Goal: Task Accomplishment & Management: Complete application form

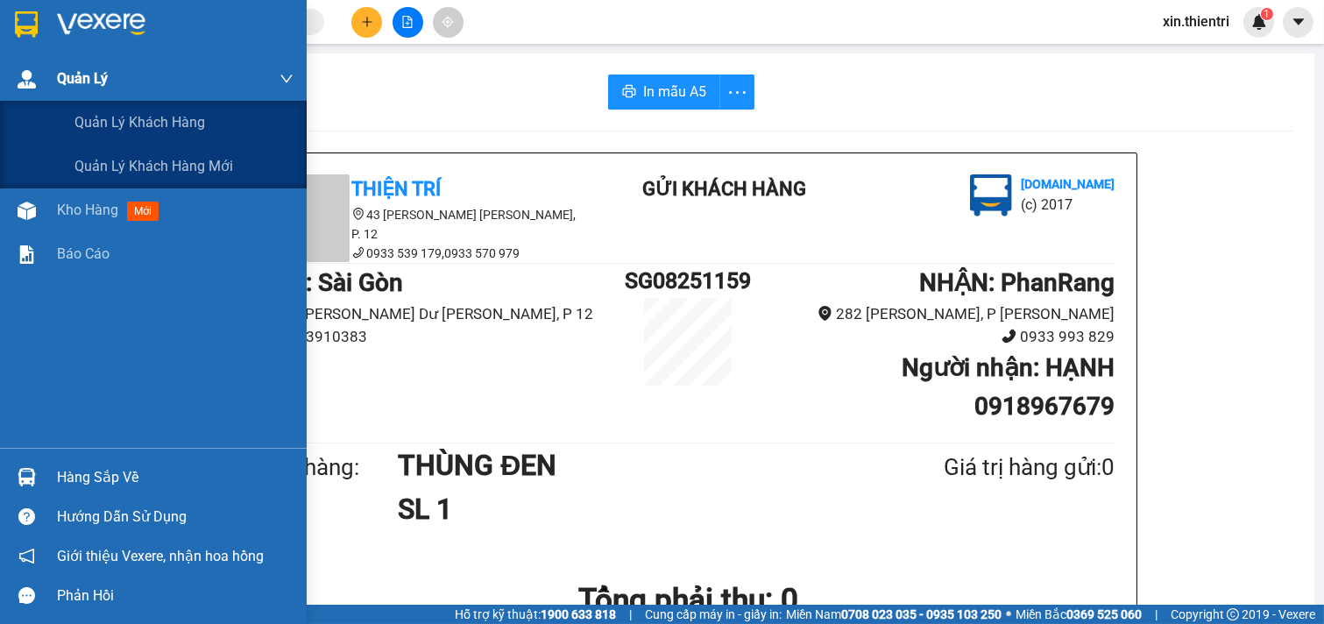
drag, startPoint x: 54, startPoint y: 94, endPoint x: 50, endPoint y: 84, distance: 10.6
click at [54, 93] on div "Quản Lý" at bounding box center [153, 79] width 307 height 44
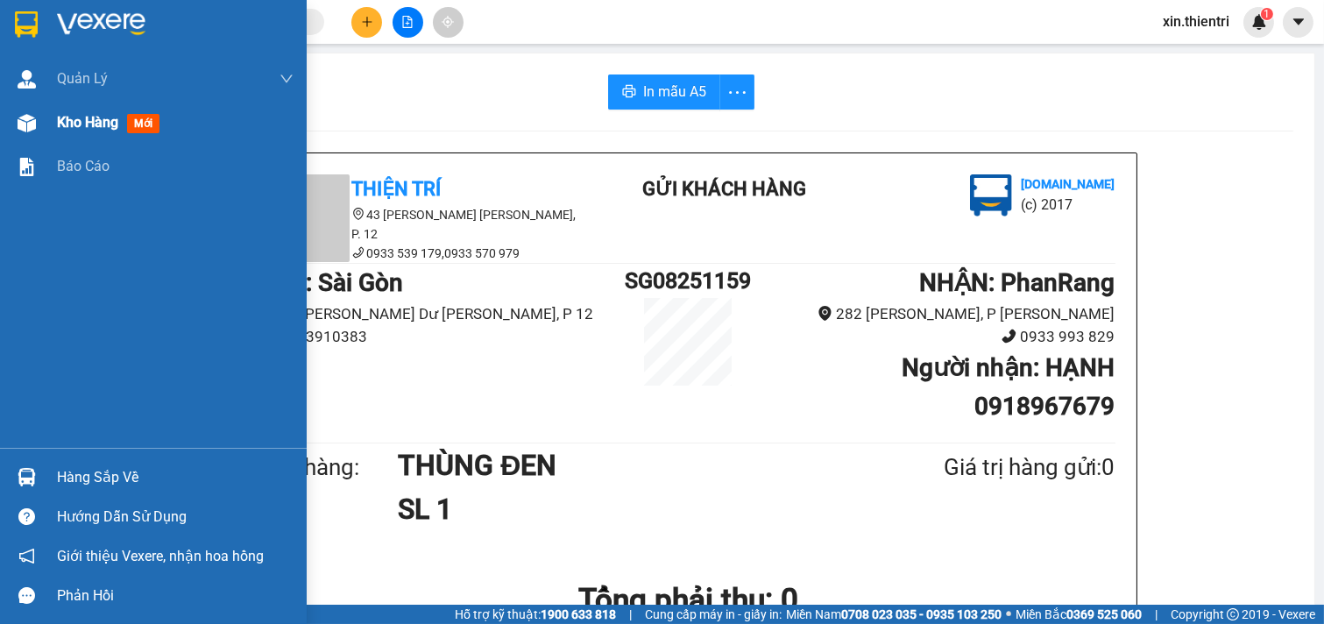
click at [81, 121] on span "Kho hàng" at bounding box center [87, 122] width 61 height 17
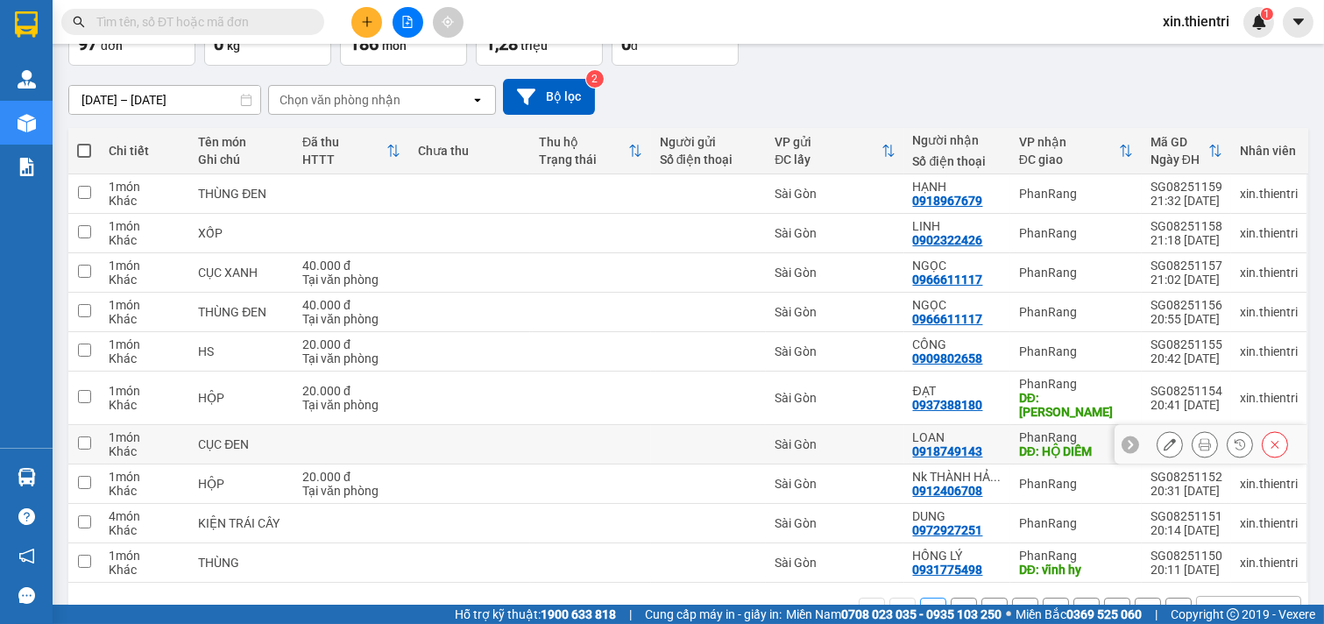
scroll to position [156, 0]
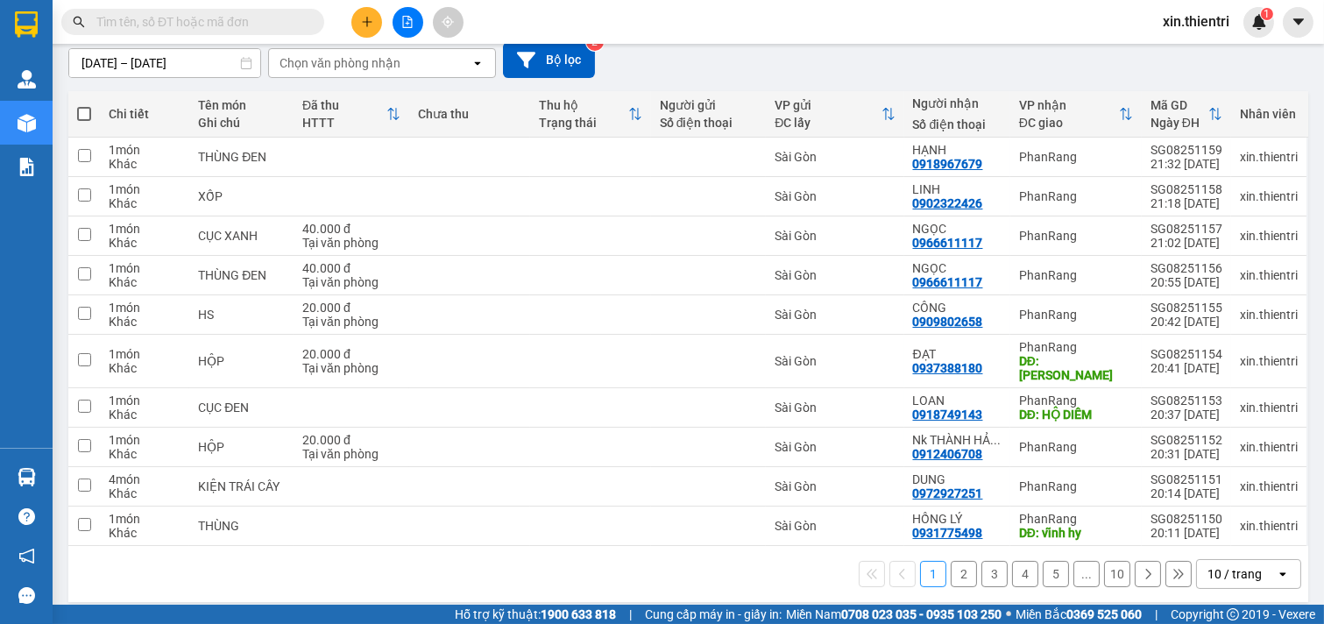
drag, startPoint x: 1099, startPoint y: 559, endPoint x: 1091, endPoint y: 549, distance: 12.5
click at [1104, 561] on button "10" at bounding box center [1117, 574] width 26 height 26
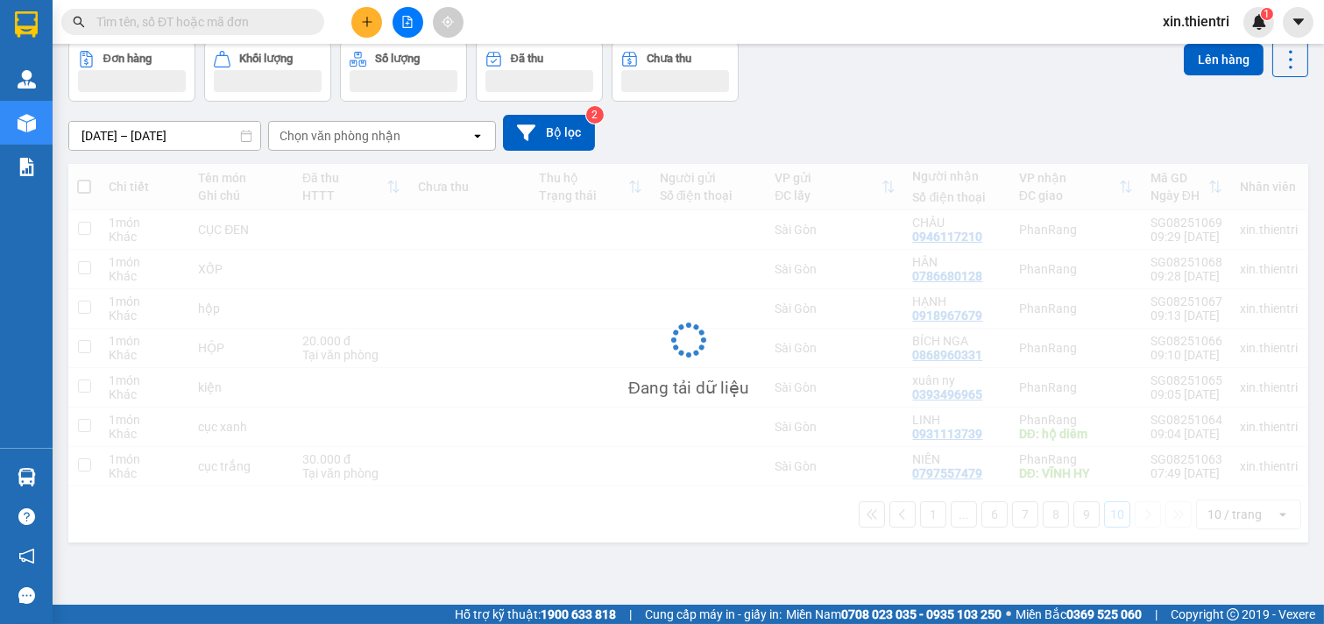
scroll to position [81, 0]
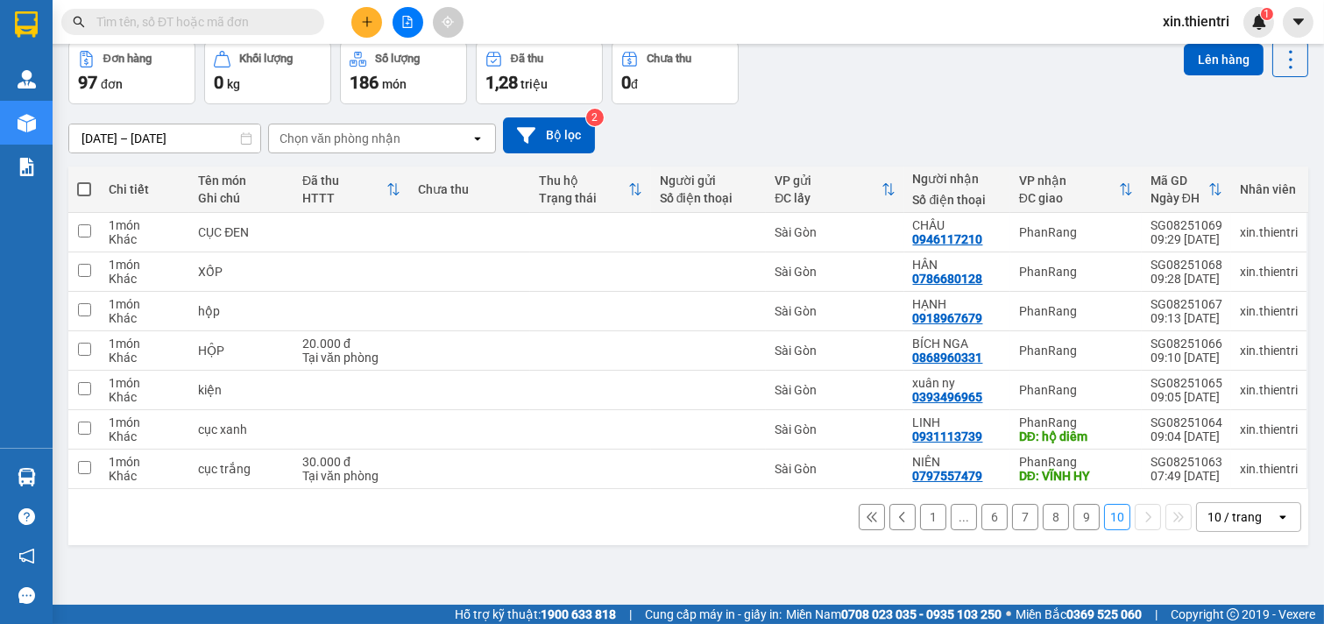
drag, startPoint x: 80, startPoint y: 180, endPoint x: 510, endPoint y: 296, distance: 445.7
click at [81, 184] on label at bounding box center [84, 189] width 14 height 18
click at [84, 180] on input "checkbox" at bounding box center [84, 180] width 0 height 0
checkbox input "true"
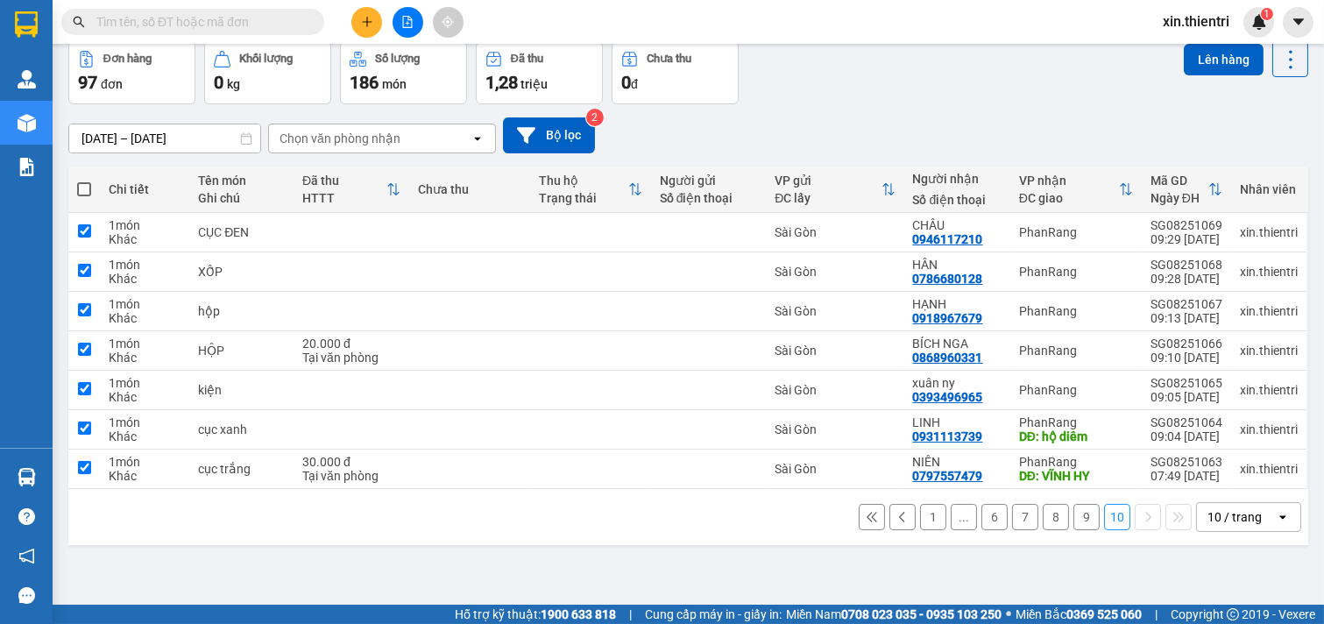
checkbox input "true"
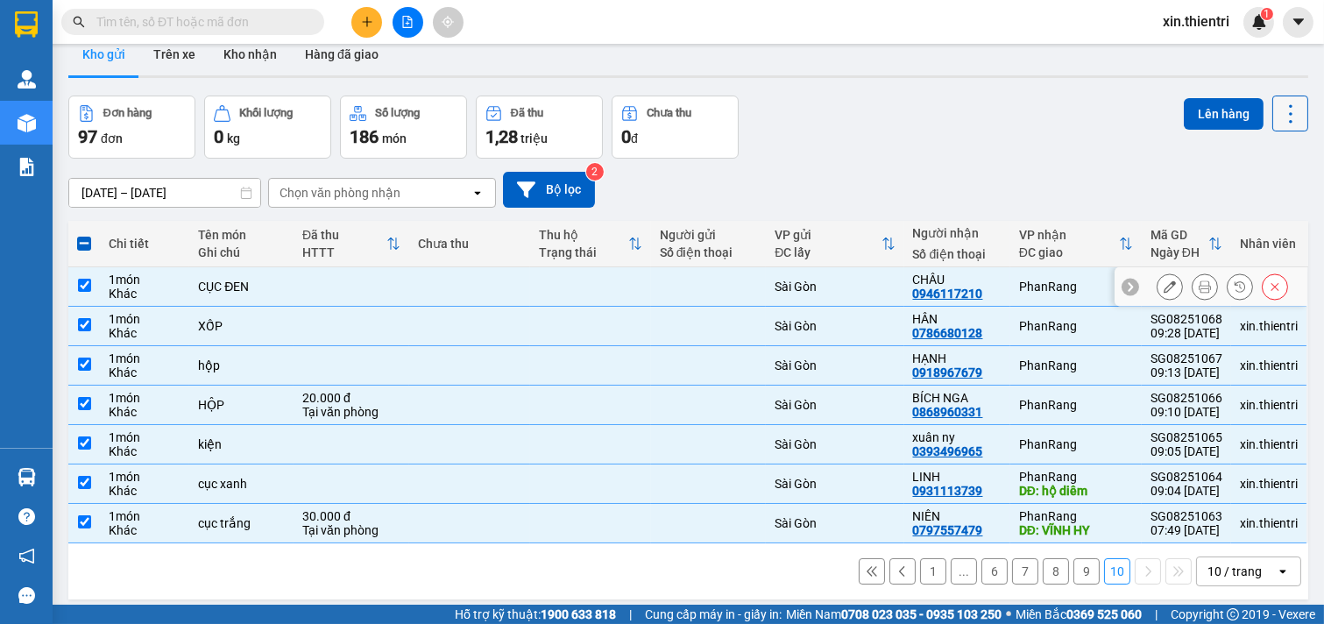
scroll to position [0, 0]
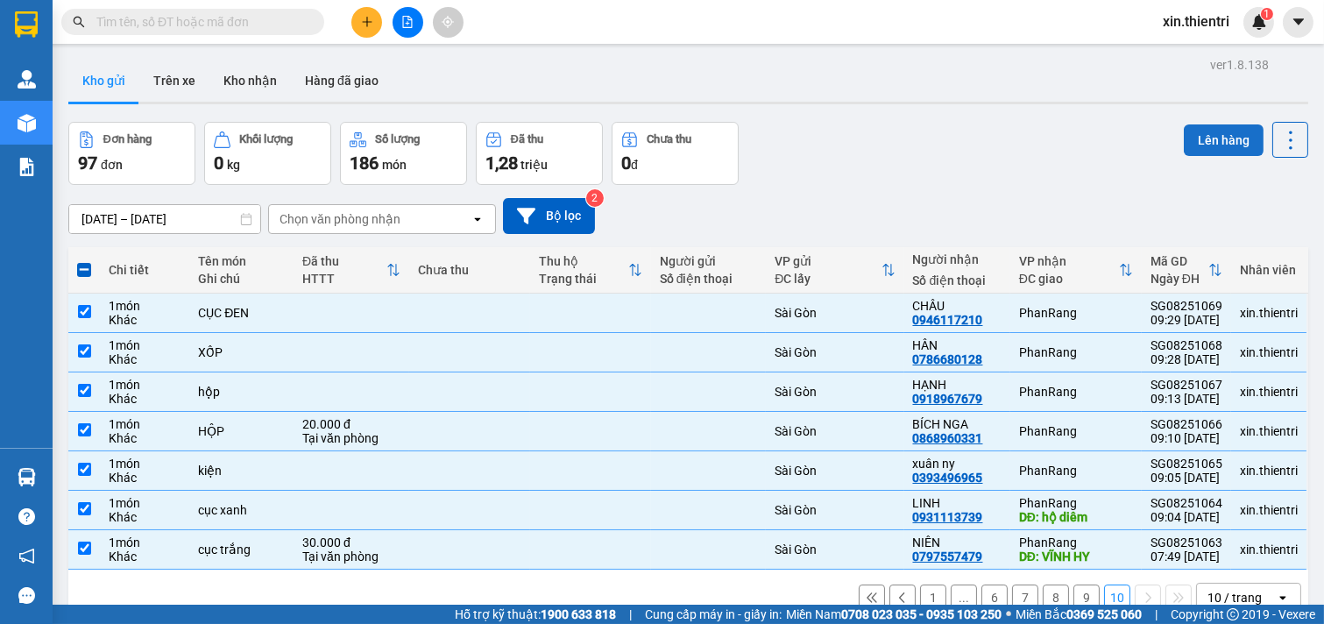
click at [1198, 131] on button "Lên hàng" at bounding box center [1224, 140] width 80 height 32
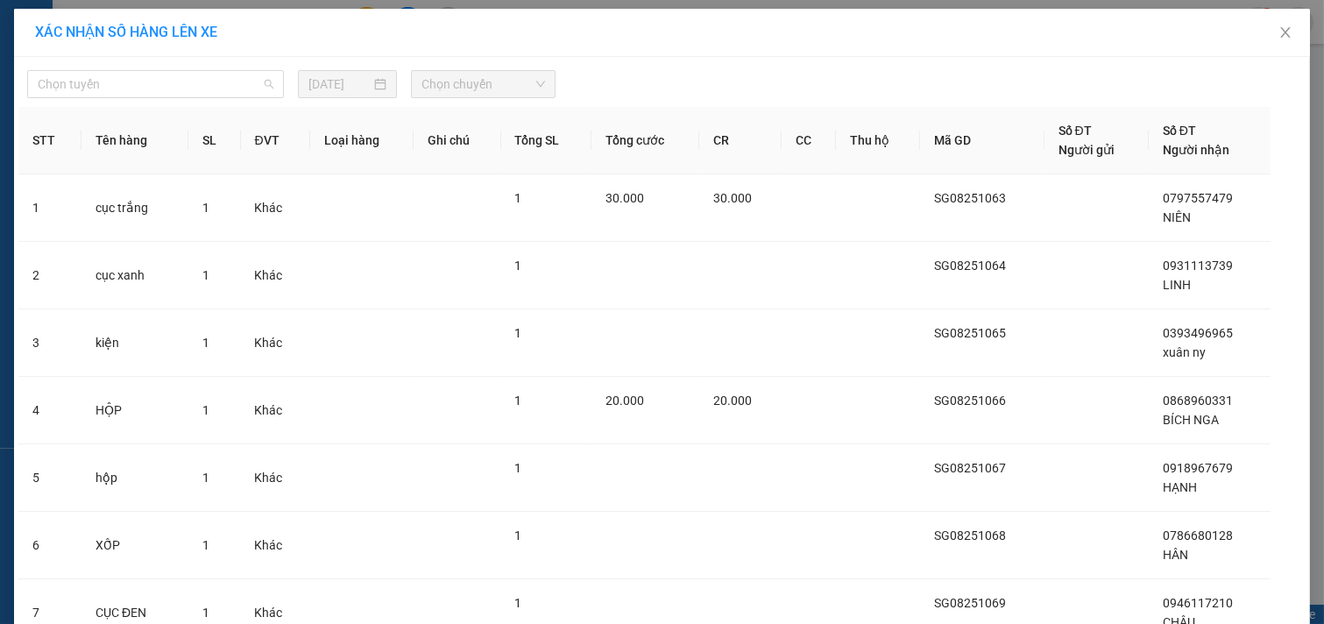
drag, startPoint x: 162, startPoint y: 79, endPoint x: 182, endPoint y: 123, distance: 48.2
click at [164, 81] on span "Chọn tuyến" at bounding box center [156, 84] width 236 height 26
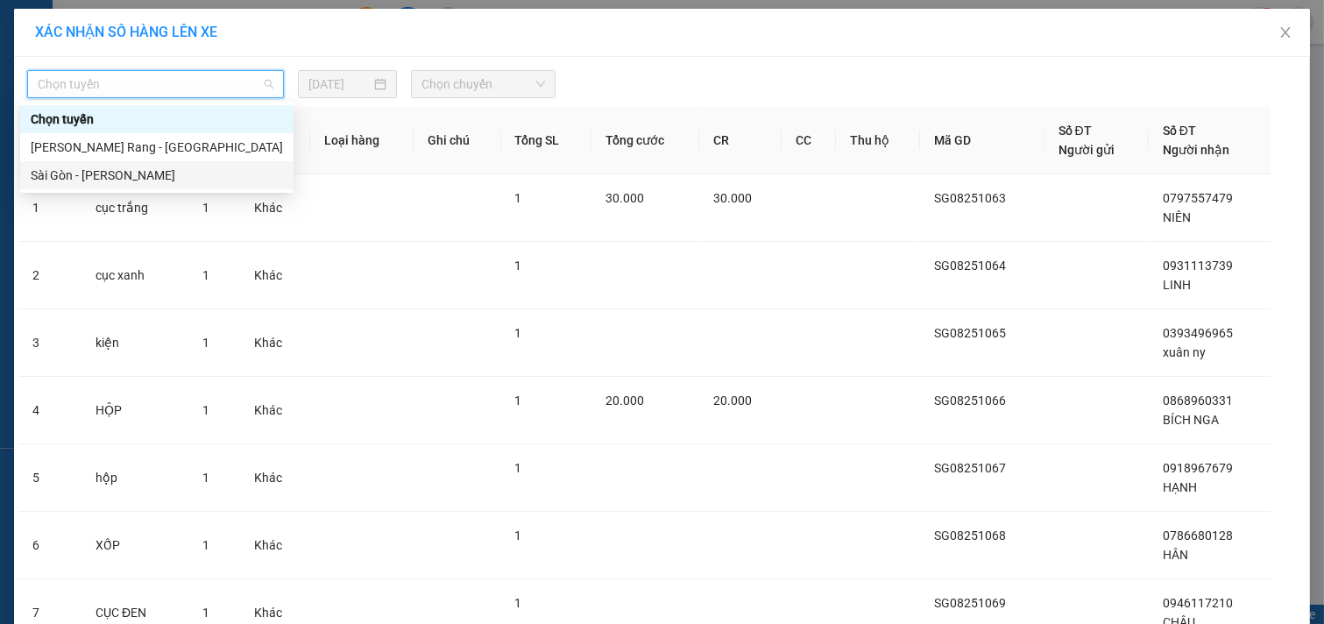
click at [180, 170] on div "Sài Gòn - [PERSON_NAME]" at bounding box center [157, 175] width 252 height 19
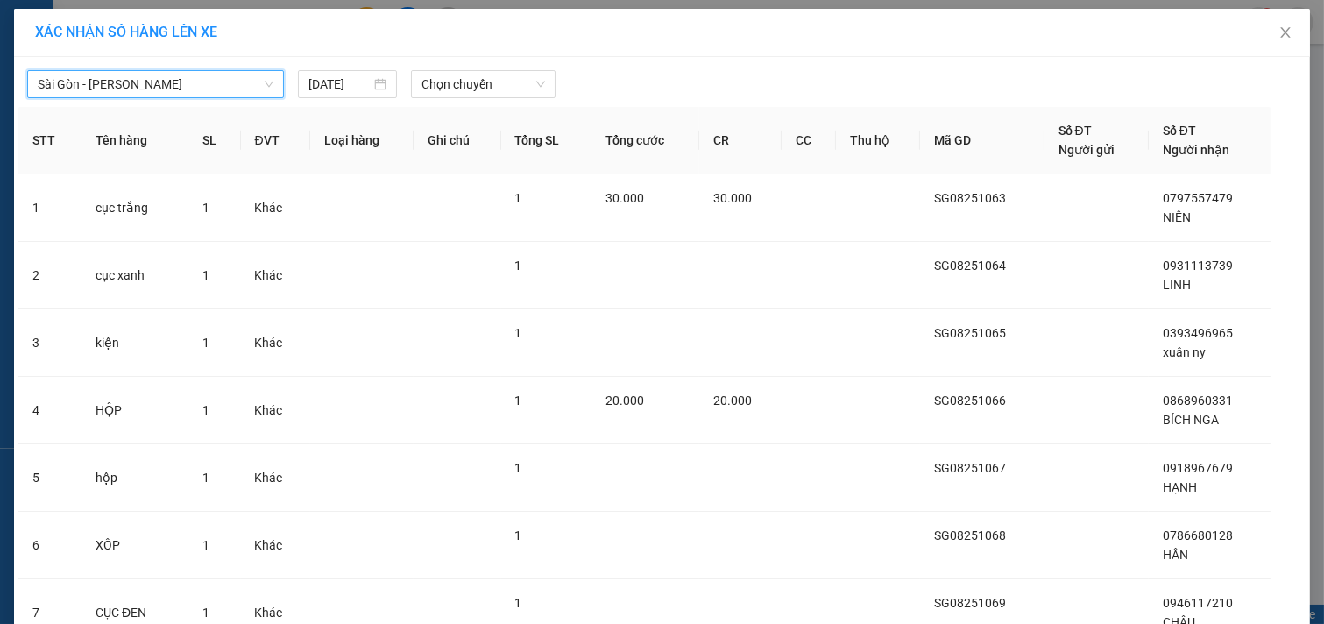
drag, startPoint x: 504, startPoint y: 83, endPoint x: 503, endPoint y: 99, distance: 15.8
click at [503, 91] on span "Chọn chuyến" at bounding box center [483, 84] width 124 height 26
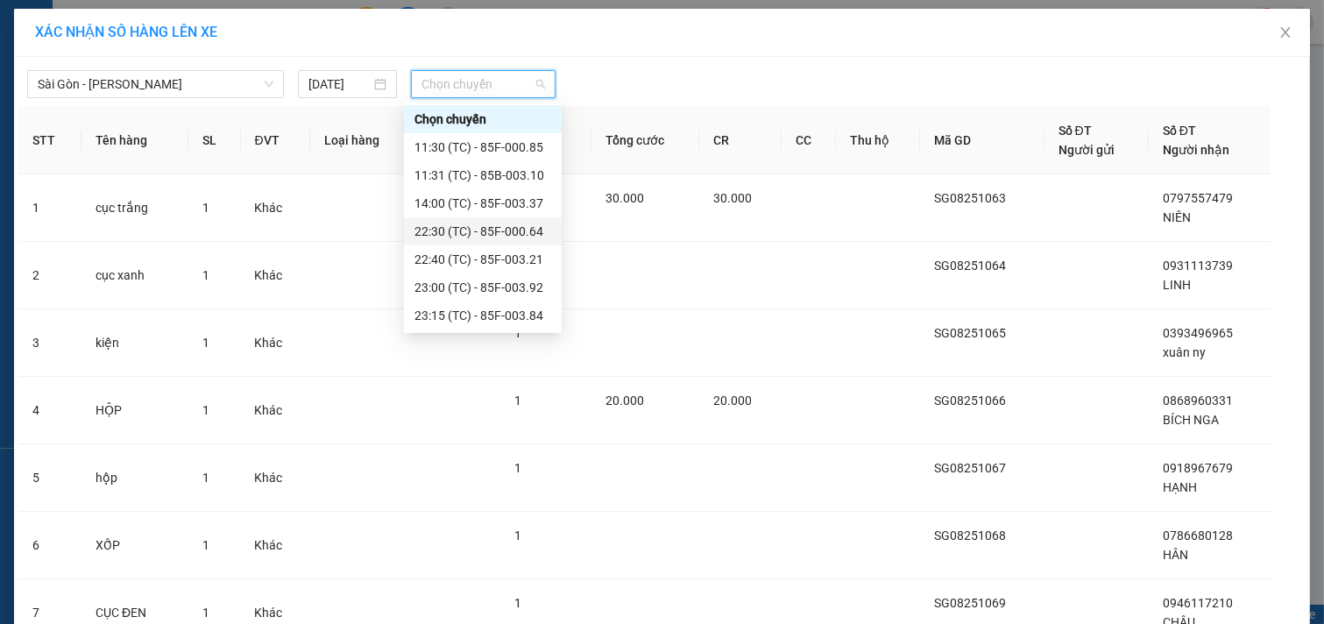
click at [471, 230] on div "22:30 (TC) - 85F-000.64" at bounding box center [482, 231] width 137 height 19
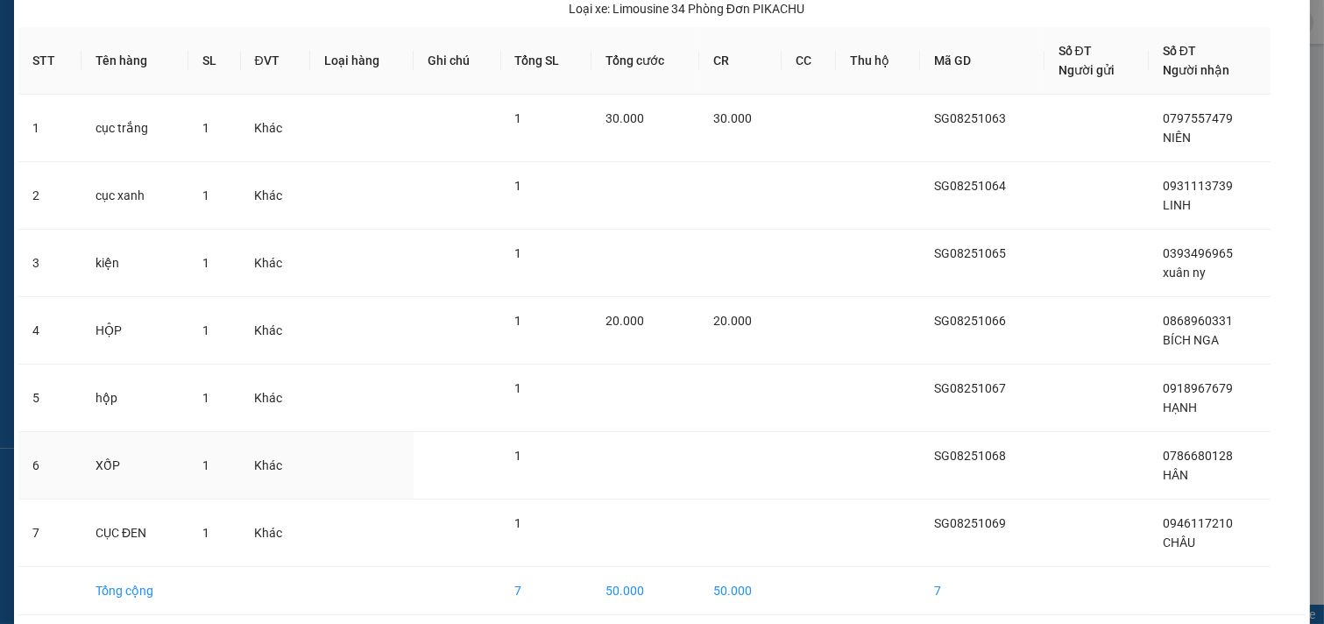
scroll to position [189, 0]
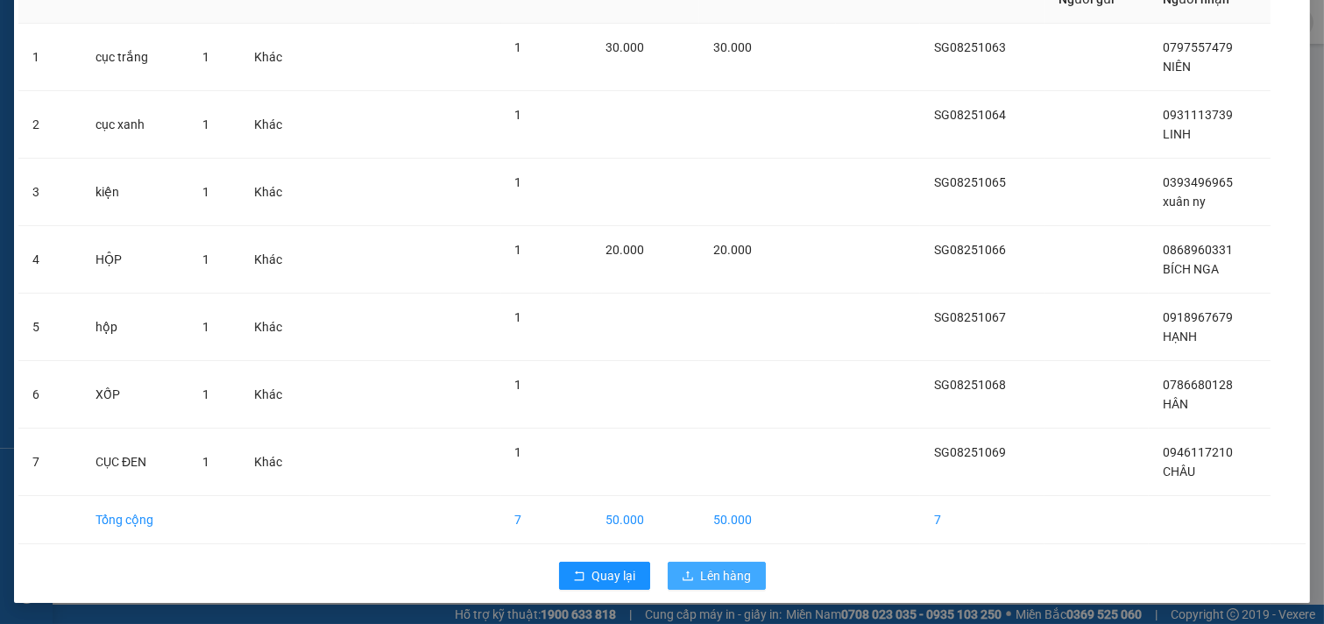
drag, startPoint x: 706, startPoint y: 571, endPoint x: 706, endPoint y: 562, distance: 9.6
click at [705, 571] on span "Lên hàng" at bounding box center [726, 575] width 51 height 19
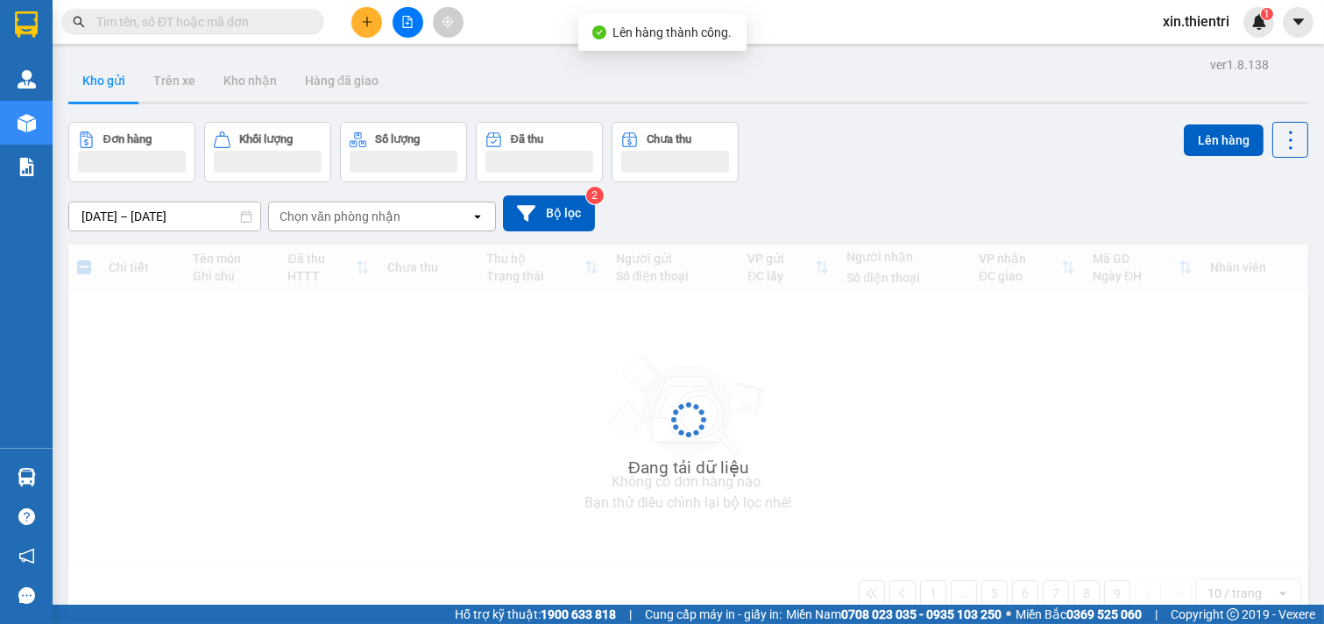
scroll to position [81, 0]
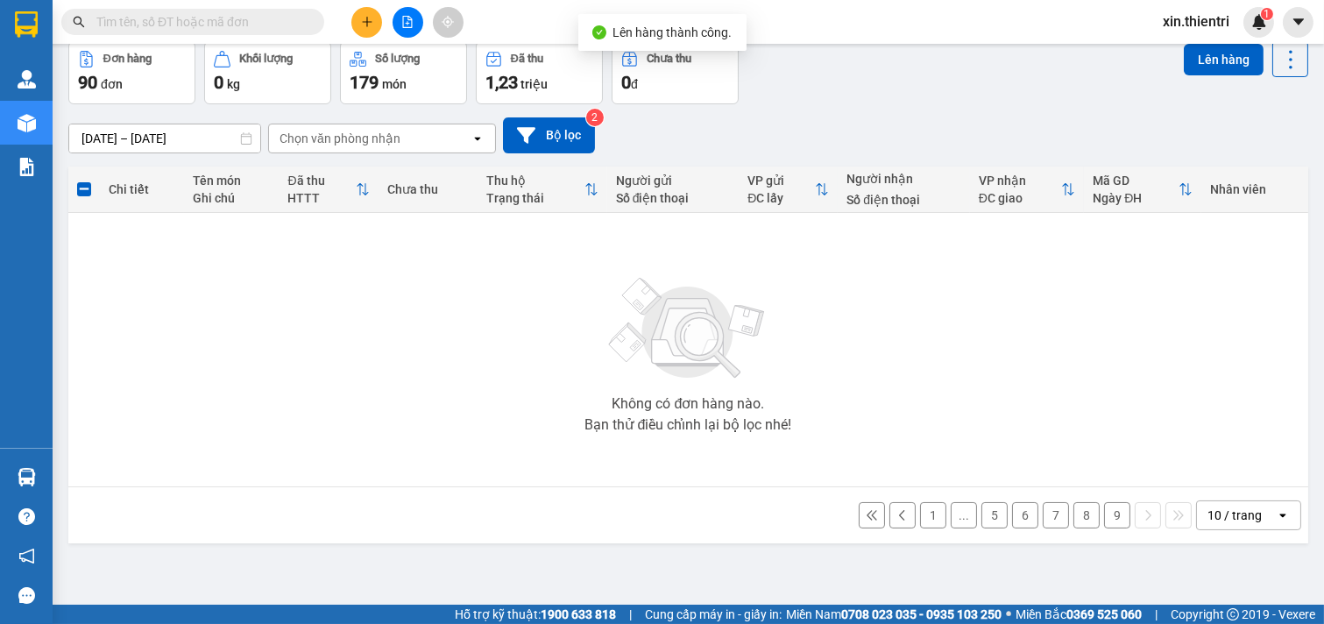
drag, startPoint x: 1099, startPoint y: 518, endPoint x: 655, endPoint y: 462, distance: 447.7
click at [1104, 515] on button "9" at bounding box center [1117, 515] width 26 height 26
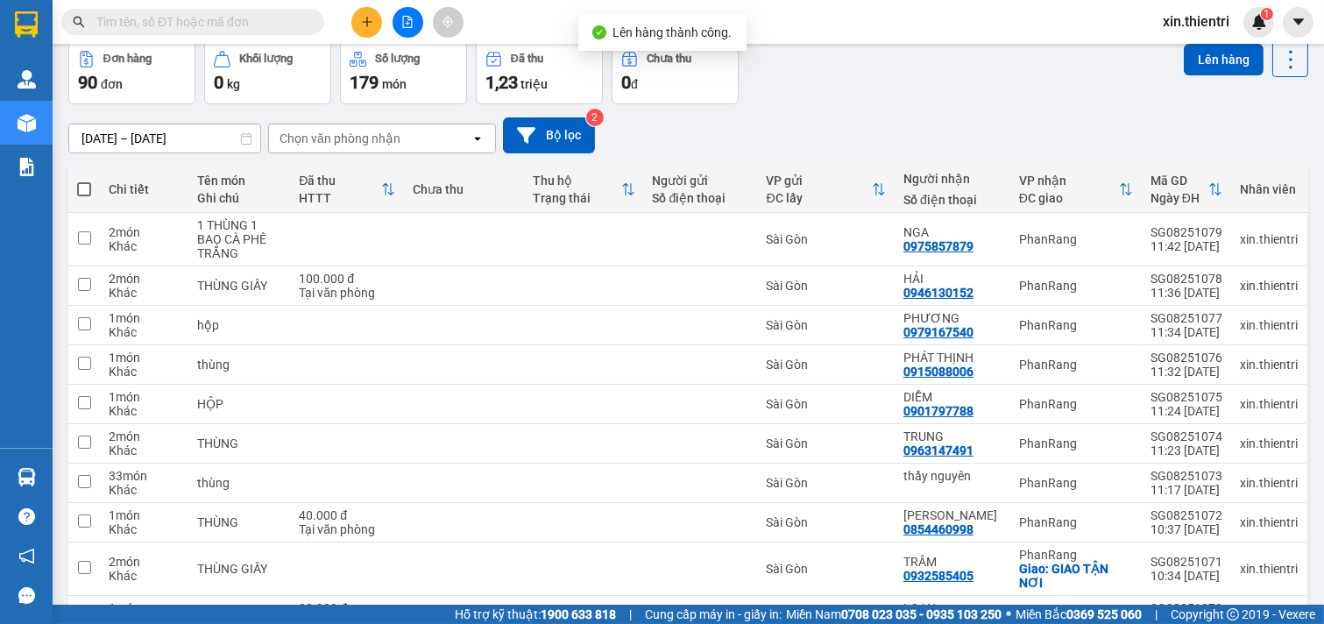
click at [85, 186] on span at bounding box center [84, 189] width 14 height 14
click at [84, 180] on input "checkbox" at bounding box center [84, 180] width 0 height 0
checkbox input "true"
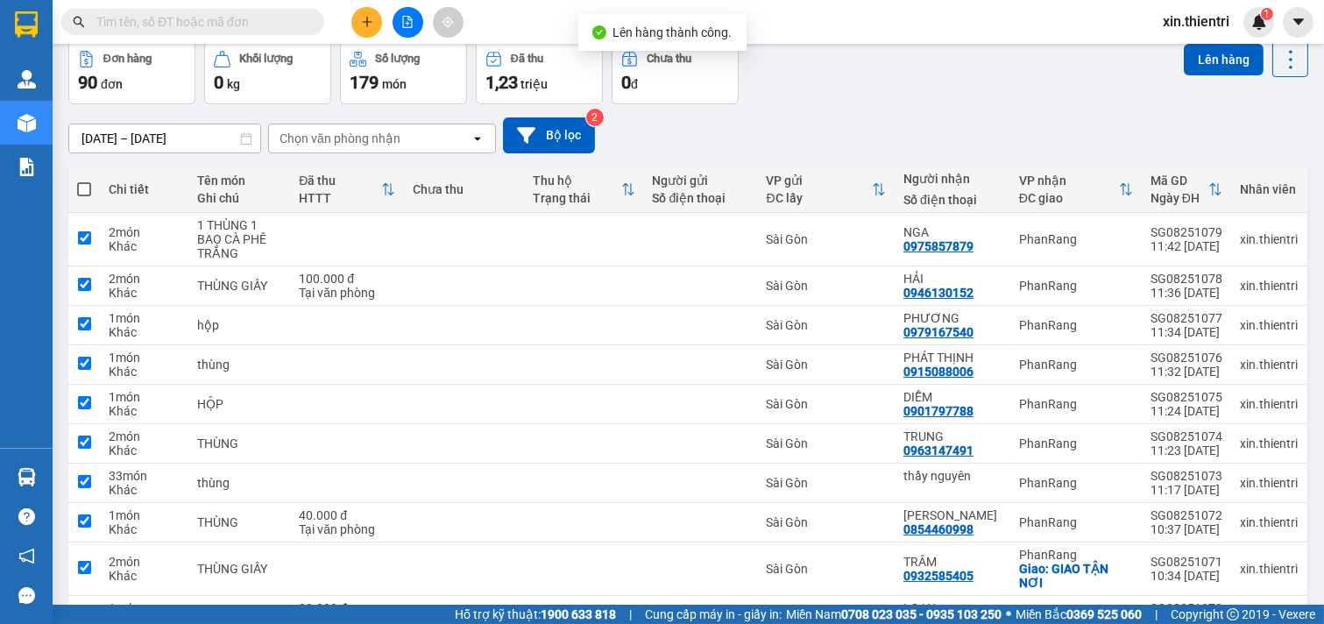
checkbox input "true"
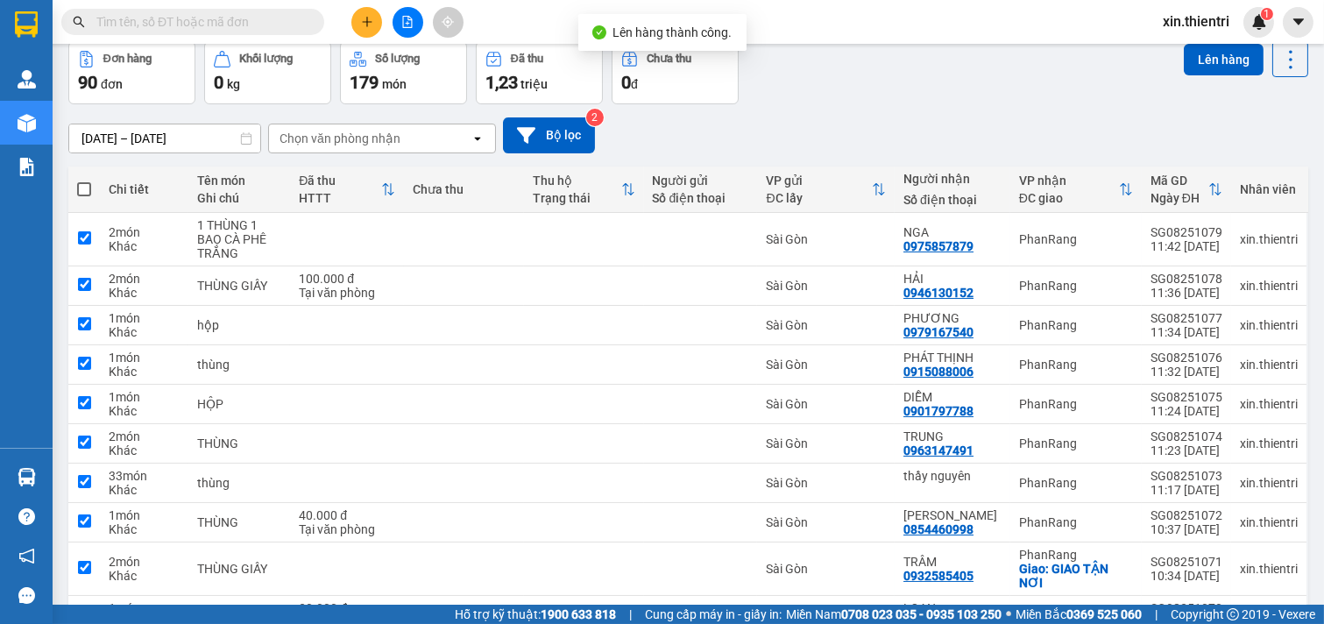
checkbox input "true"
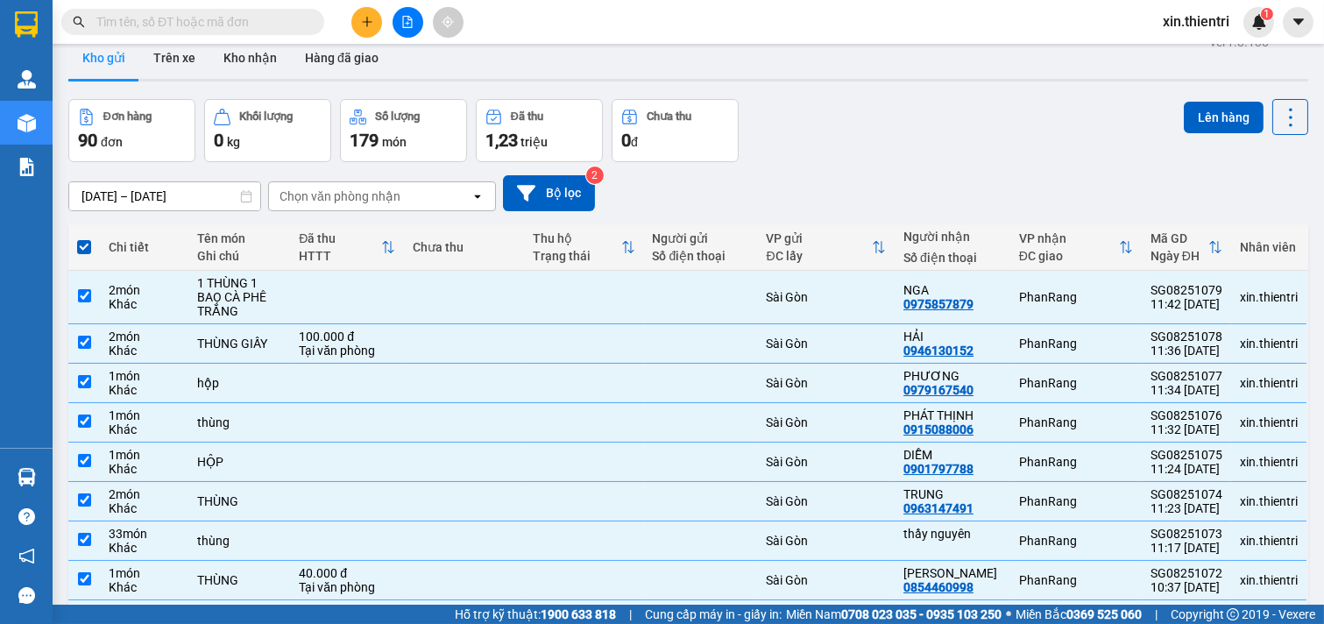
scroll to position [0, 0]
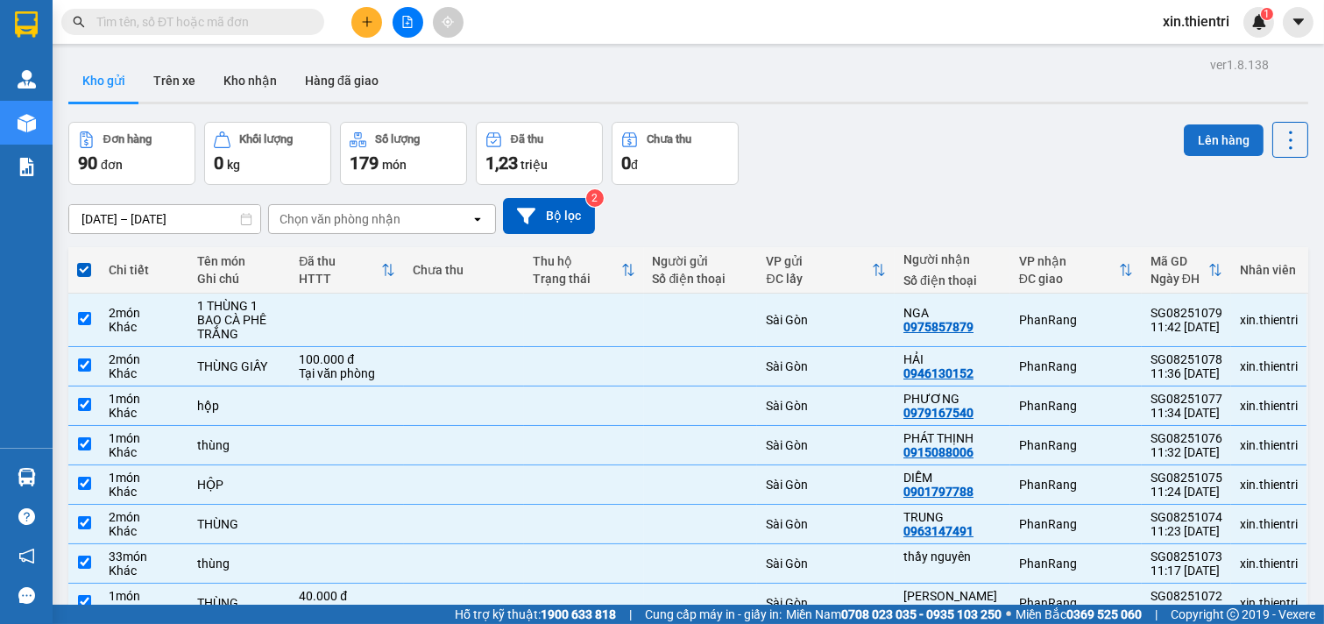
click at [1200, 136] on button "Lên hàng" at bounding box center [1224, 140] width 80 height 32
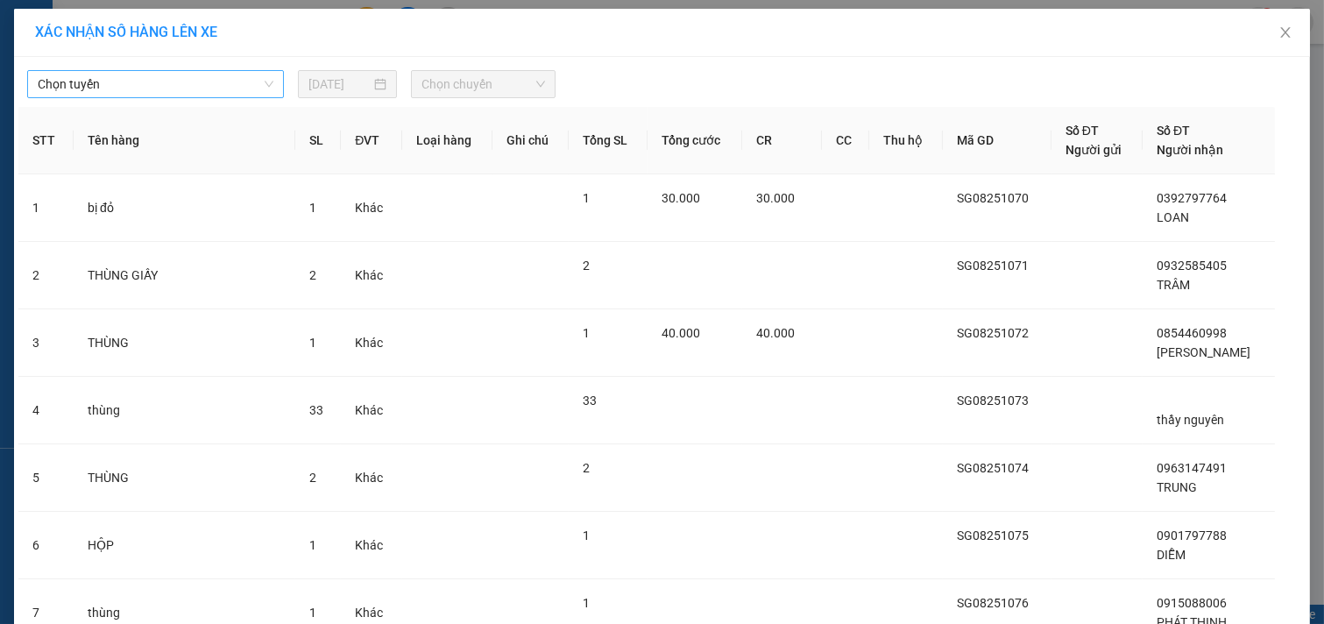
drag, startPoint x: 185, startPoint y: 80, endPoint x: 186, endPoint y: 96, distance: 16.7
click at [185, 82] on span "Chọn tuyến" at bounding box center [156, 84] width 236 height 26
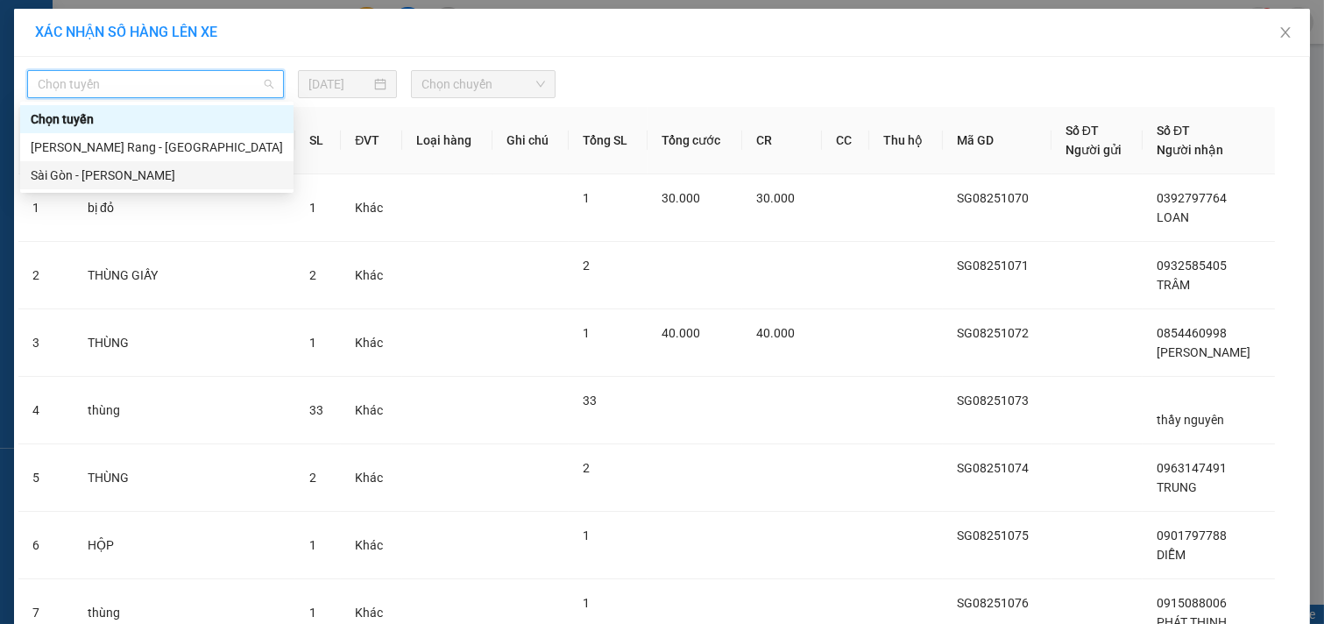
drag, startPoint x: 196, startPoint y: 173, endPoint x: 537, endPoint y: 118, distance: 345.3
click at [199, 176] on div "Sài Gòn - [PERSON_NAME]" at bounding box center [157, 175] width 252 height 19
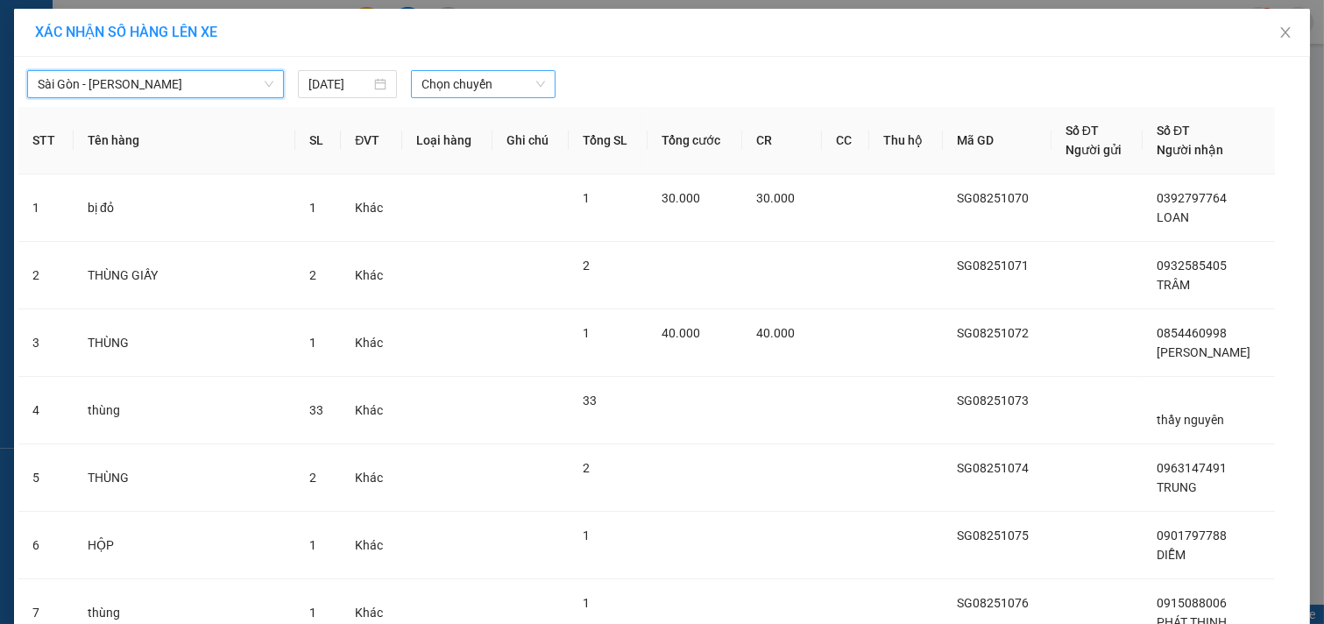
click at [495, 84] on span "Chọn chuyến" at bounding box center [483, 84] width 124 height 26
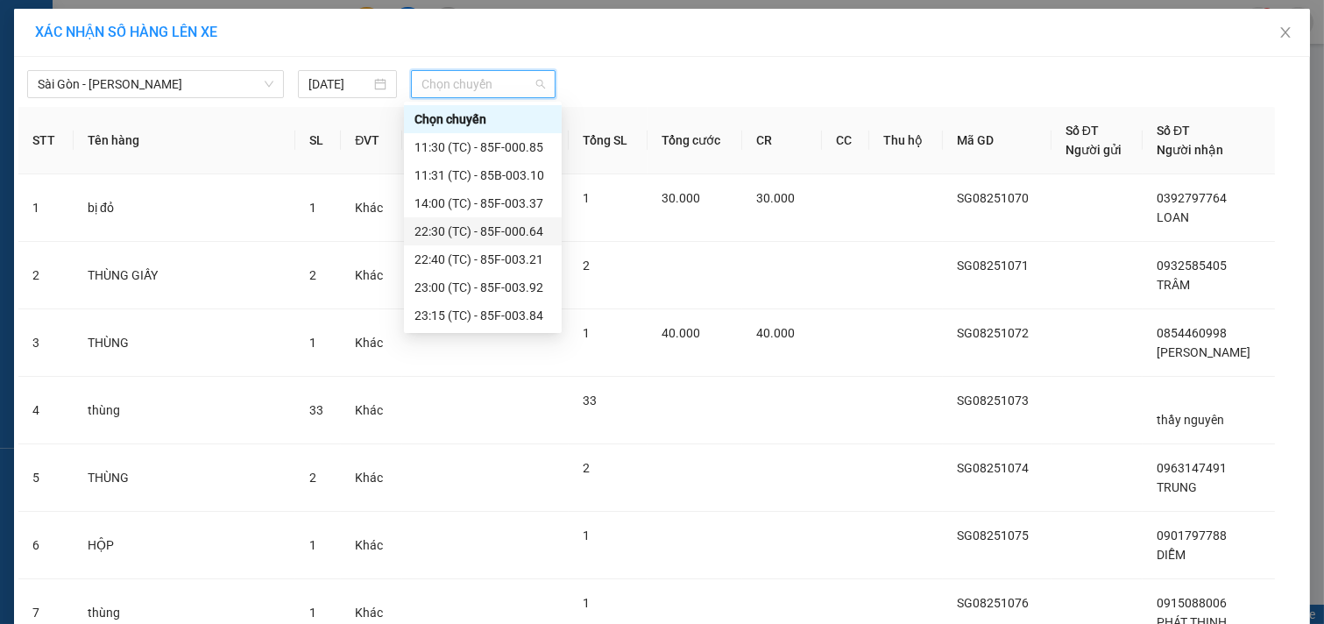
click at [464, 234] on div "22:30 (TC) - 85F-000.64" at bounding box center [482, 231] width 137 height 19
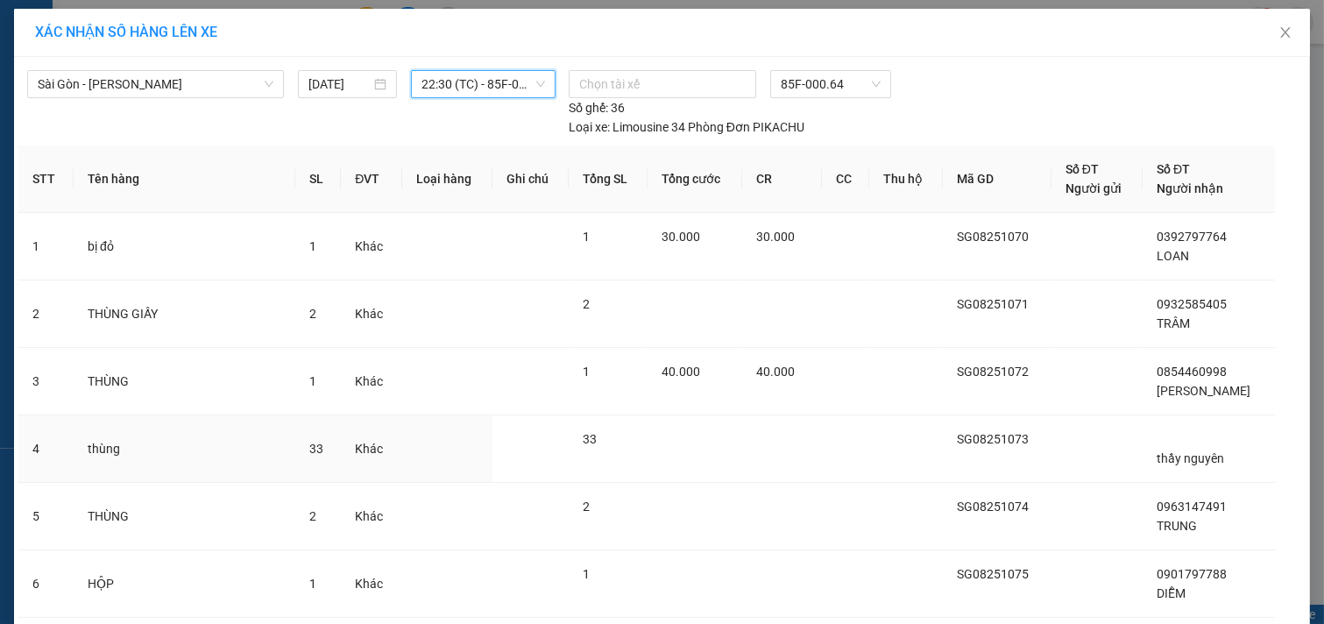
scroll to position [392, 0]
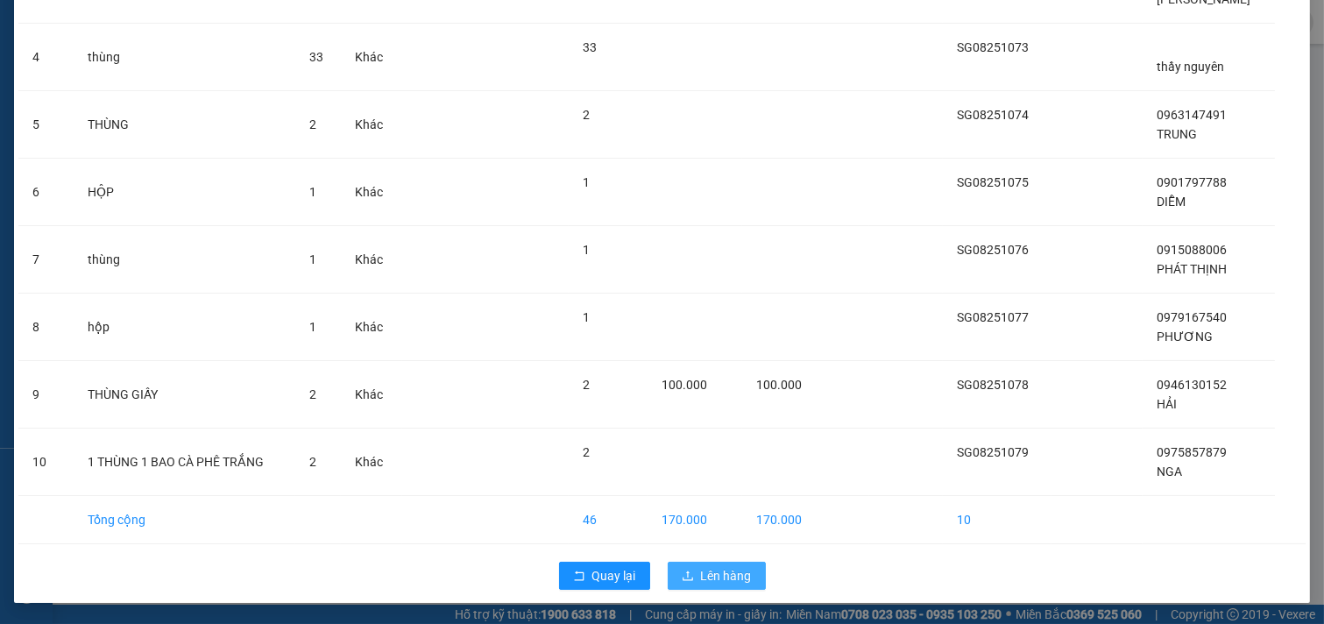
drag, startPoint x: 705, startPoint y: 582, endPoint x: 694, endPoint y: 574, distance: 13.9
click at [704, 583] on span "Lên hàng" at bounding box center [726, 575] width 51 height 19
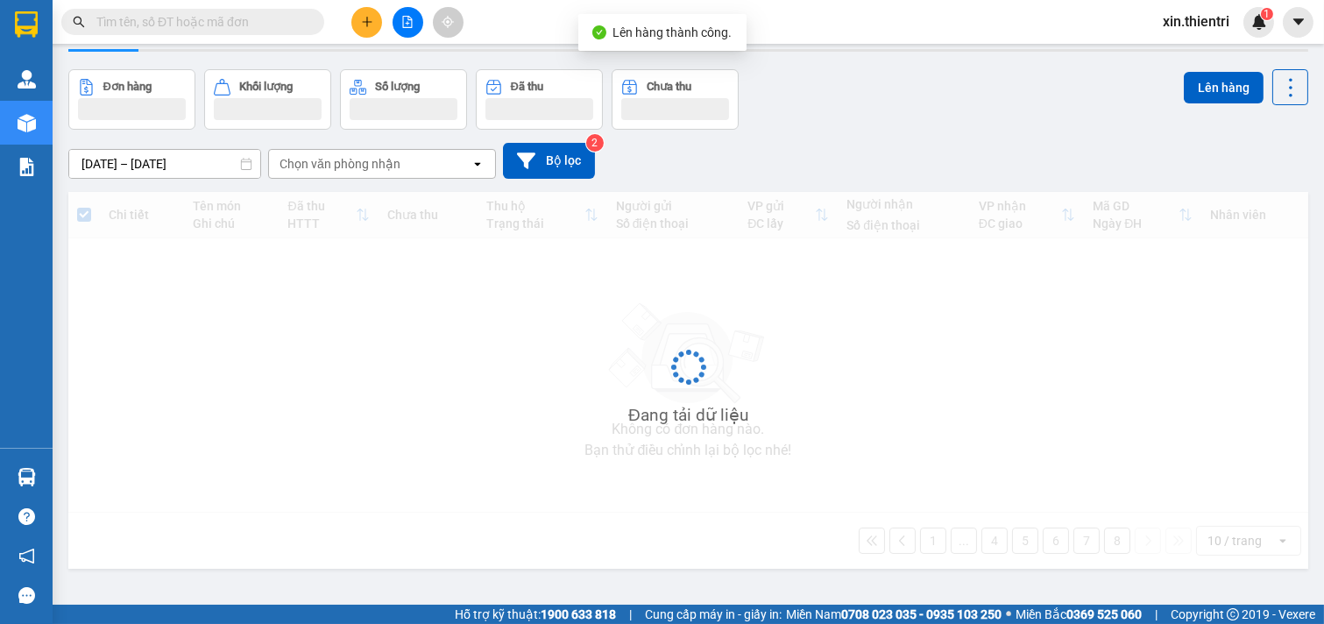
scroll to position [81, 0]
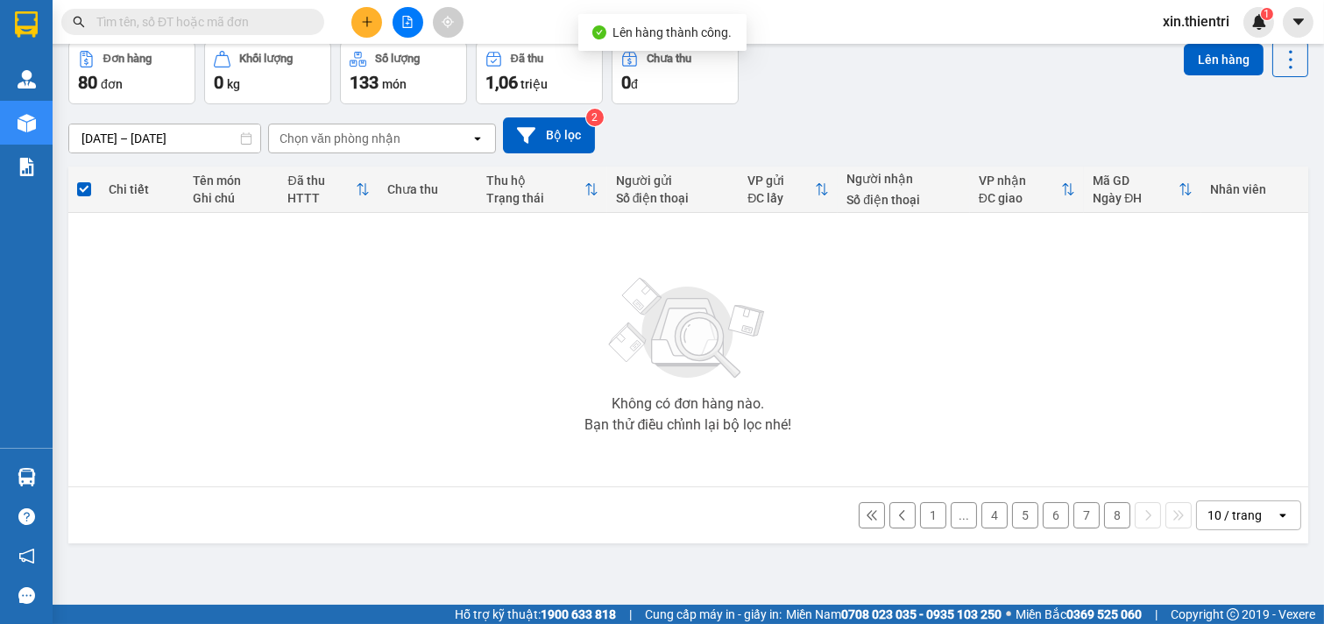
drag, startPoint x: 1097, startPoint y: 513, endPoint x: 1072, endPoint y: 513, distance: 24.5
click at [1104, 513] on button "8" at bounding box center [1117, 515] width 26 height 26
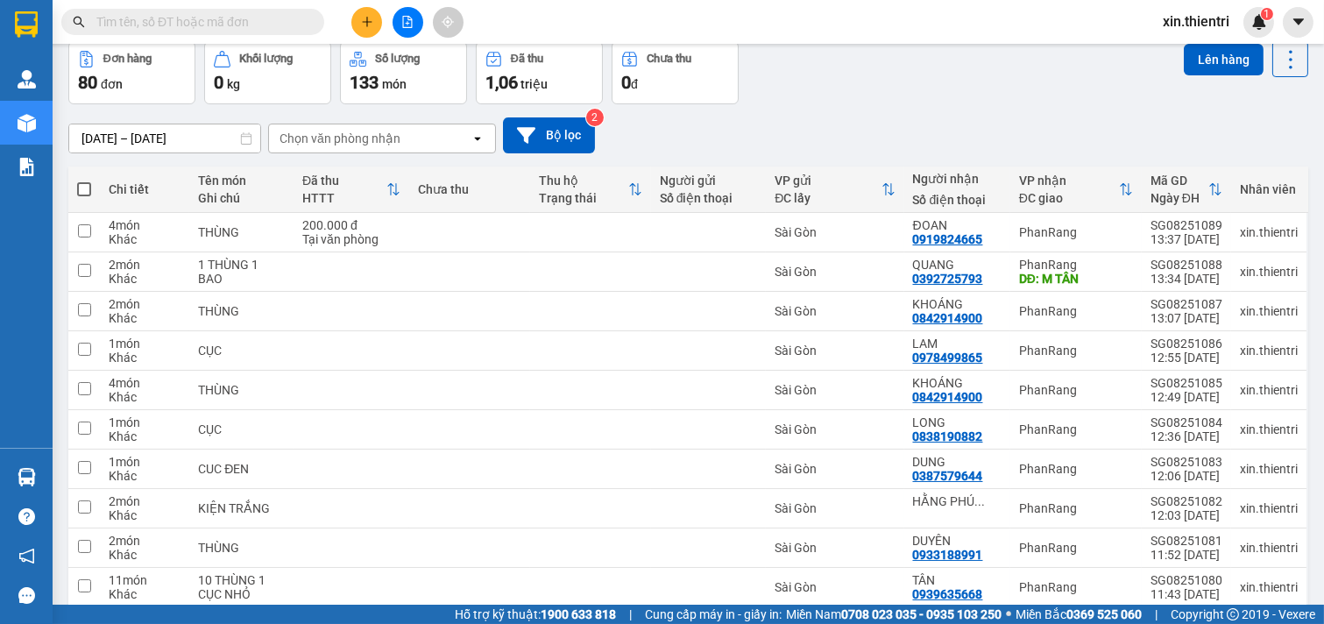
click at [84, 193] on span at bounding box center [84, 189] width 14 height 14
click at [84, 180] on input "checkbox" at bounding box center [84, 180] width 0 height 0
checkbox input "true"
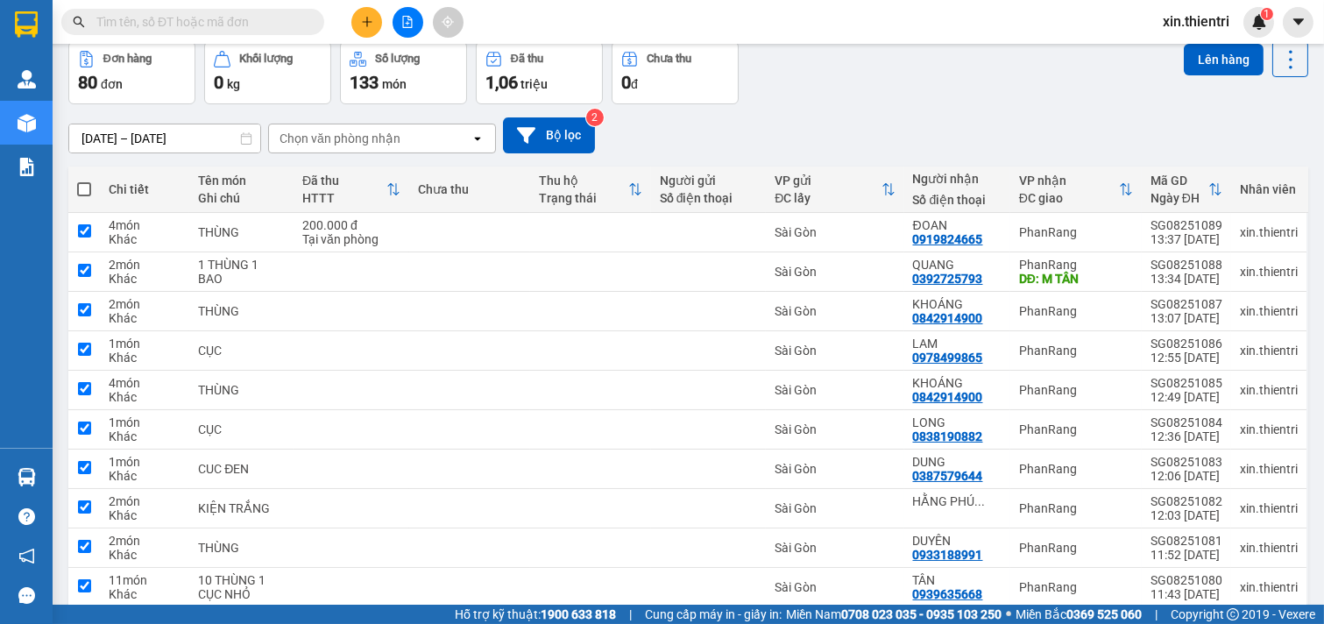
checkbox input "true"
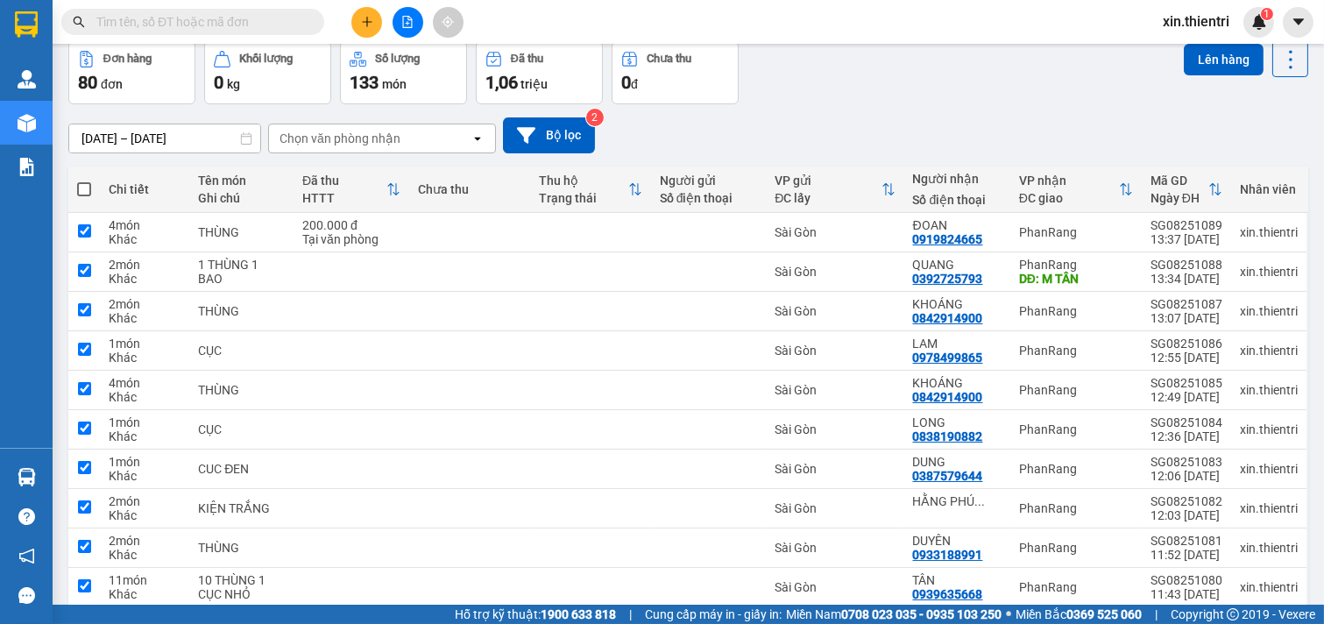
checkbox input "true"
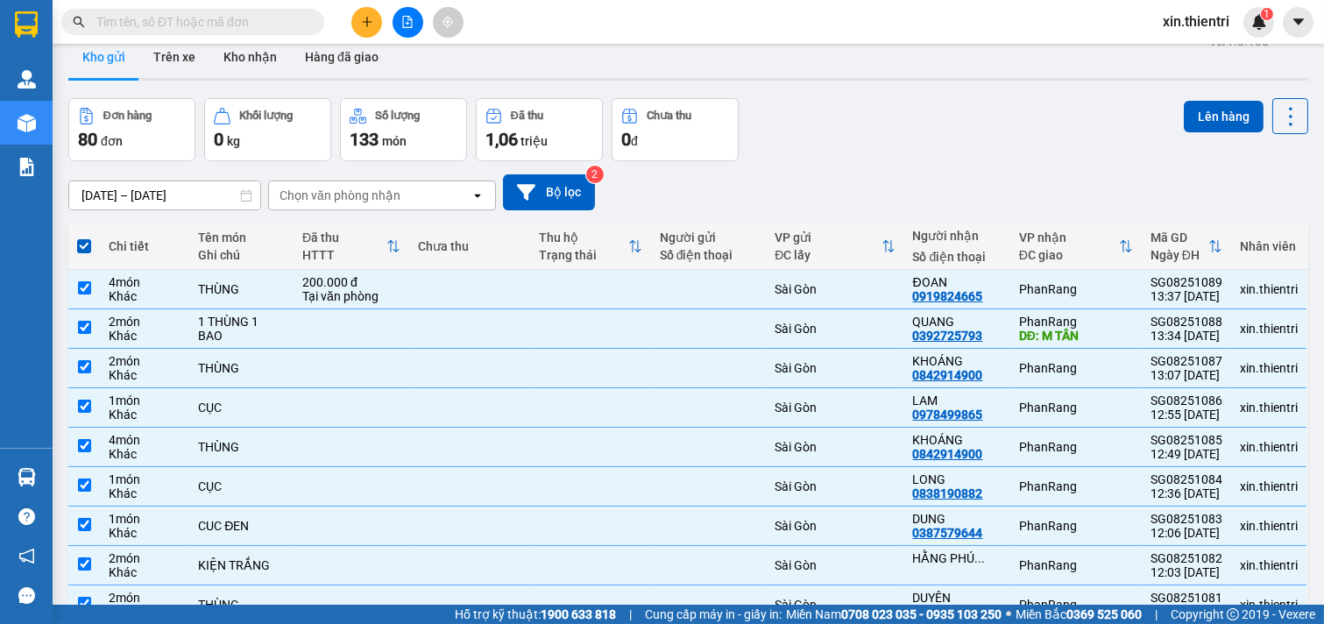
scroll to position [0, 0]
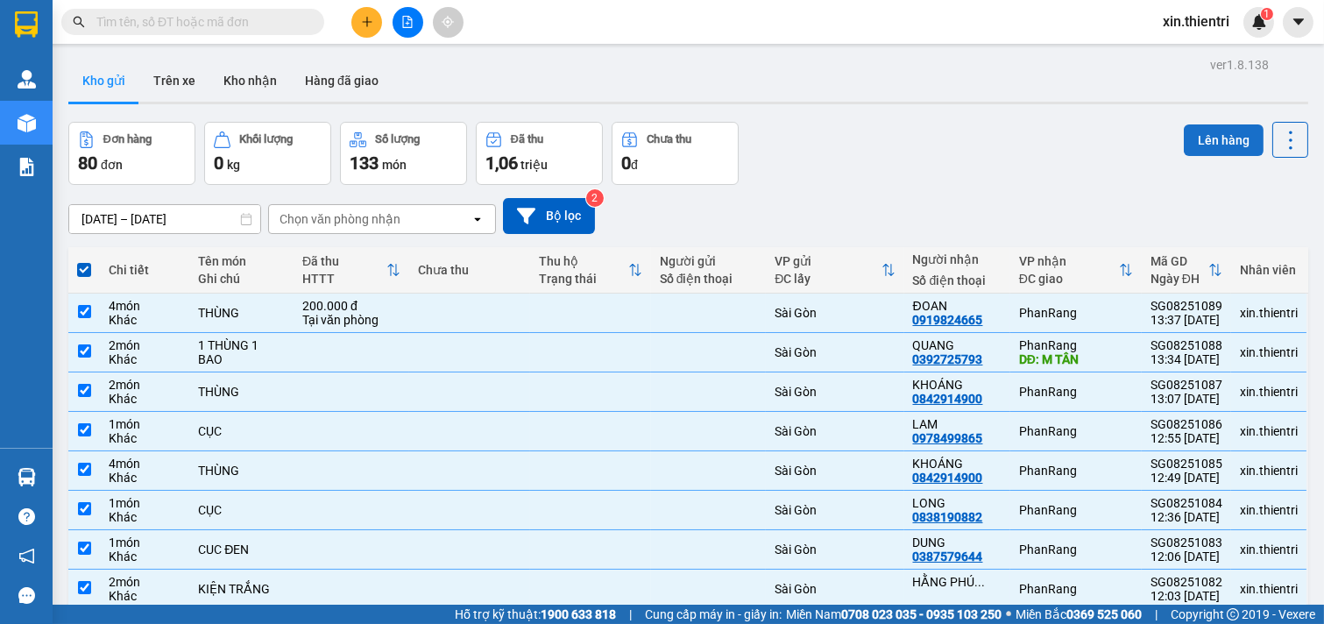
click at [1206, 140] on button "Lên hàng" at bounding box center [1224, 140] width 80 height 32
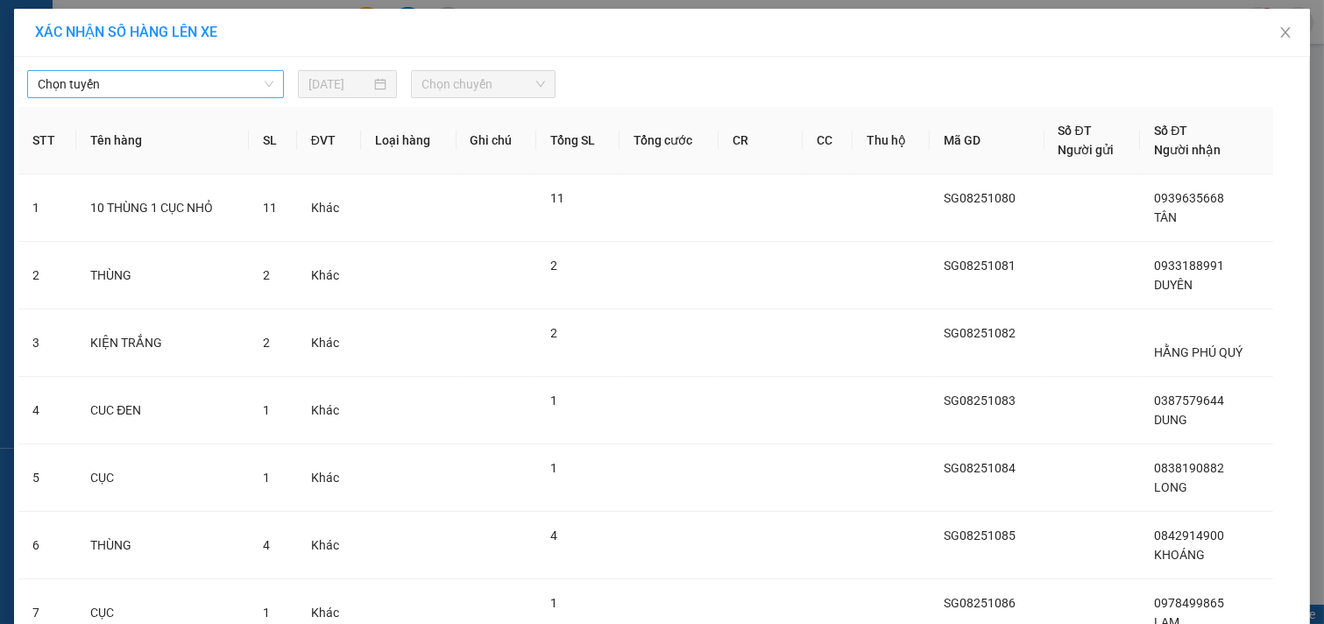
drag, startPoint x: 168, startPoint y: 76, endPoint x: 169, endPoint y: 91, distance: 14.9
click at [168, 79] on span "Chọn tuyến" at bounding box center [156, 84] width 236 height 26
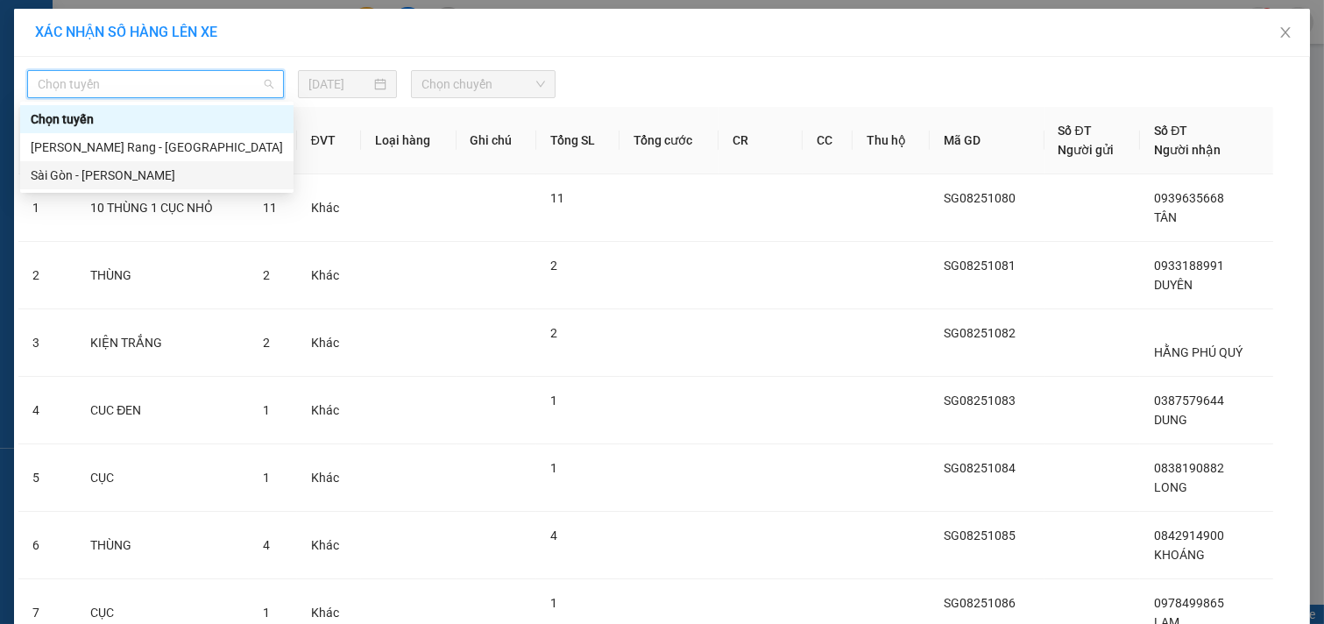
drag, startPoint x: 171, startPoint y: 176, endPoint x: 326, endPoint y: 146, distance: 157.9
click at [171, 177] on div "Sài Gòn - [PERSON_NAME]" at bounding box center [157, 175] width 252 height 19
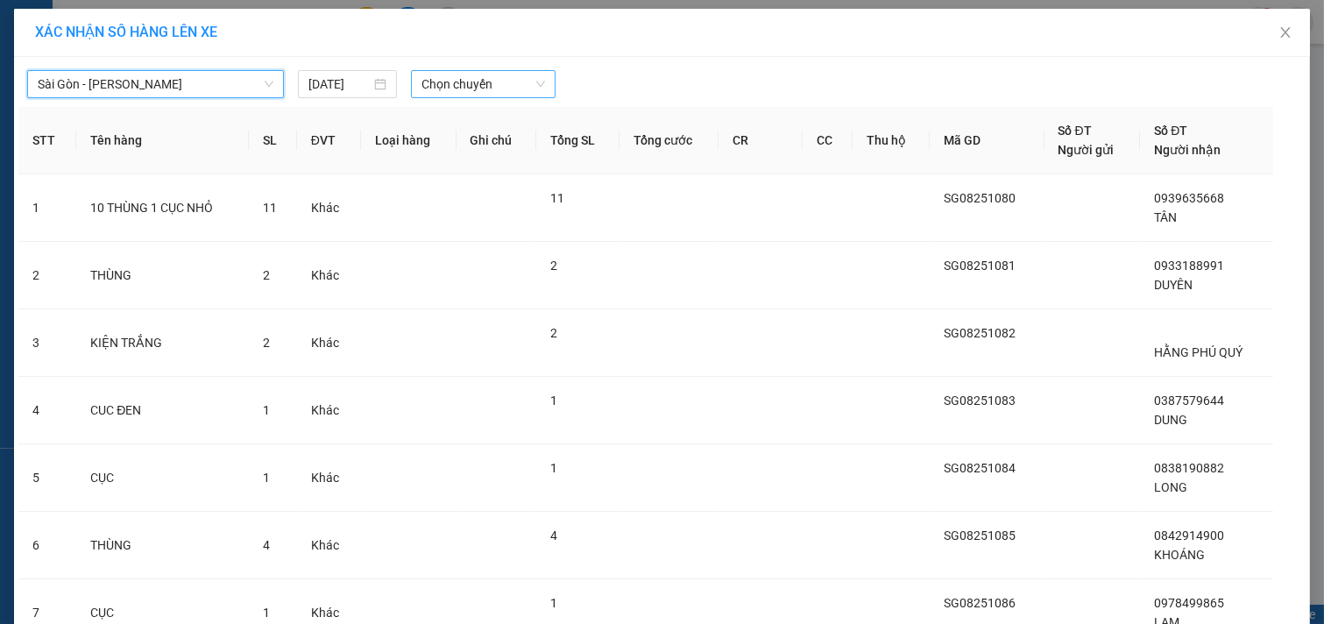
click at [448, 91] on span "Chọn chuyến" at bounding box center [483, 84] width 124 height 26
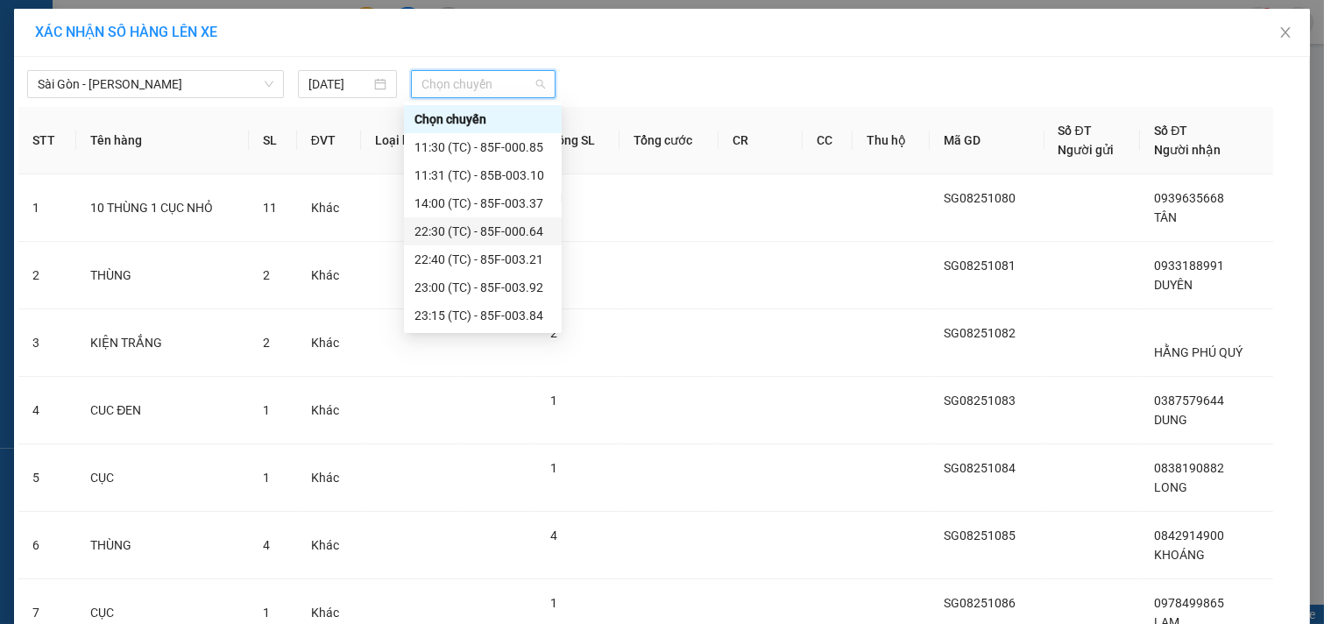
click at [442, 230] on div "22:30 (TC) - 85F-000.64" at bounding box center [482, 231] width 137 height 19
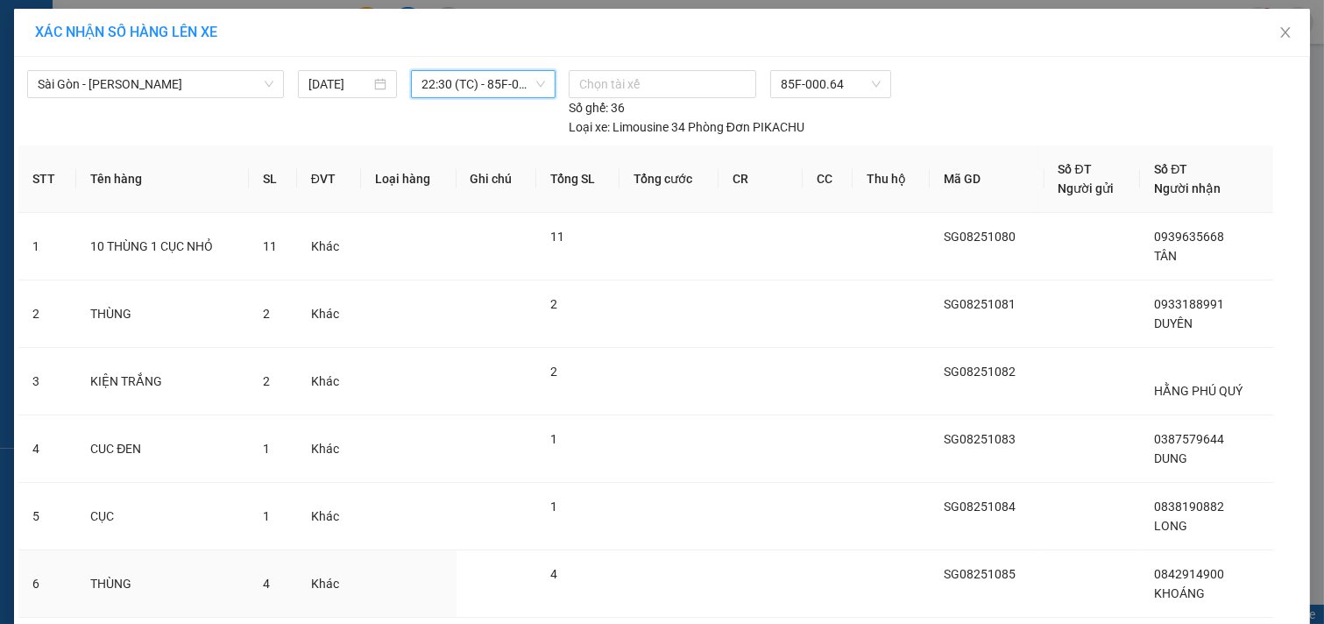
scroll to position [392, 0]
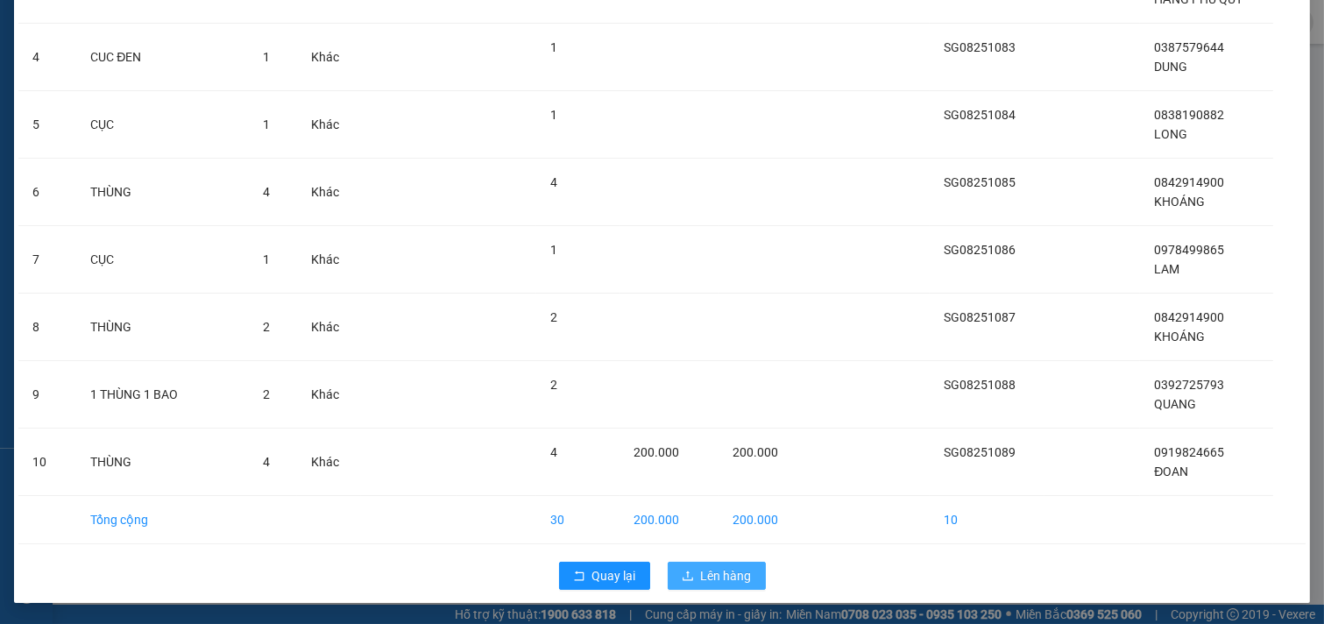
click at [702, 573] on span "Lên hàng" at bounding box center [726, 575] width 51 height 19
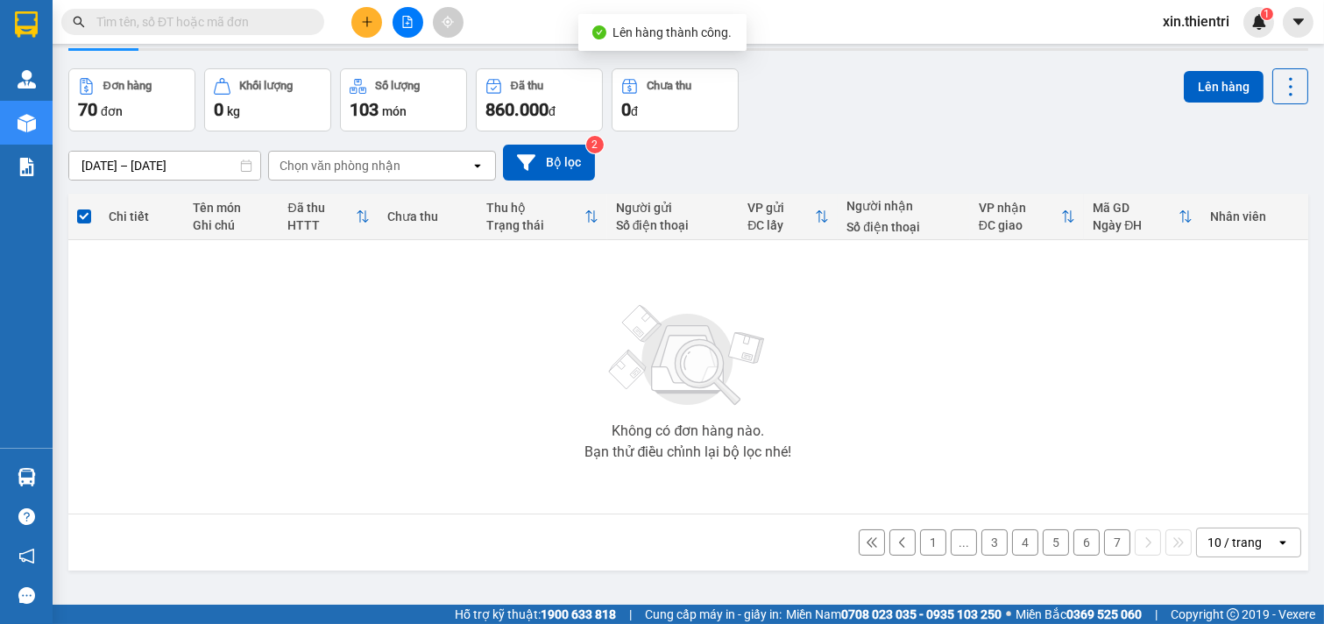
scroll to position [81, 0]
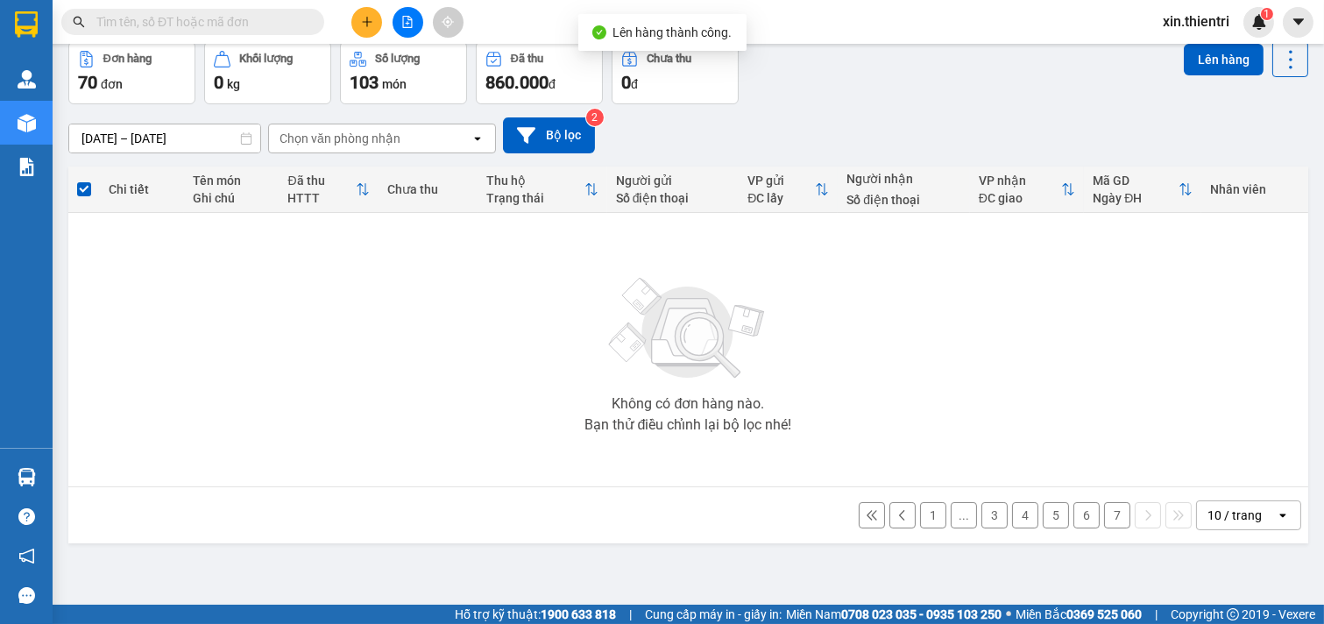
click at [1111, 519] on button "7" at bounding box center [1117, 515] width 26 height 26
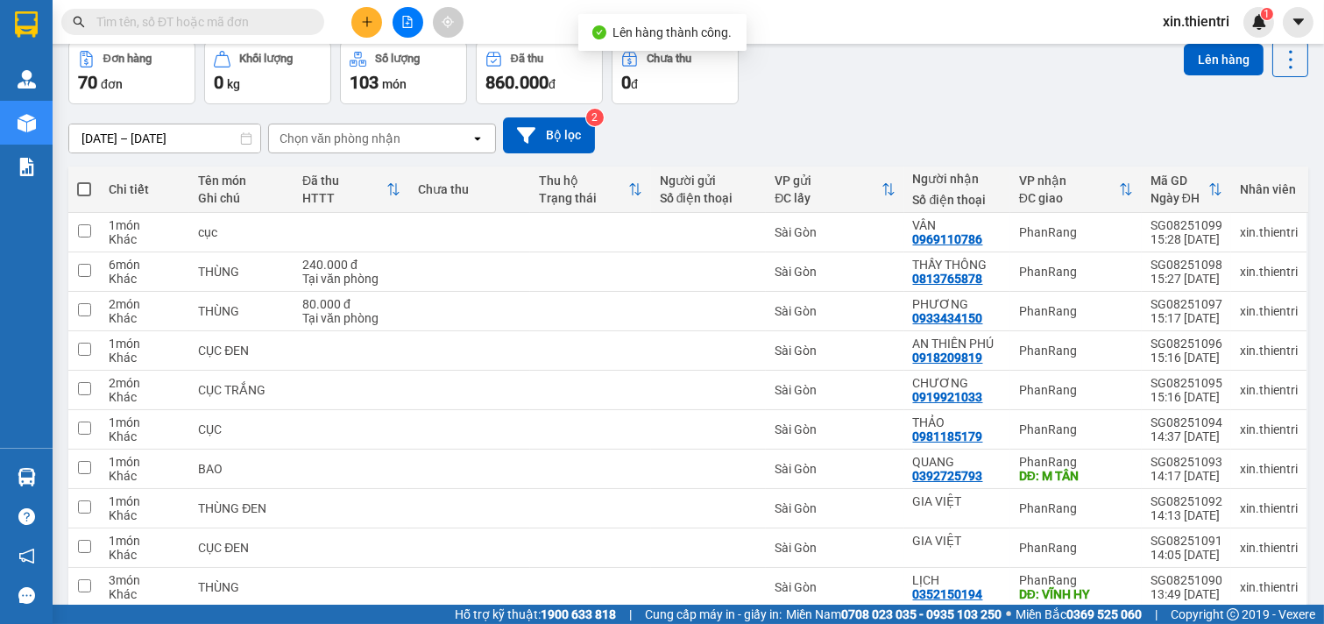
click at [85, 188] on span at bounding box center [84, 189] width 14 height 14
click at [84, 180] on input "checkbox" at bounding box center [84, 180] width 0 height 0
checkbox input "true"
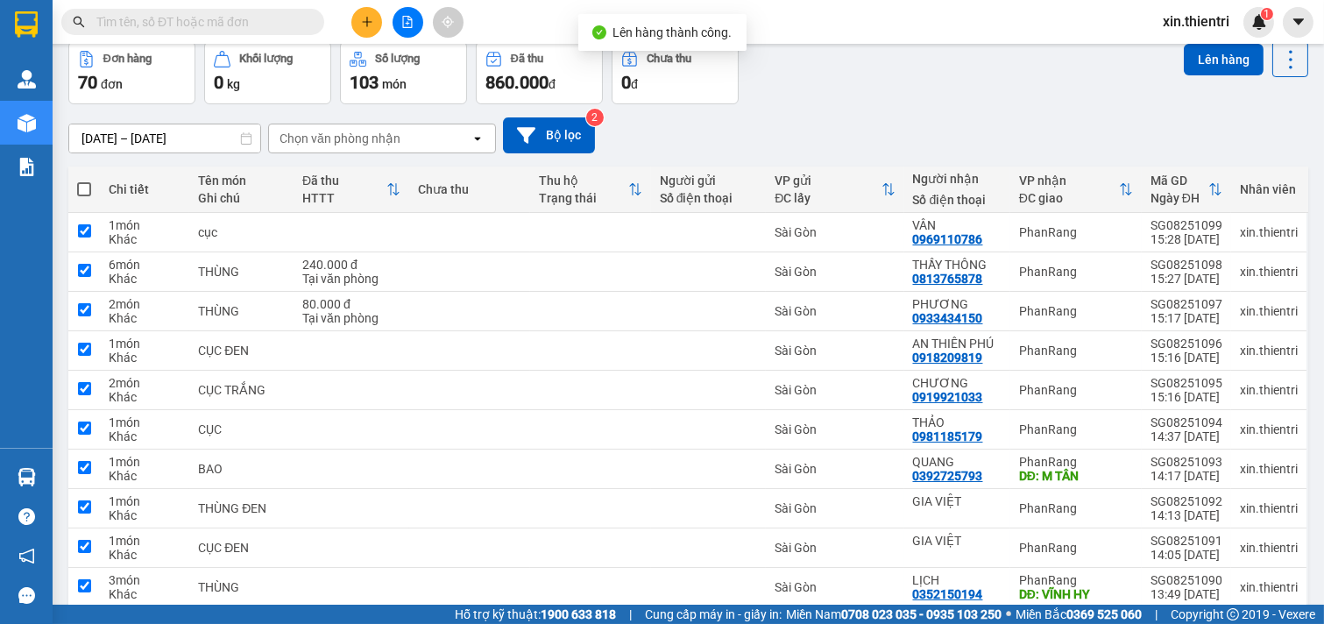
checkbox input "true"
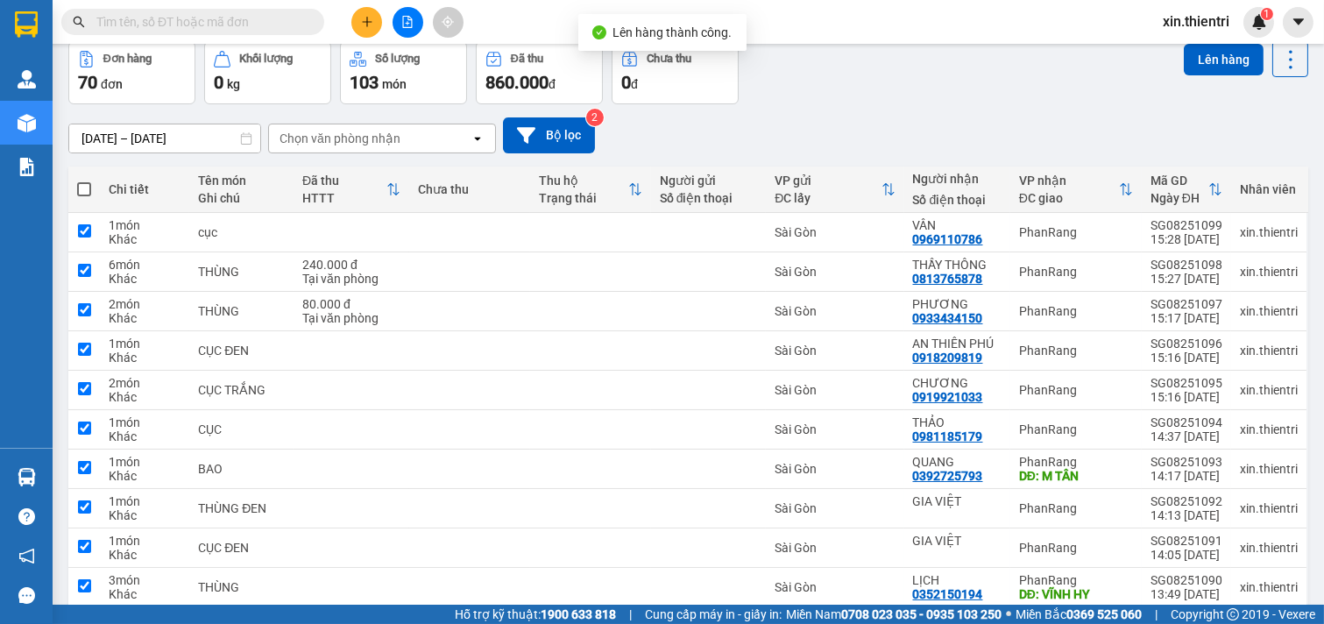
checkbox input "true"
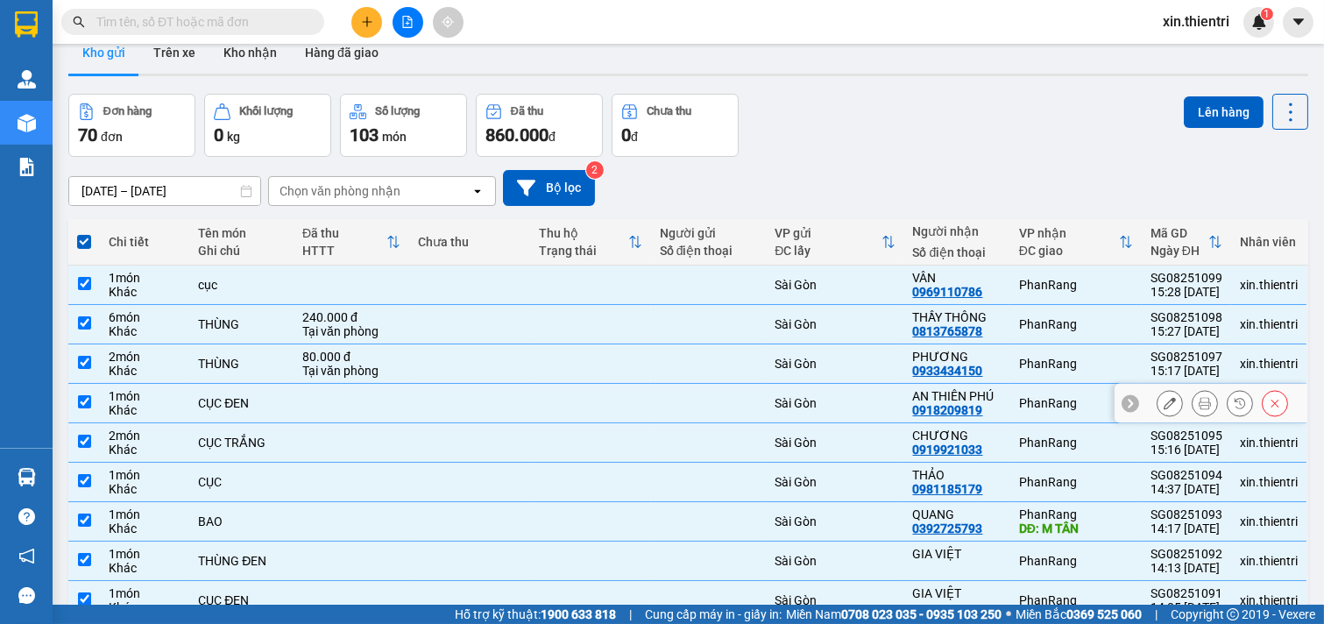
scroll to position [0, 0]
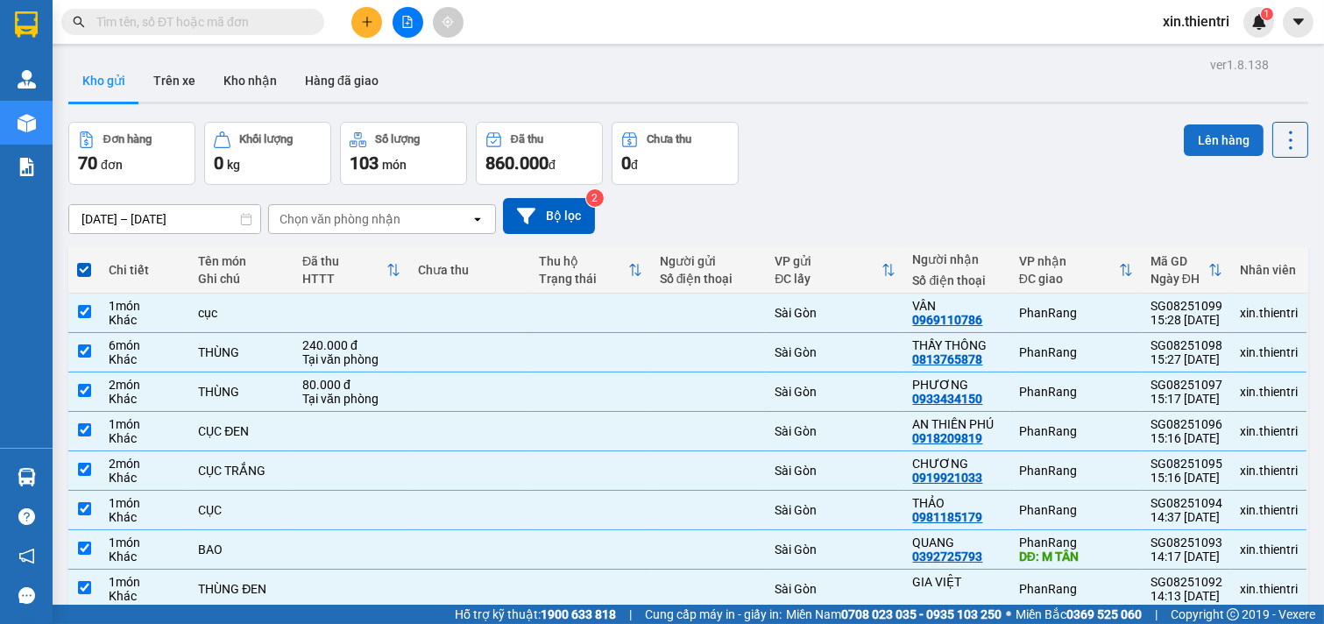
click at [1203, 135] on button "Lên hàng" at bounding box center [1224, 140] width 80 height 32
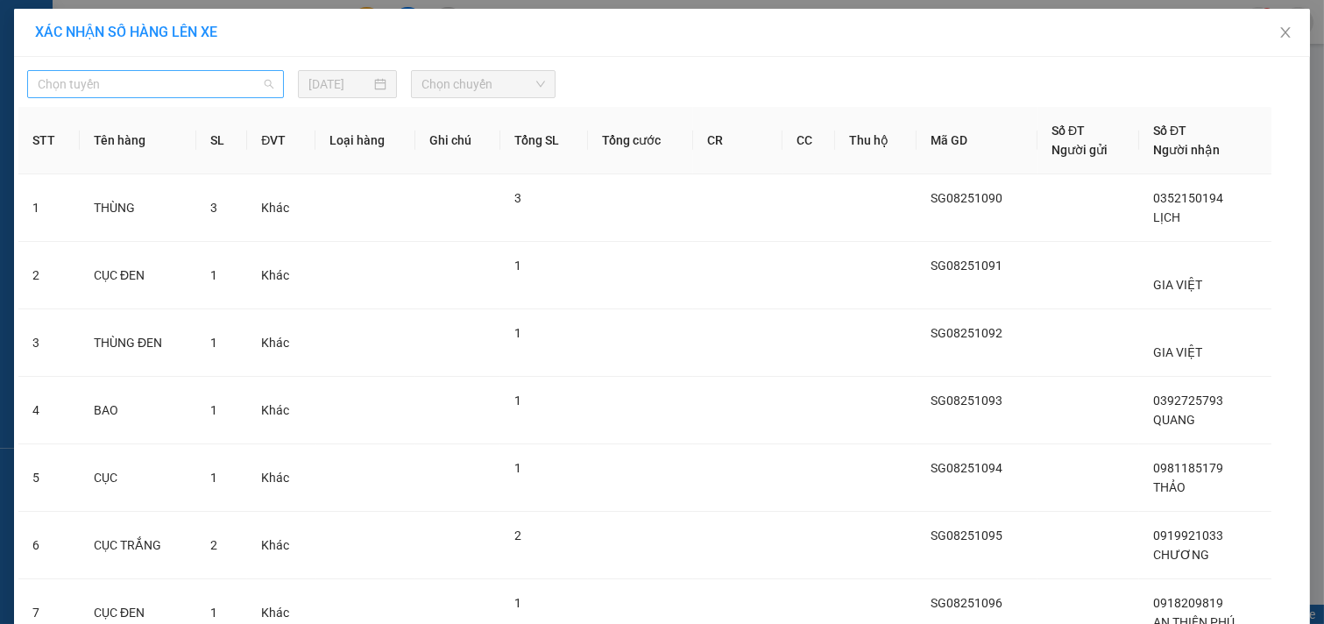
drag, startPoint x: 152, startPoint y: 88, endPoint x: 180, endPoint y: 180, distance: 95.9
click at [158, 92] on span "Chọn tuyến" at bounding box center [156, 84] width 236 height 26
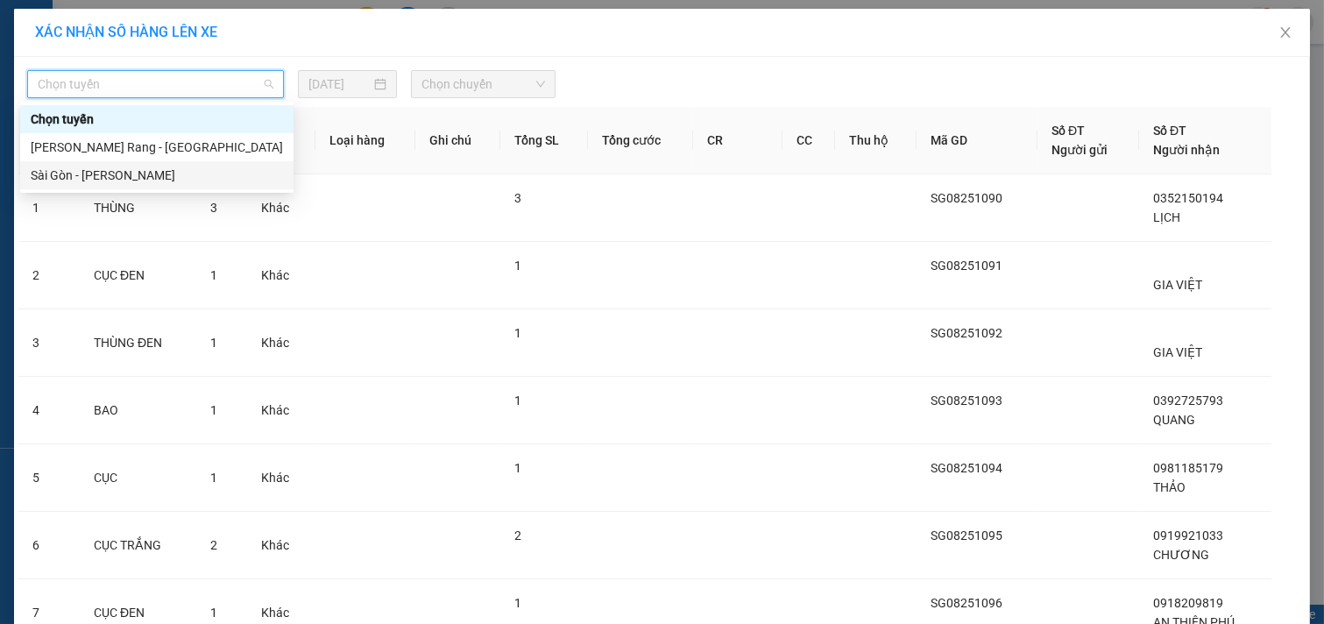
click at [180, 180] on div "Sài Gòn - [PERSON_NAME]" at bounding box center [157, 175] width 252 height 19
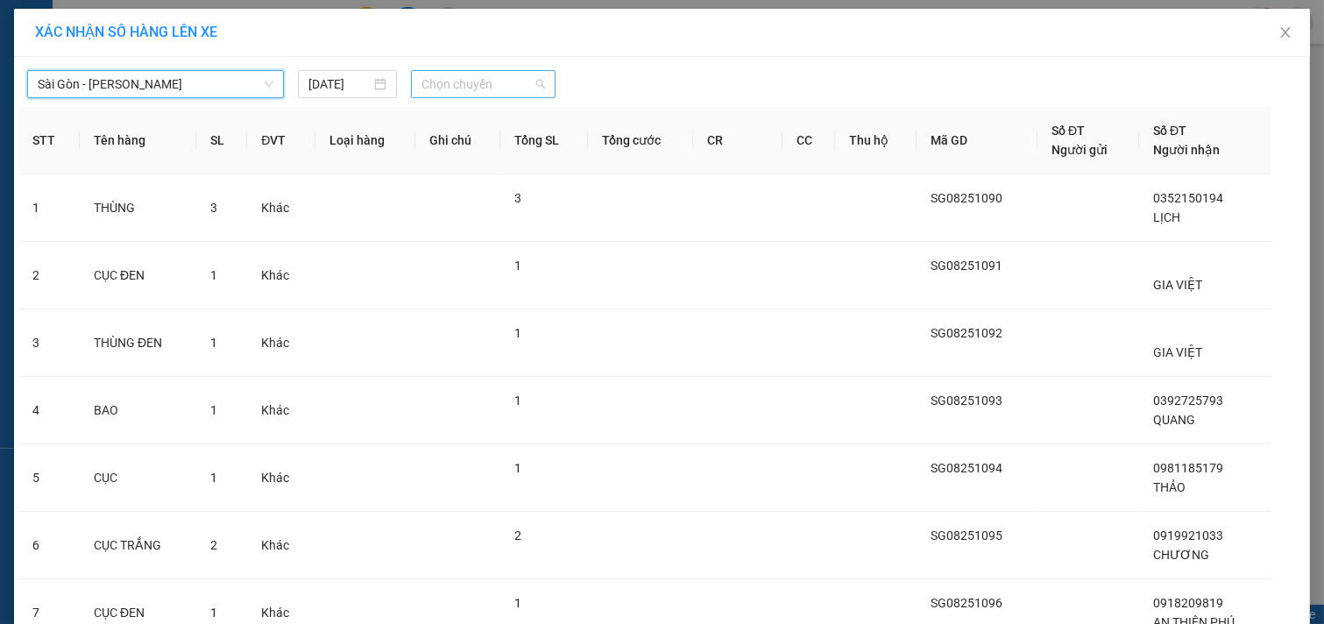
click at [484, 92] on span "Chọn chuyến" at bounding box center [483, 84] width 124 height 26
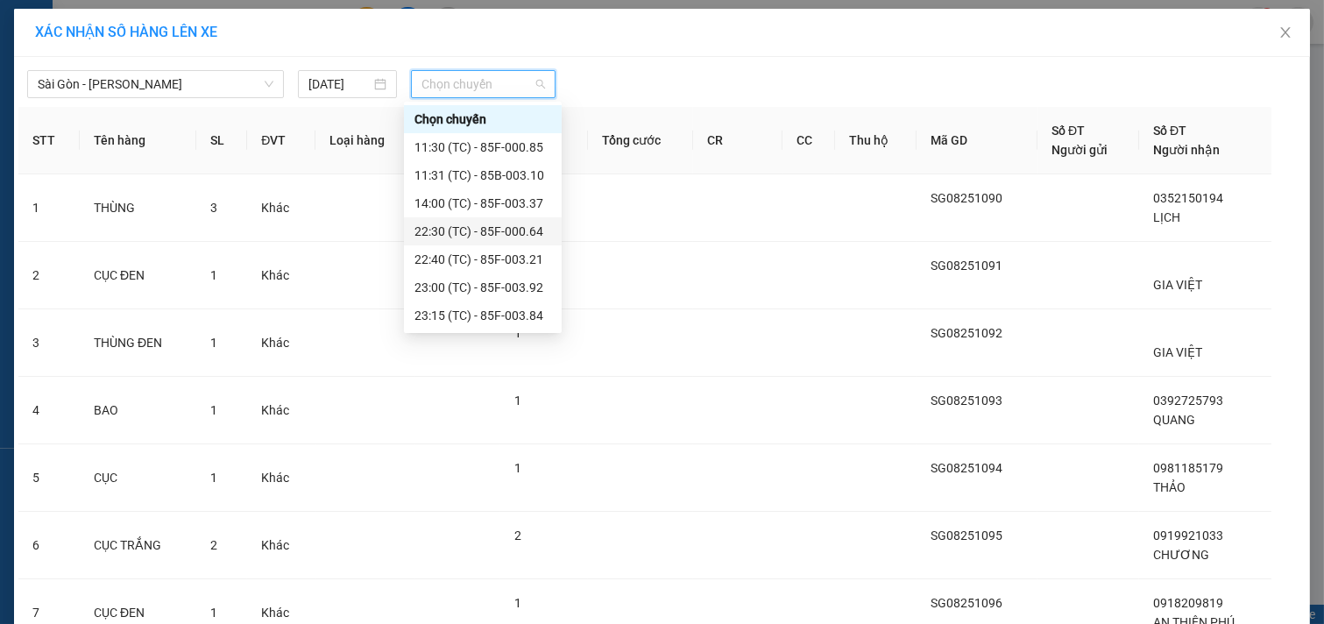
click at [485, 225] on div "22:30 (TC) - 85F-000.64" at bounding box center [482, 231] width 137 height 19
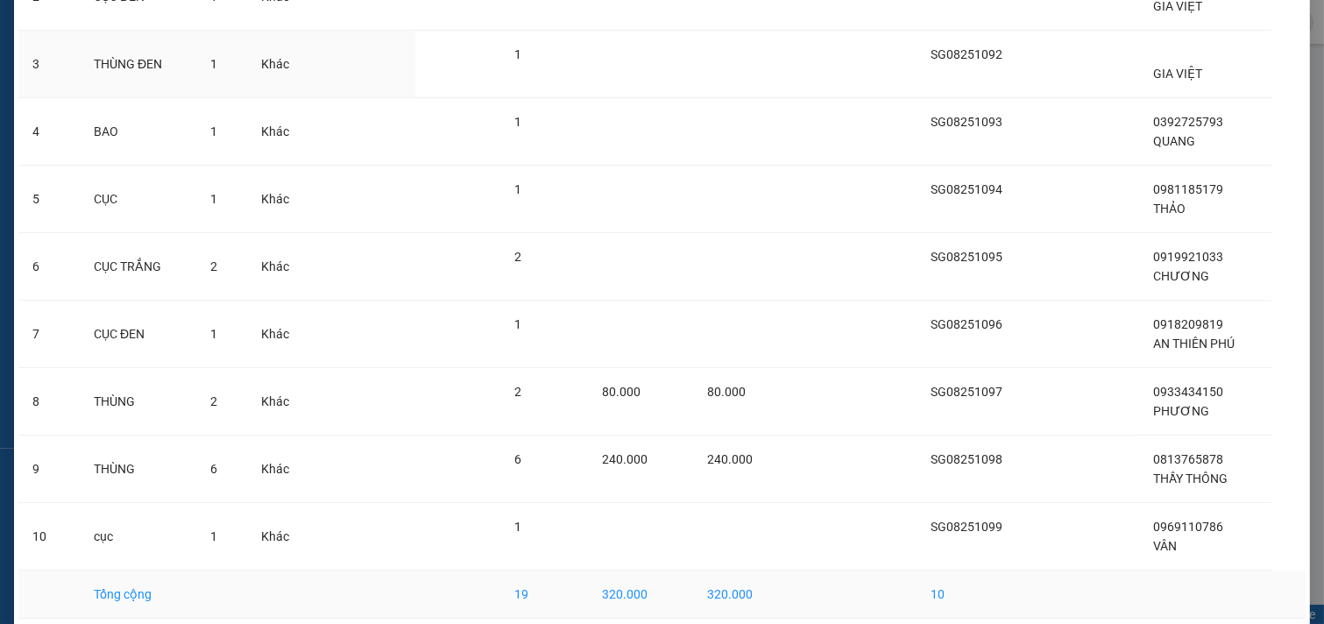
scroll to position [392, 0]
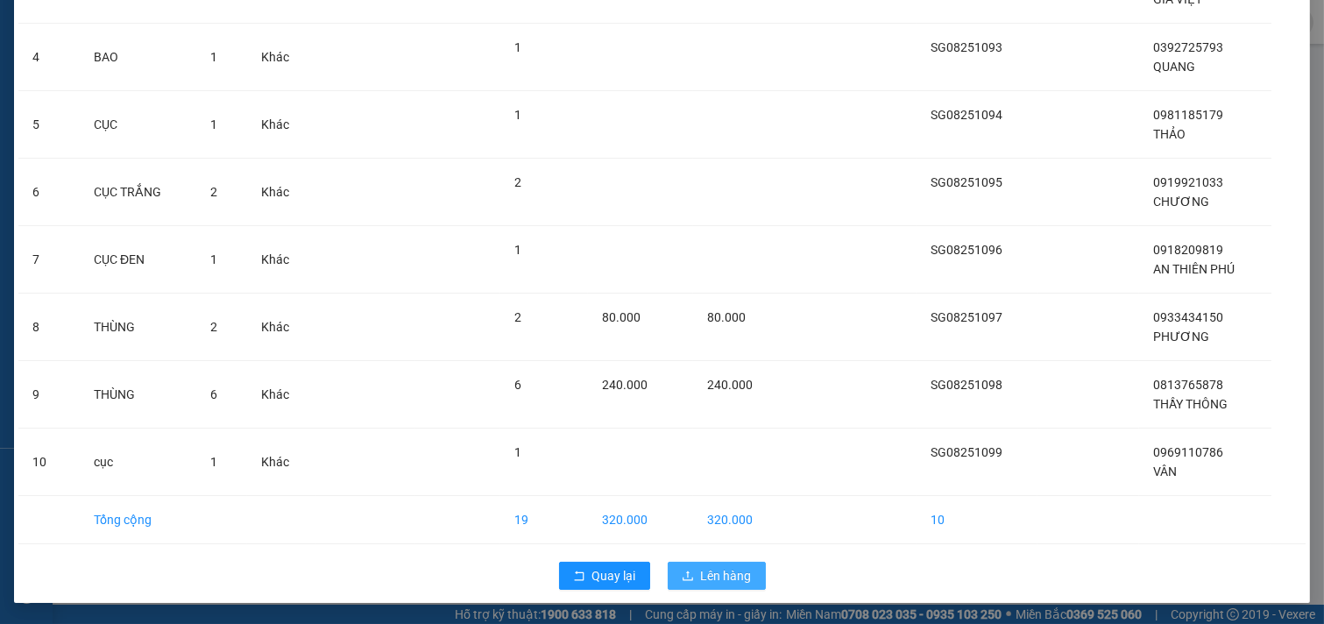
click at [708, 583] on span "Lên hàng" at bounding box center [726, 575] width 51 height 19
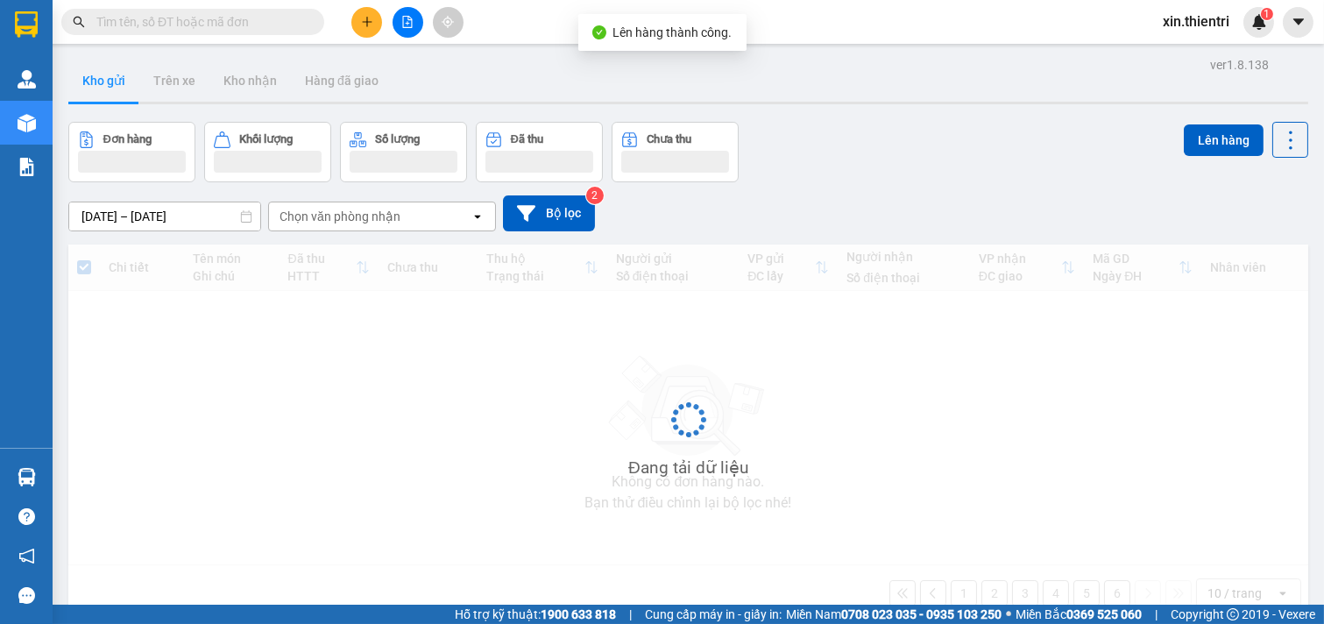
scroll to position [81, 0]
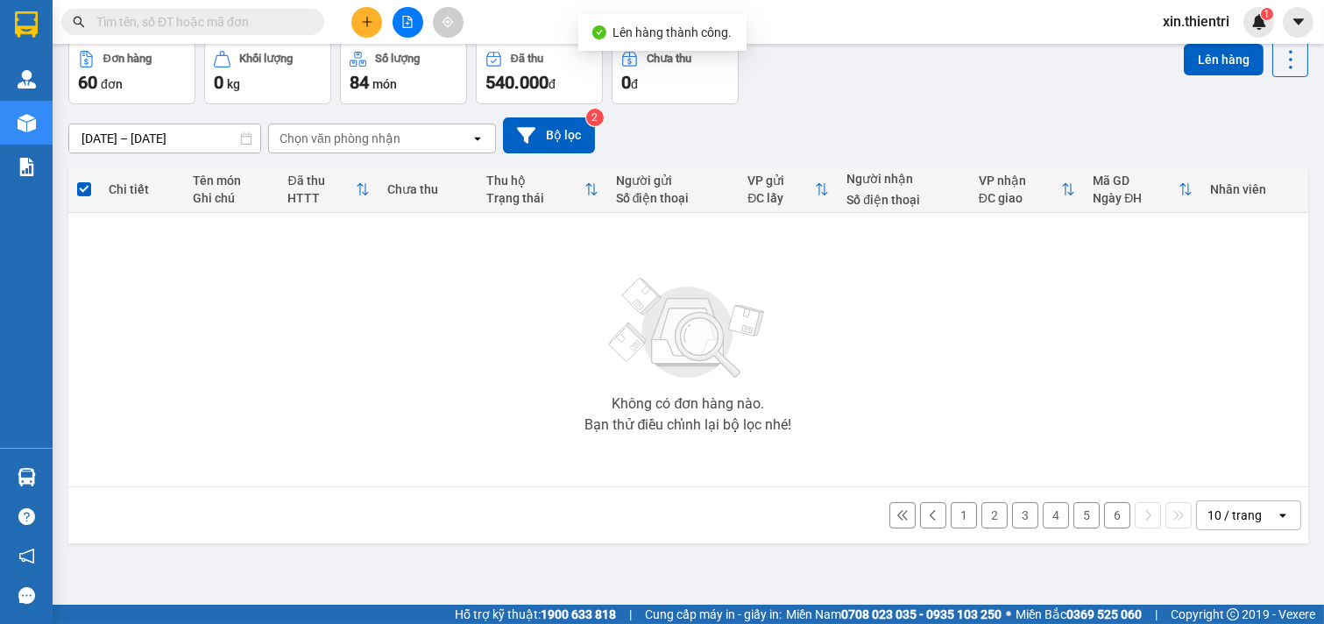
click at [1104, 515] on button "6" at bounding box center [1117, 515] width 26 height 26
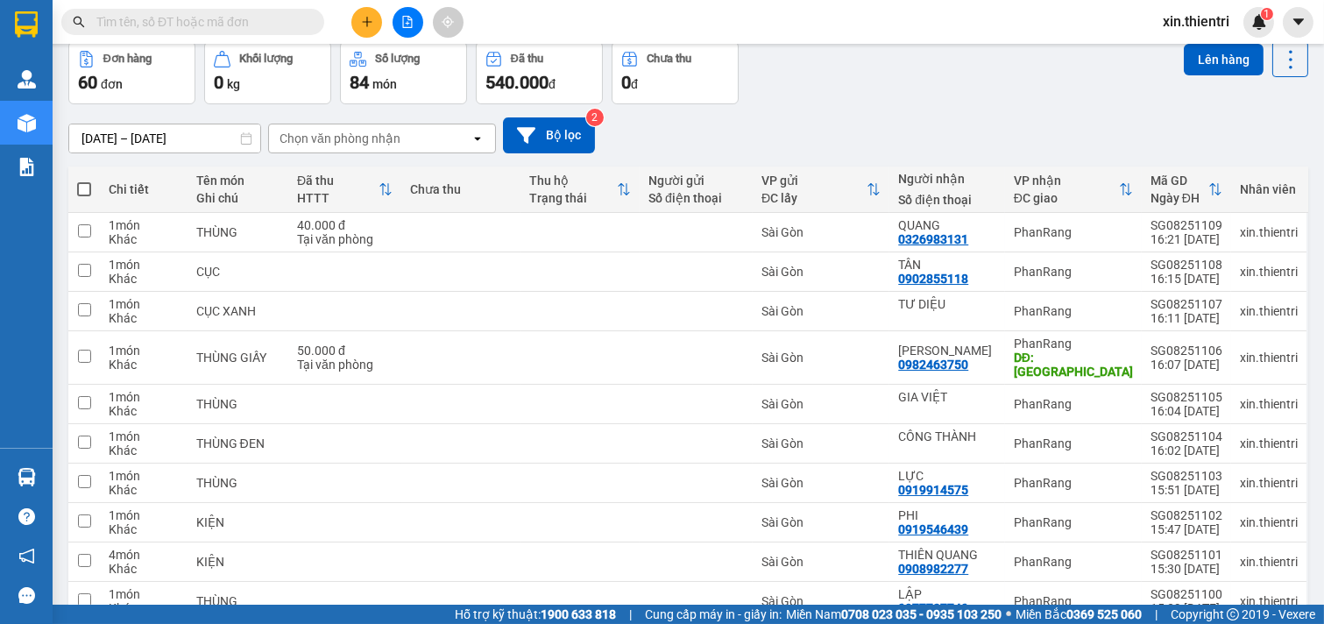
click at [86, 185] on span at bounding box center [84, 189] width 14 height 14
click at [84, 180] on input "checkbox" at bounding box center [84, 180] width 0 height 0
checkbox input "true"
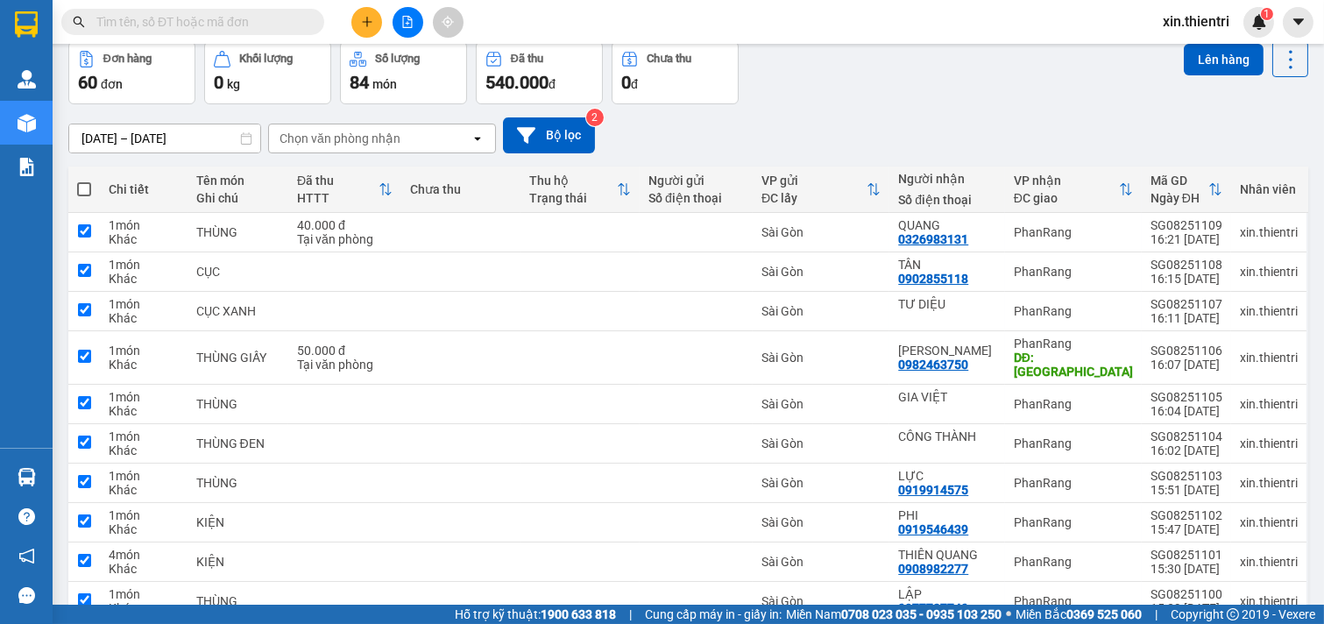
checkbox input "true"
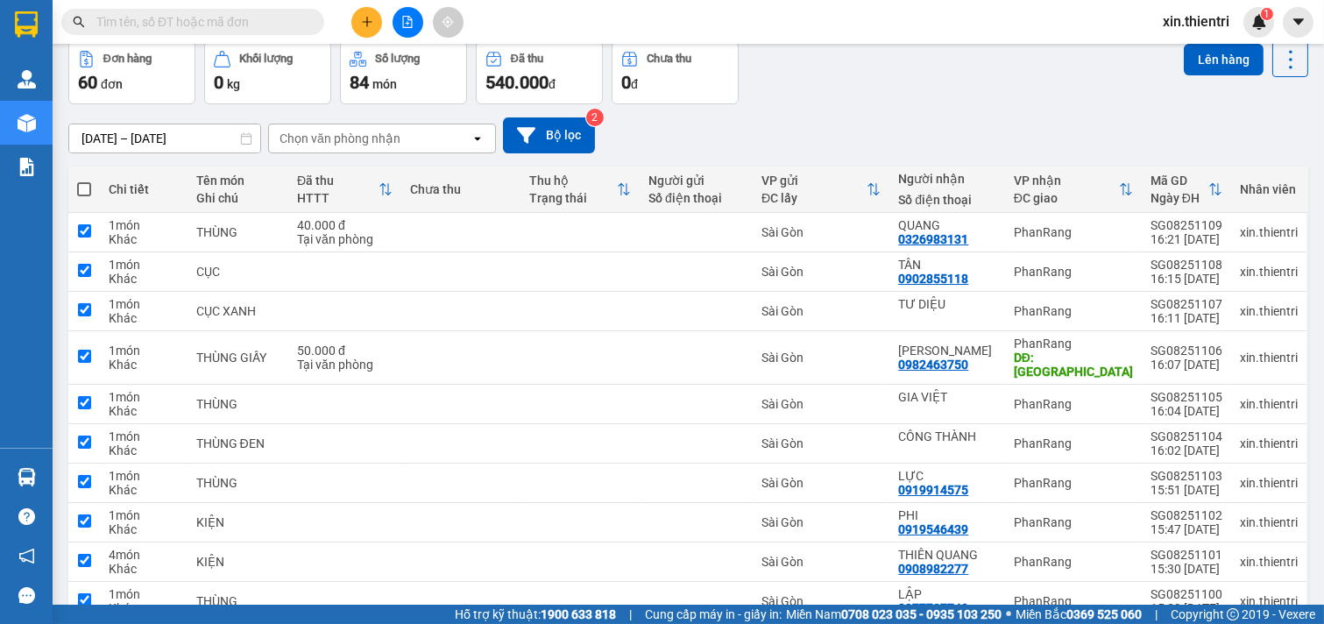
checkbox input "true"
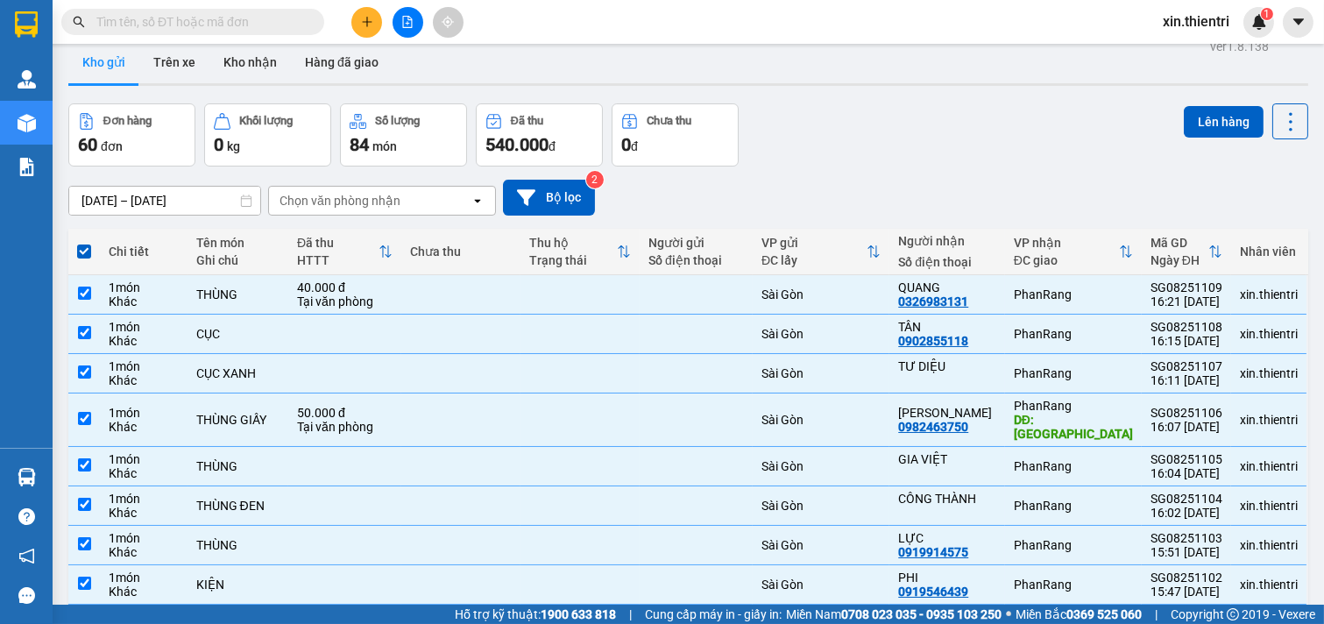
scroll to position [0, 0]
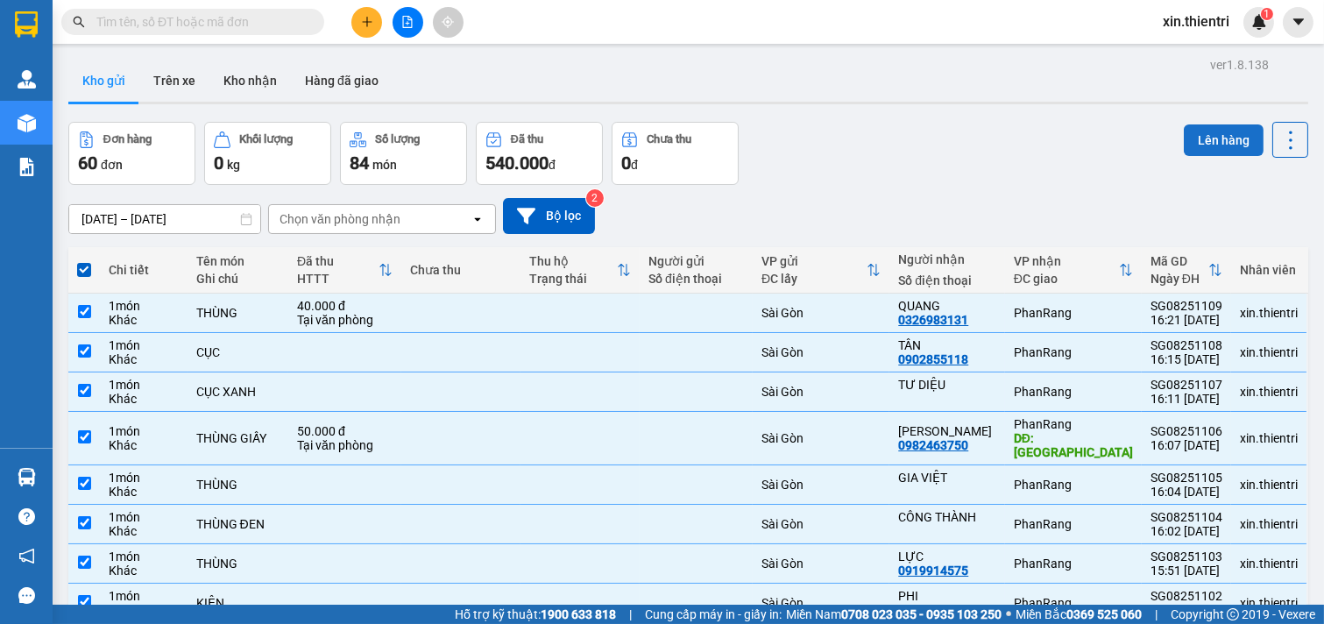
click at [1207, 130] on button "Lên hàng" at bounding box center [1224, 140] width 80 height 32
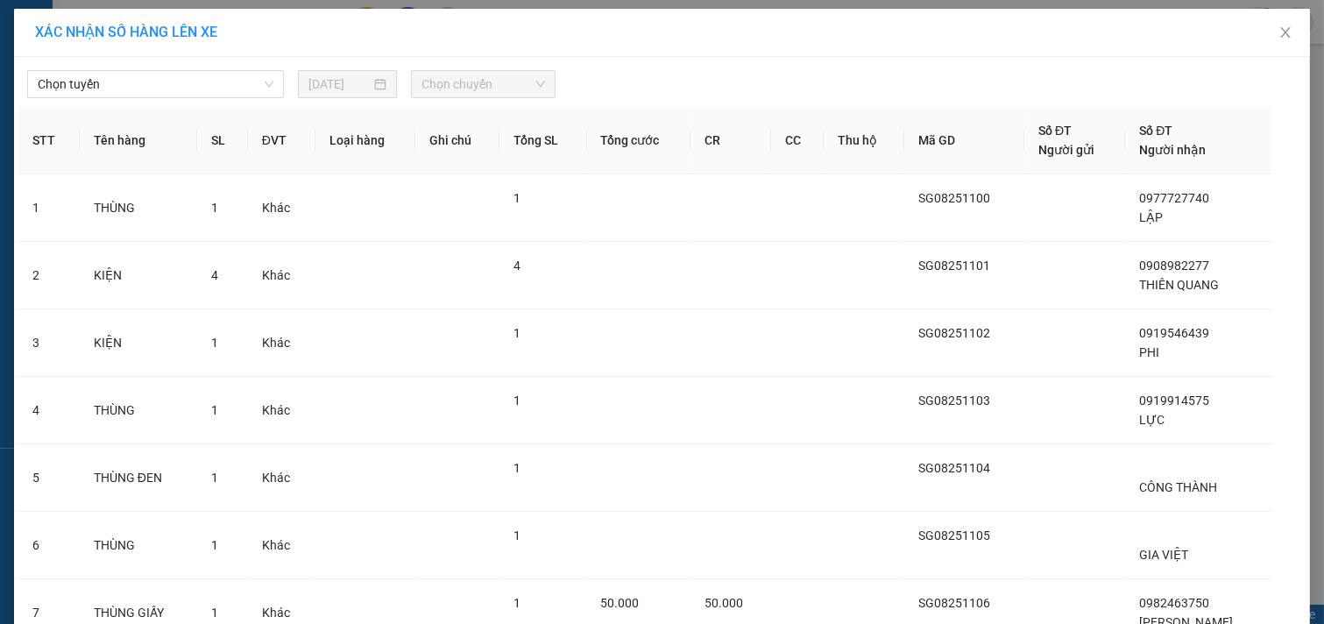
drag, startPoint x: 180, startPoint y: 84, endPoint x: 184, endPoint y: 100, distance: 16.2
click at [180, 91] on span "Chọn tuyến" at bounding box center [156, 84] width 236 height 26
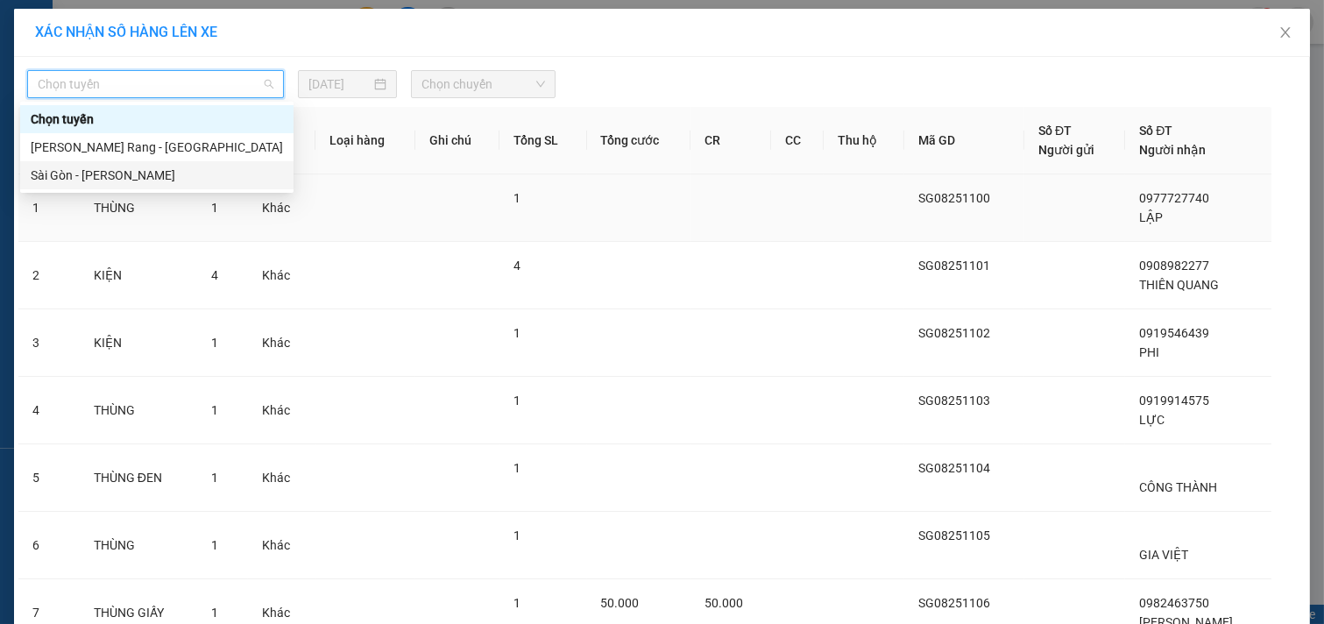
drag, startPoint x: 195, startPoint y: 179, endPoint x: 210, endPoint y: 184, distance: 15.8
click at [197, 184] on div "Sài Gòn - [PERSON_NAME]" at bounding box center [157, 175] width 252 height 19
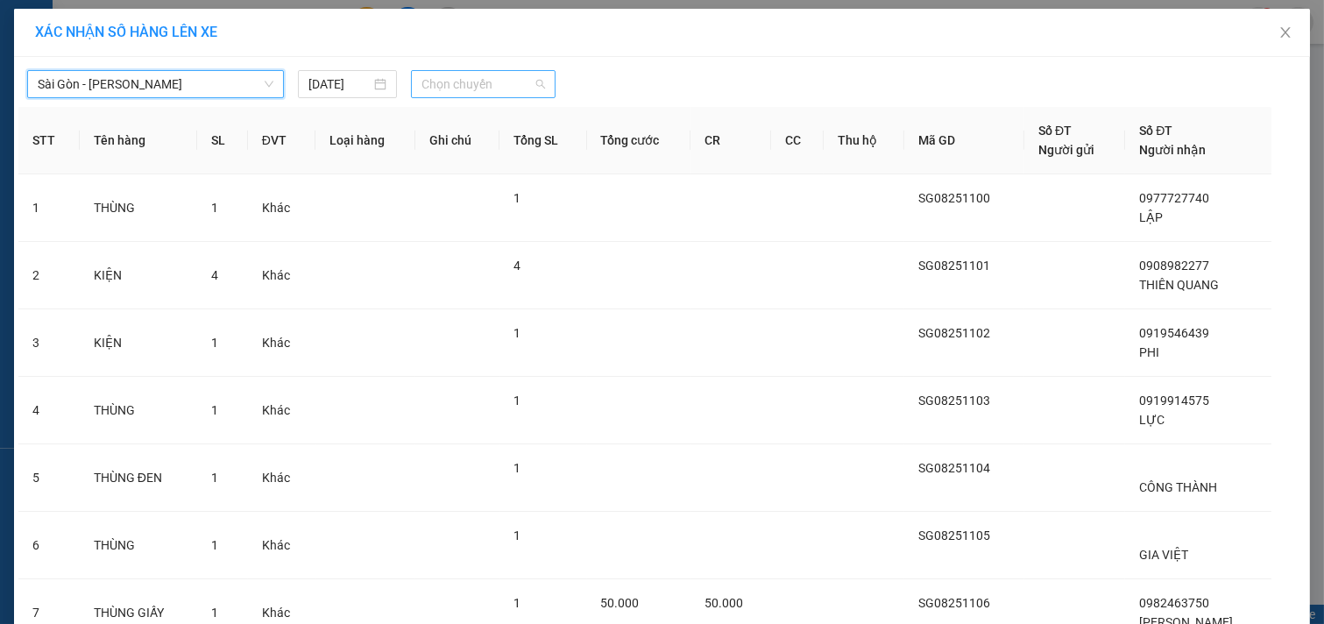
drag, startPoint x: 447, startPoint y: 75, endPoint x: 467, endPoint y: 141, distance: 68.7
click at [449, 85] on span "Chọn chuyến" at bounding box center [483, 84] width 124 height 26
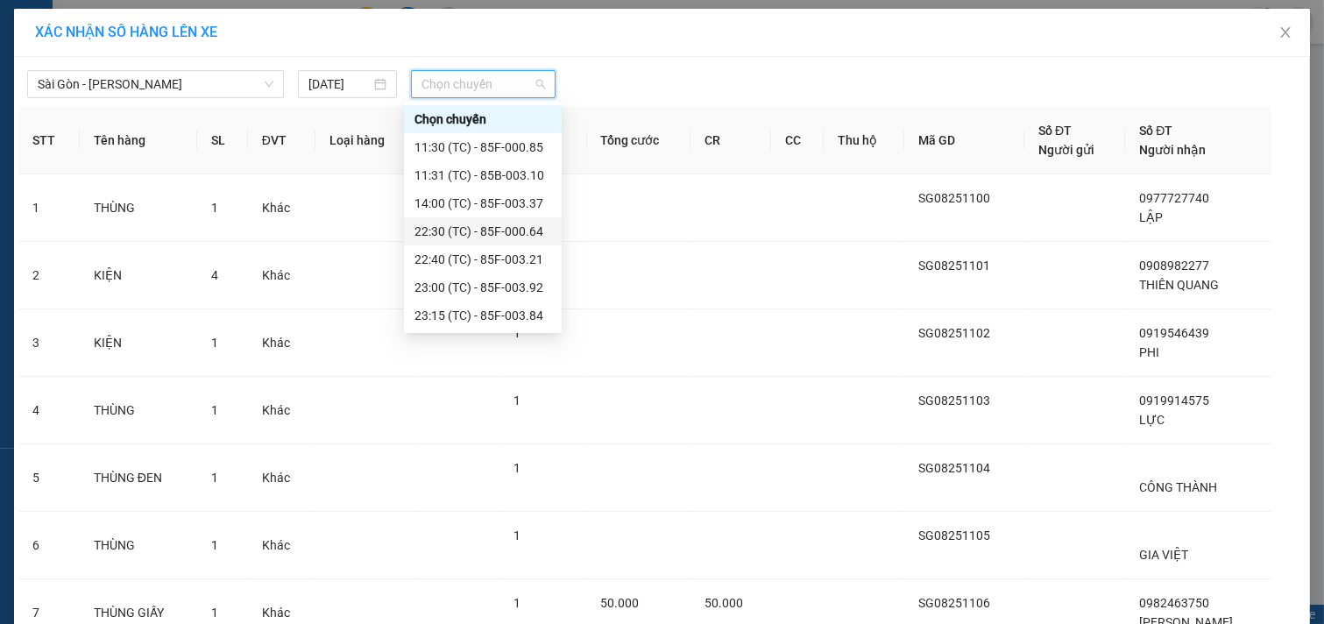
click at [461, 235] on div "22:30 (TC) - 85F-000.64" at bounding box center [482, 231] width 137 height 19
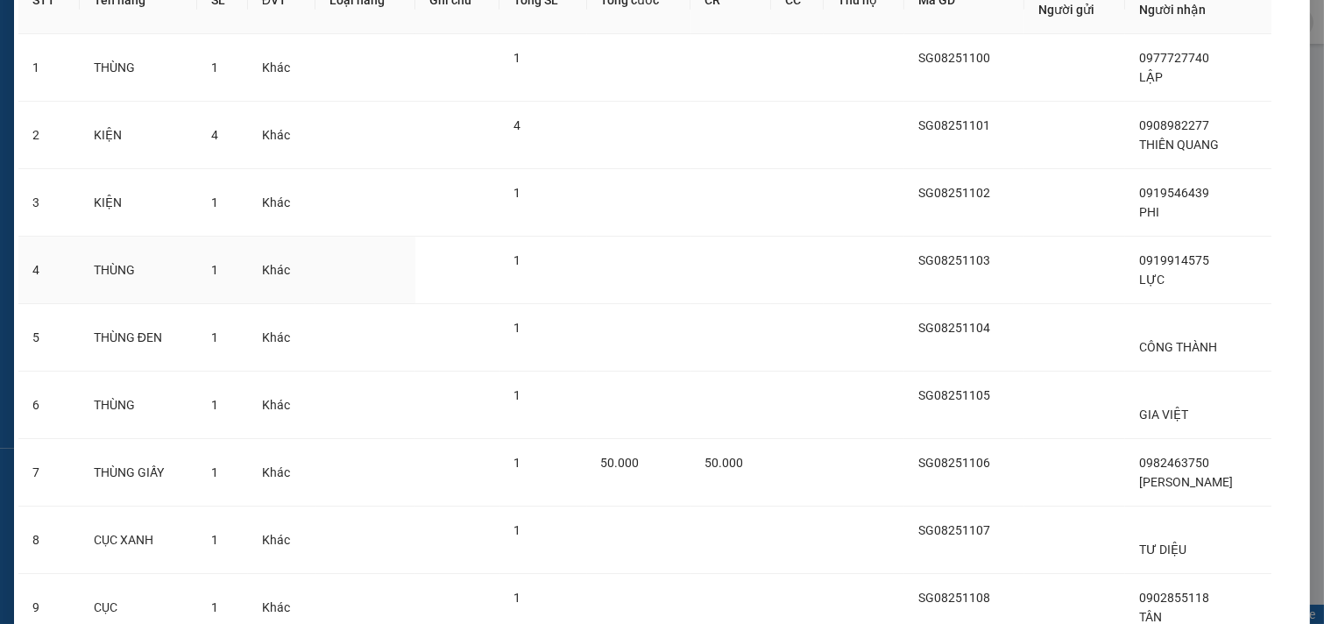
scroll to position [392, 0]
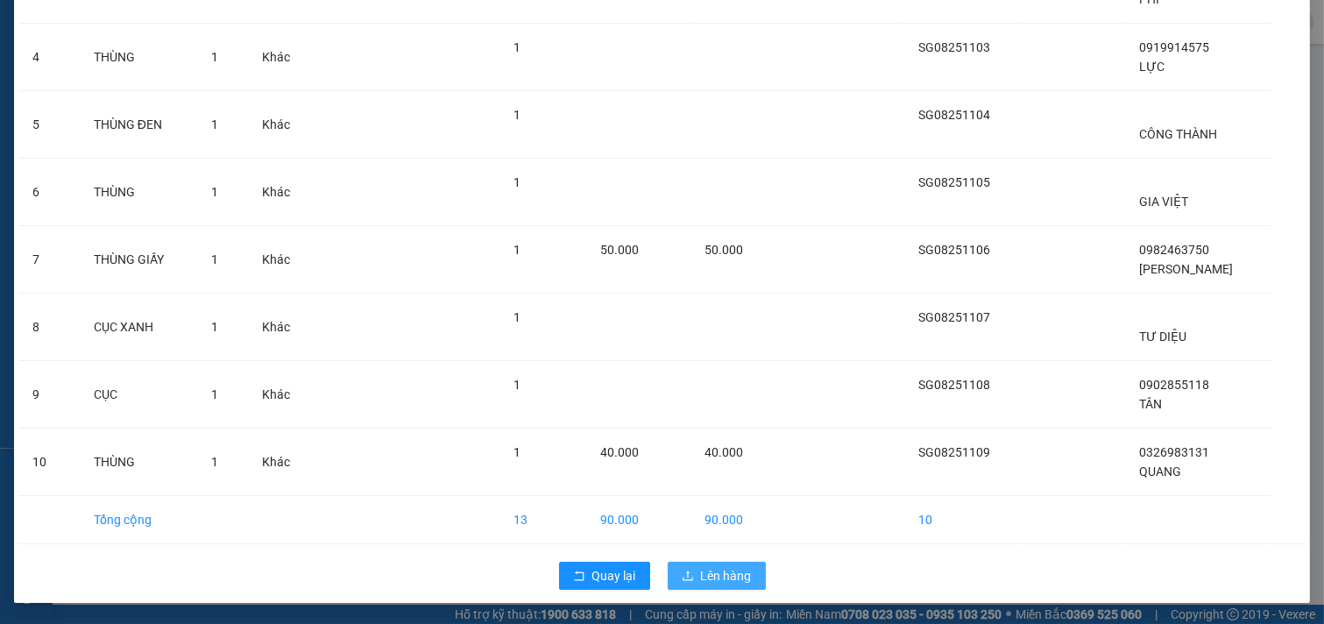
click at [737, 577] on span "Lên hàng" at bounding box center [726, 575] width 51 height 19
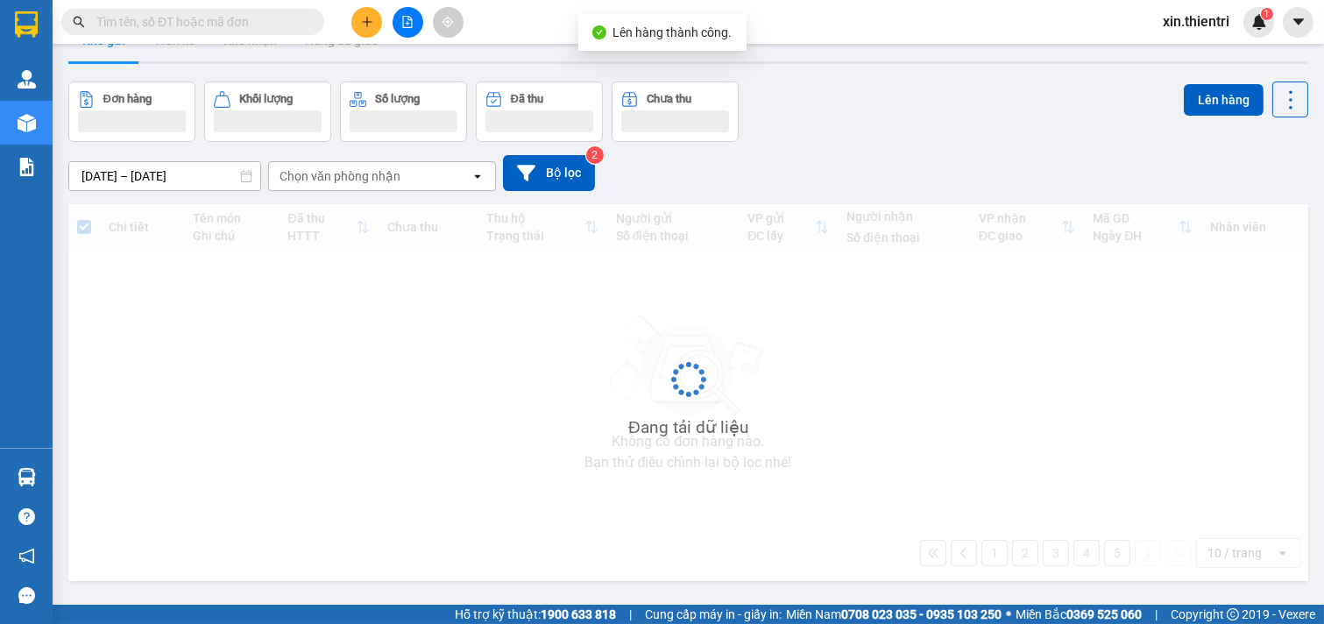
scroll to position [81, 0]
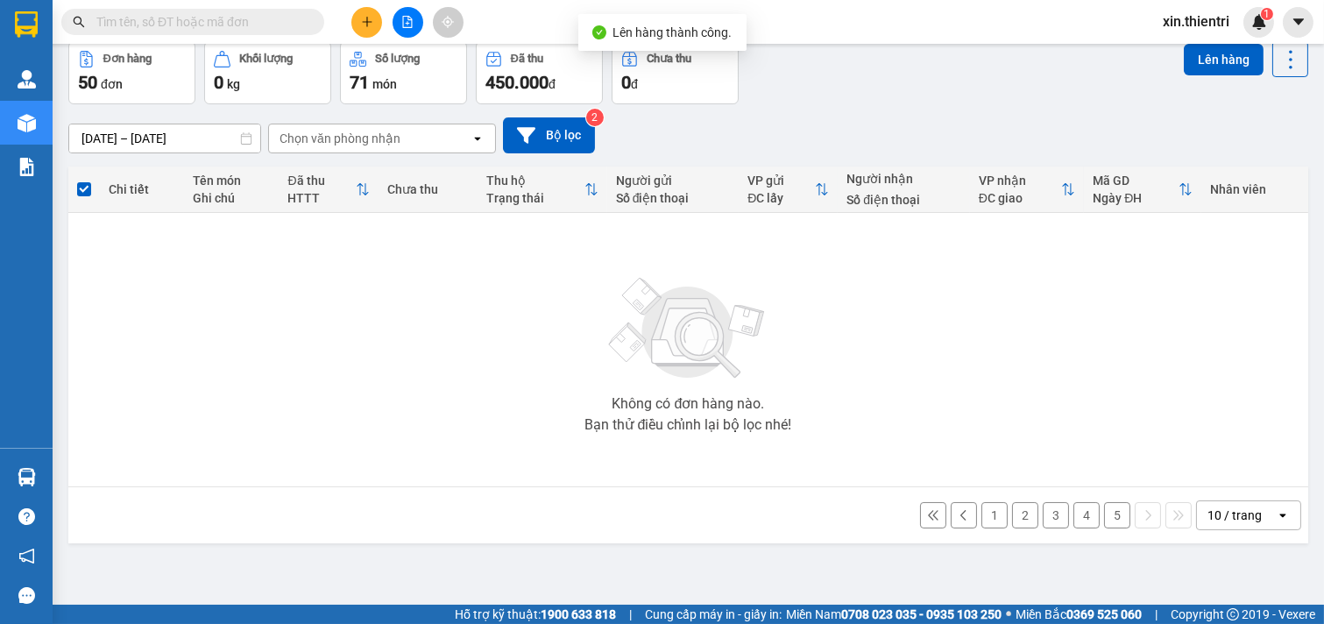
click at [1114, 515] on button "5" at bounding box center [1117, 515] width 26 height 26
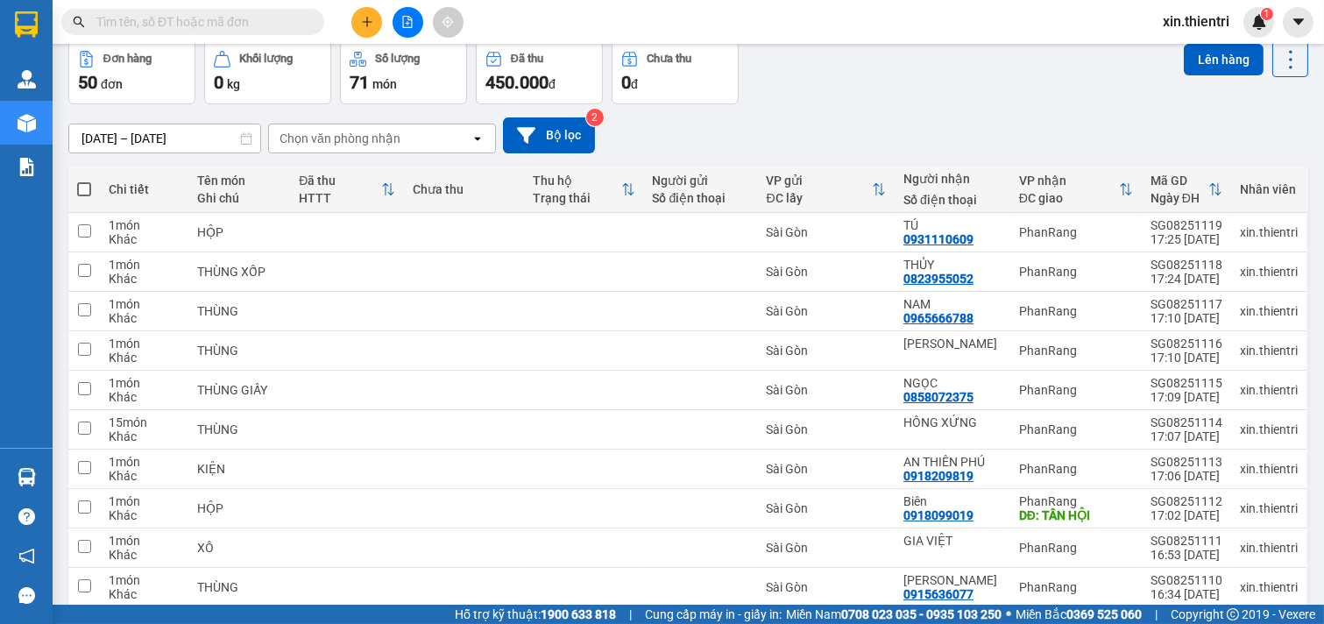
drag, startPoint x: 75, startPoint y: 182, endPoint x: 161, endPoint y: 223, distance: 95.2
click at [75, 184] on th at bounding box center [84, 189] width 32 height 46
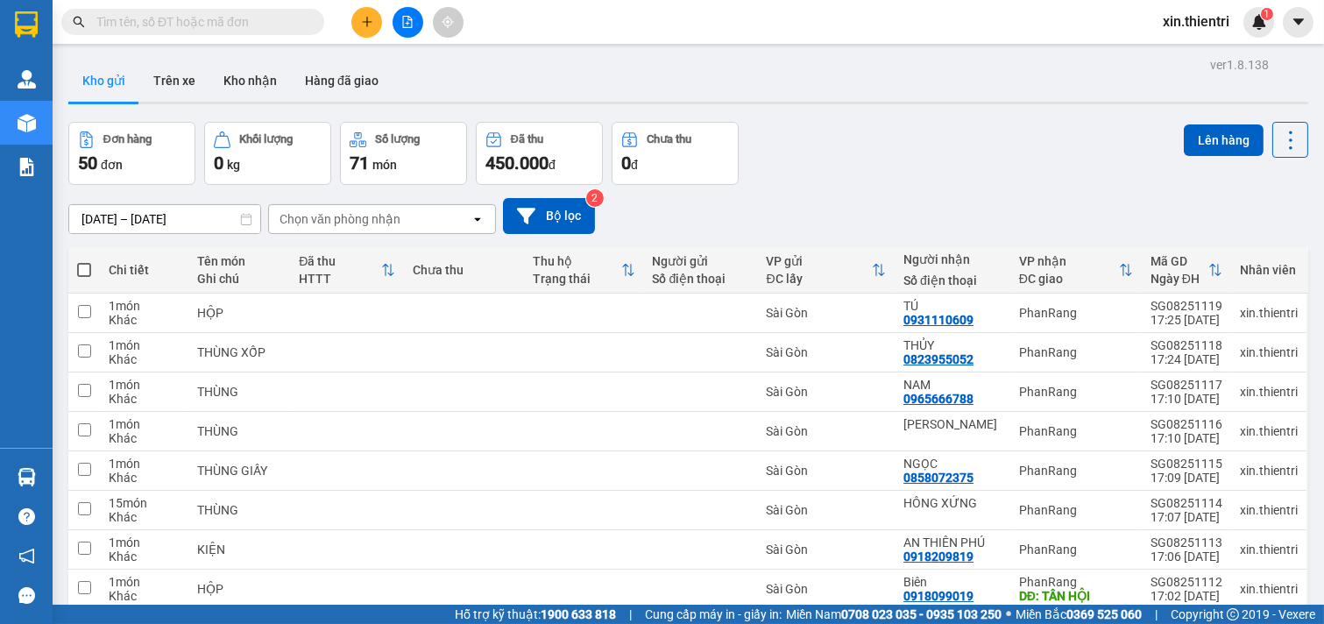
click at [79, 270] on span at bounding box center [84, 270] width 14 height 14
click at [84, 261] on input "checkbox" at bounding box center [84, 261] width 0 height 0
checkbox input "true"
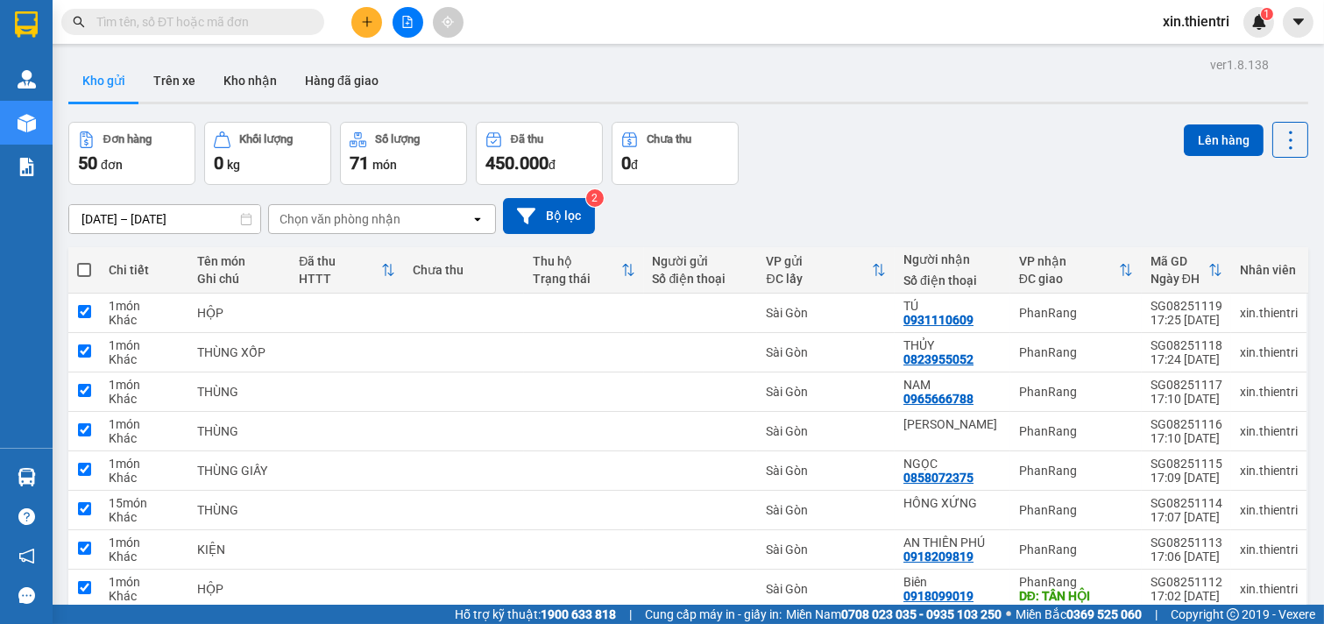
checkbox input "true"
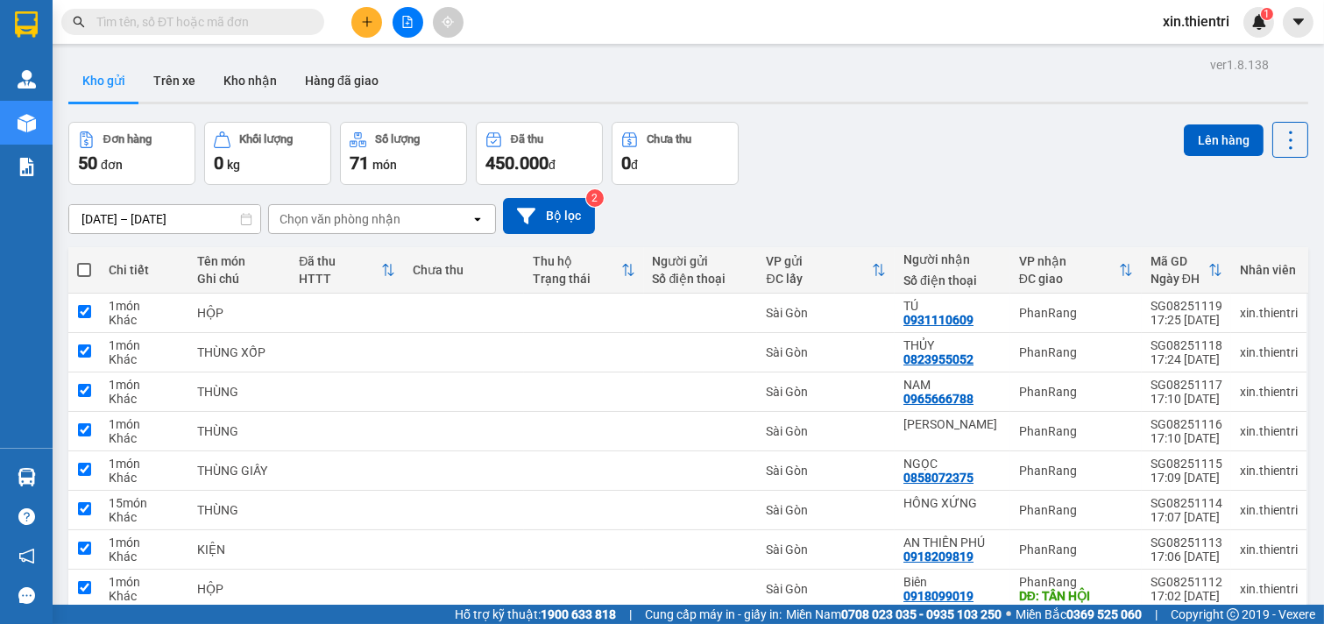
checkbox input "true"
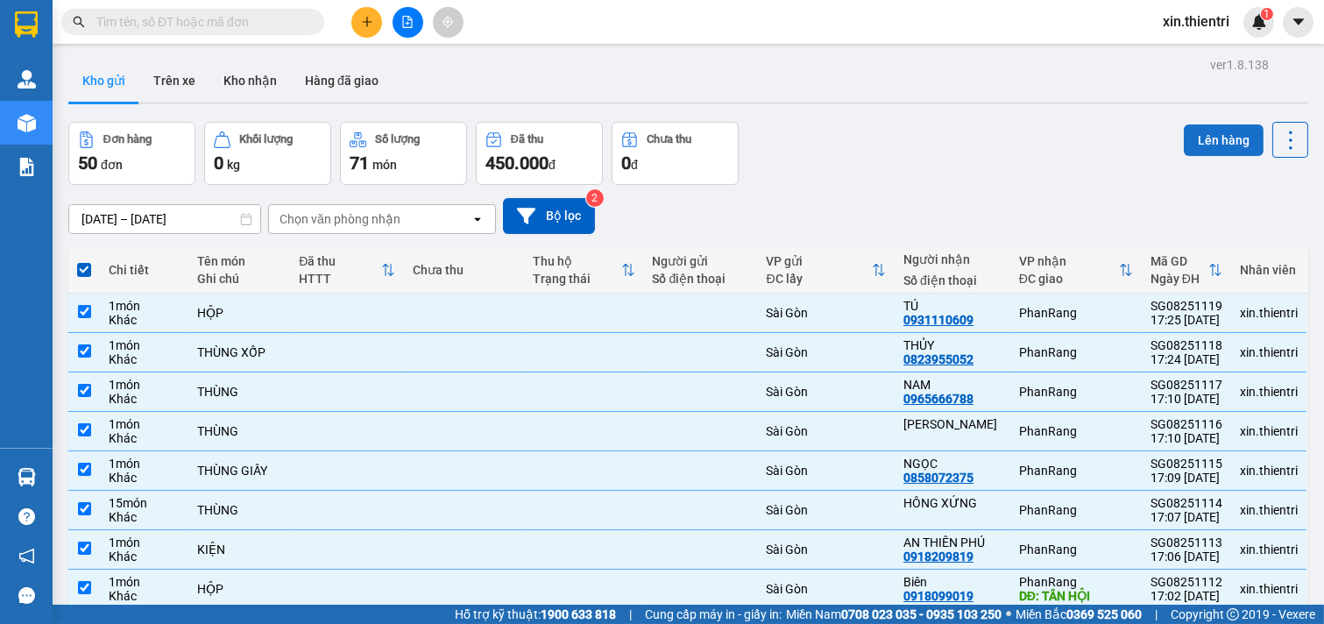
click at [1198, 137] on button "Lên hàng" at bounding box center [1224, 140] width 80 height 32
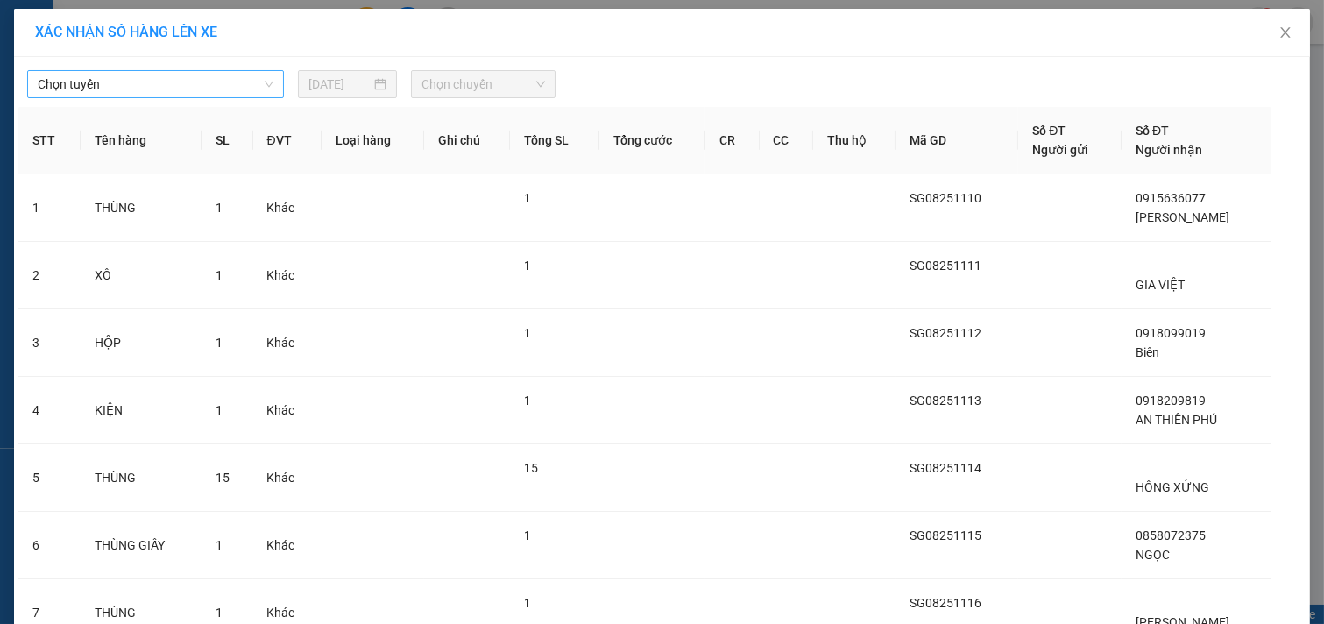
click at [202, 91] on span "Chọn tuyến" at bounding box center [156, 84] width 236 height 26
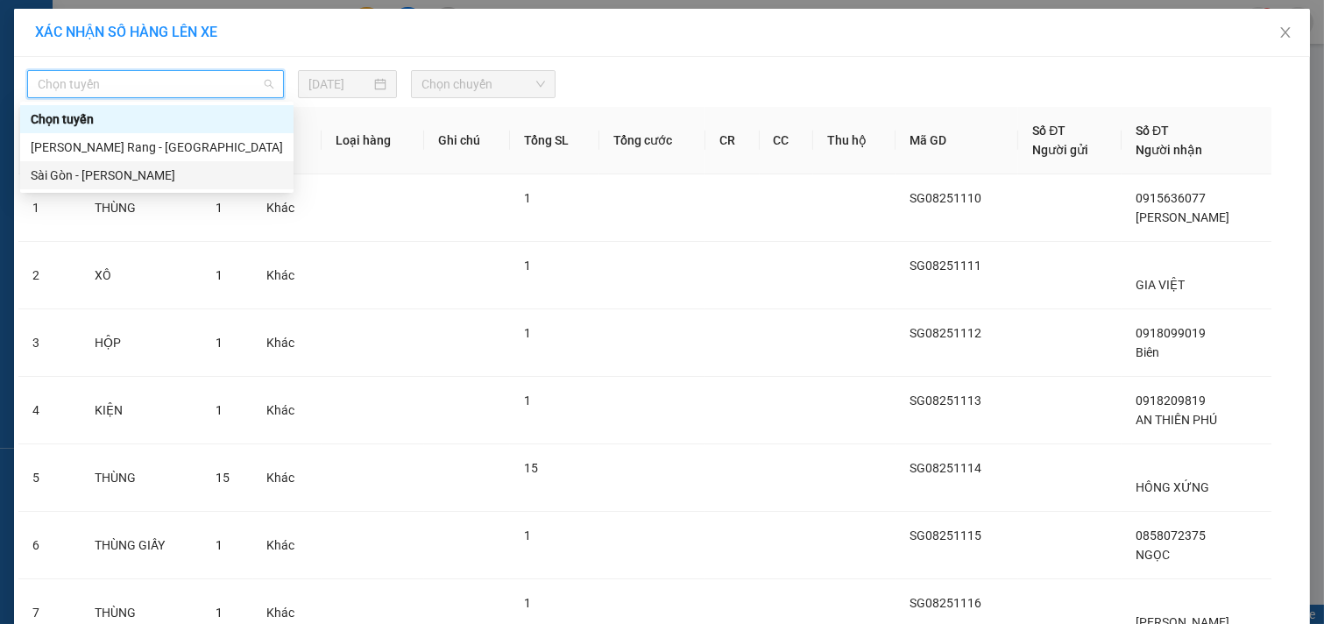
click at [203, 186] on div "Sài Gòn - [PERSON_NAME]" at bounding box center [156, 175] width 273 height 28
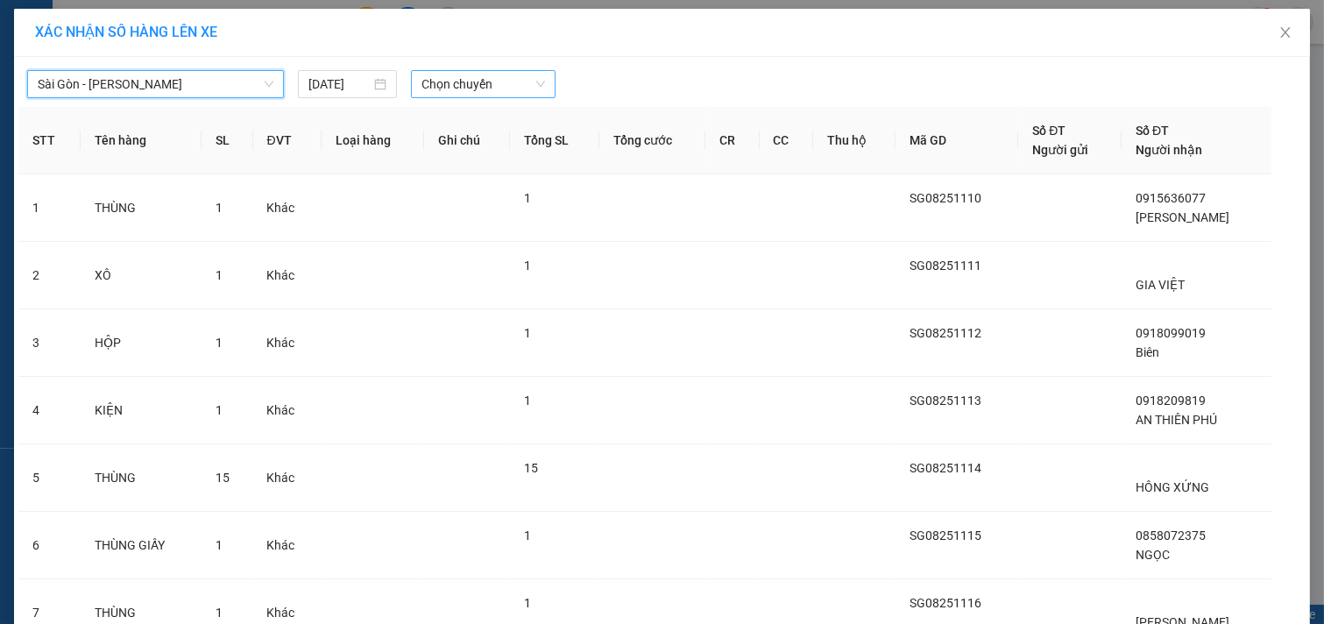
drag, startPoint x: 435, startPoint y: 73, endPoint x: 442, endPoint y: 82, distance: 11.9
click at [436, 74] on span "Chọn chuyến" at bounding box center [483, 84] width 124 height 26
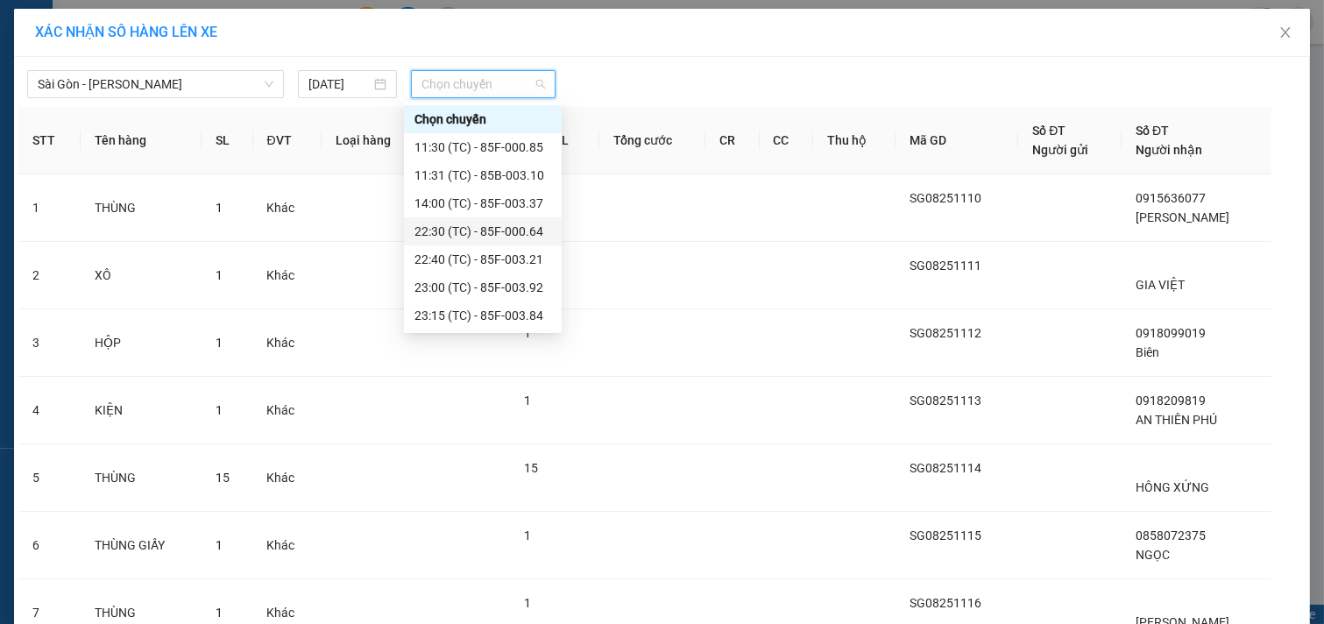
click at [463, 223] on div "22:30 (TC) - 85F-000.64" at bounding box center [482, 231] width 137 height 19
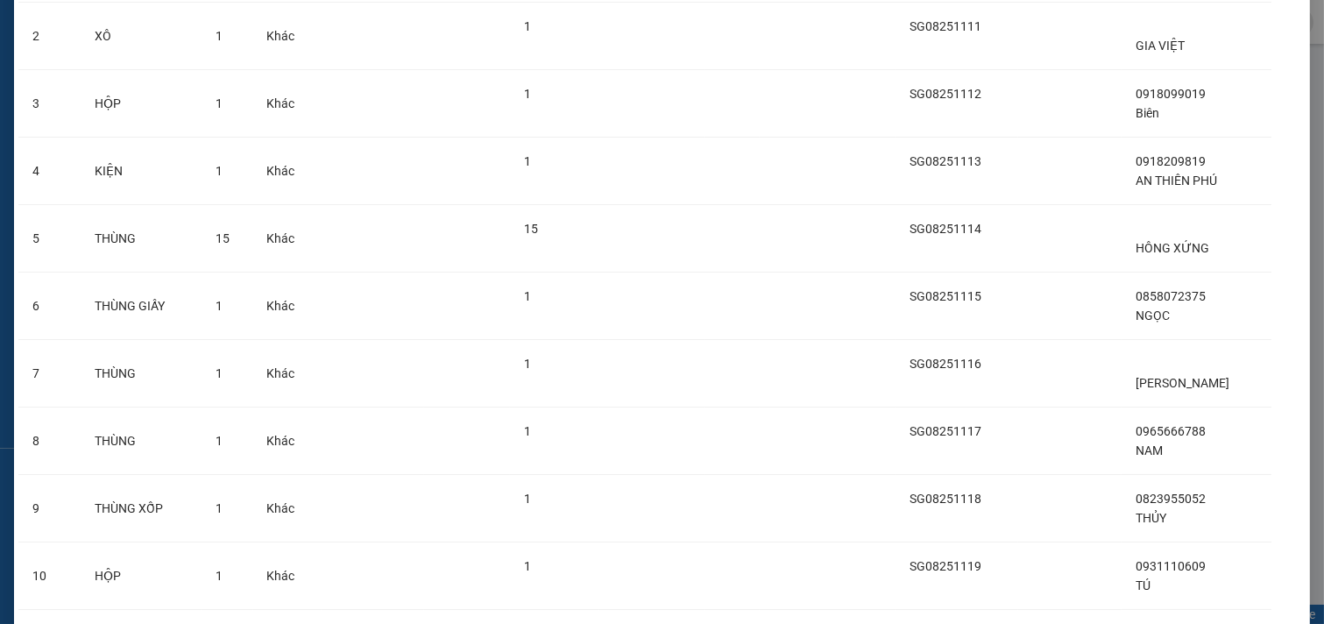
scroll to position [392, 0]
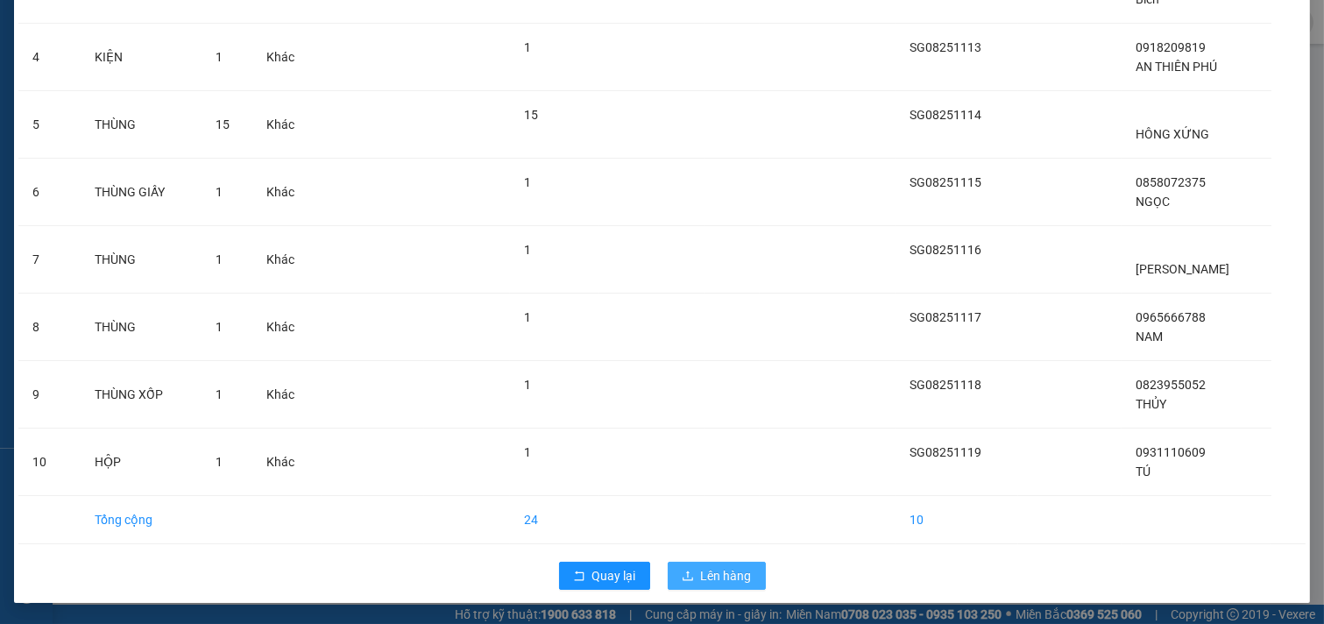
click at [688, 579] on button "Lên hàng" at bounding box center [717, 576] width 98 height 28
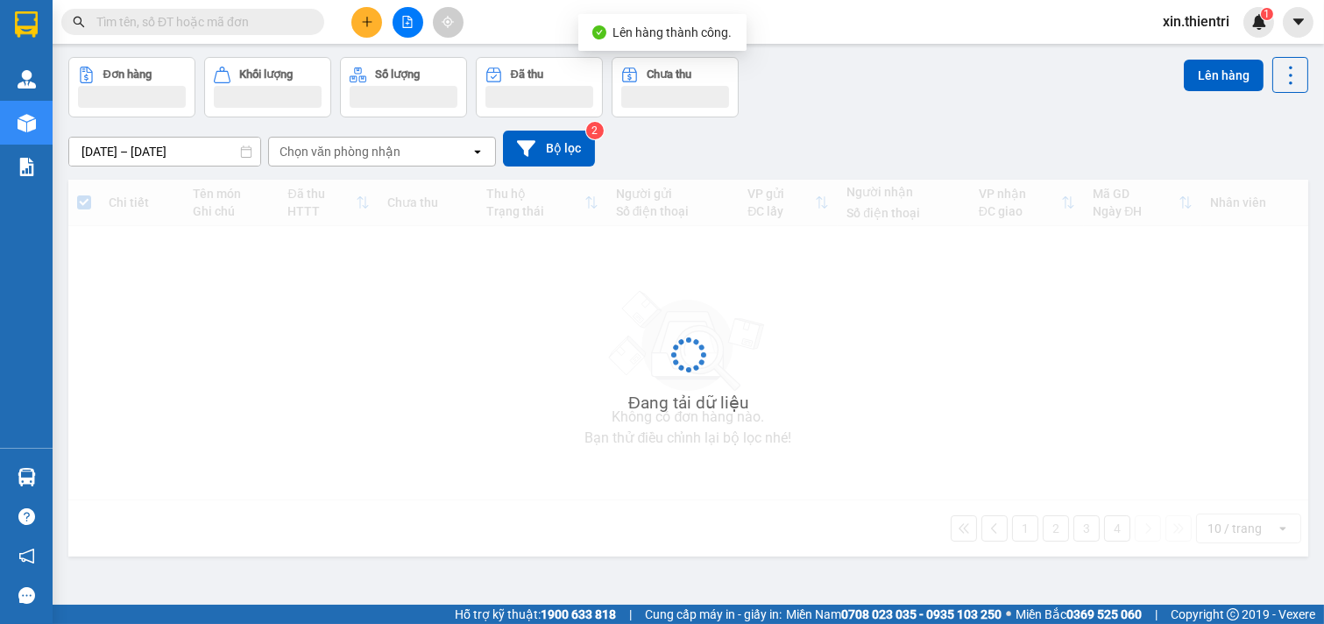
scroll to position [81, 0]
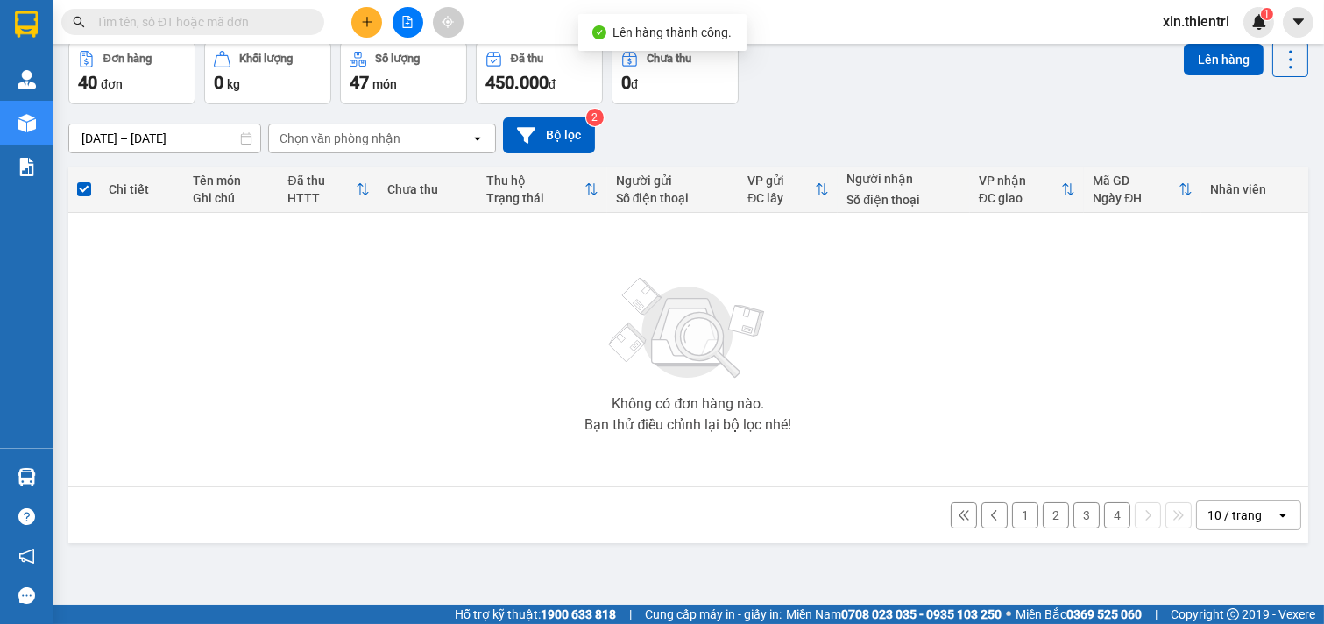
click at [1104, 518] on button "4" at bounding box center [1117, 515] width 26 height 26
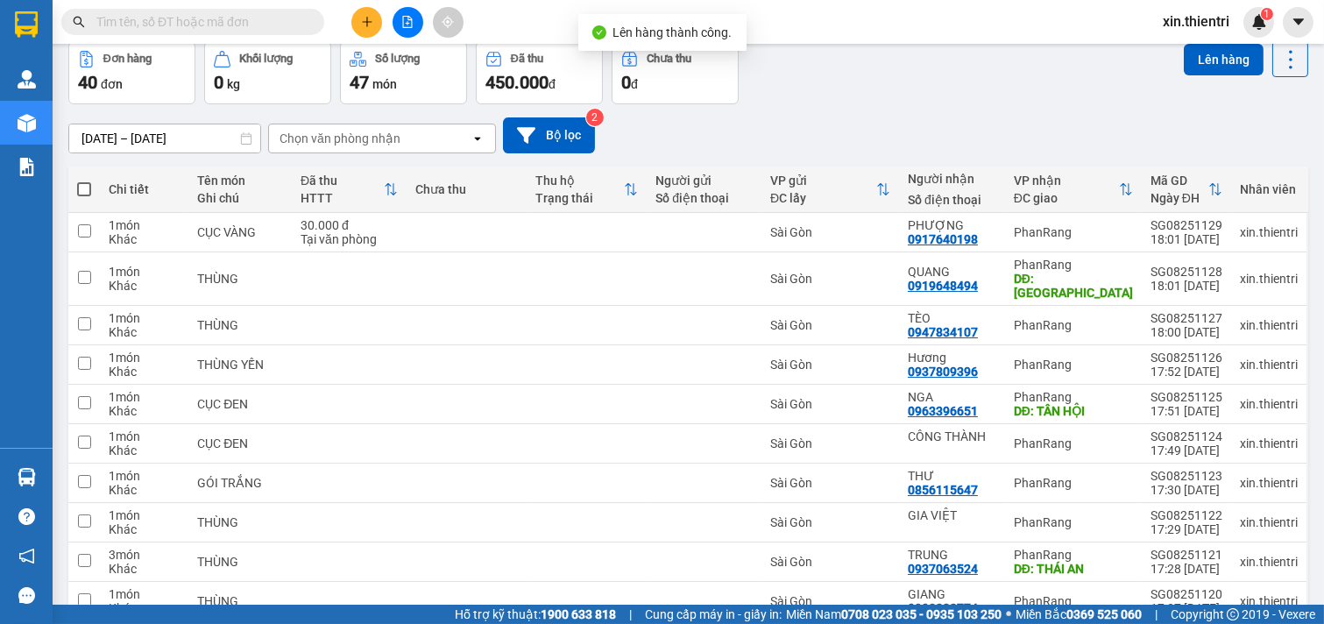
click at [85, 188] on span at bounding box center [84, 189] width 14 height 14
click at [84, 180] on input "checkbox" at bounding box center [84, 180] width 0 height 0
checkbox input "true"
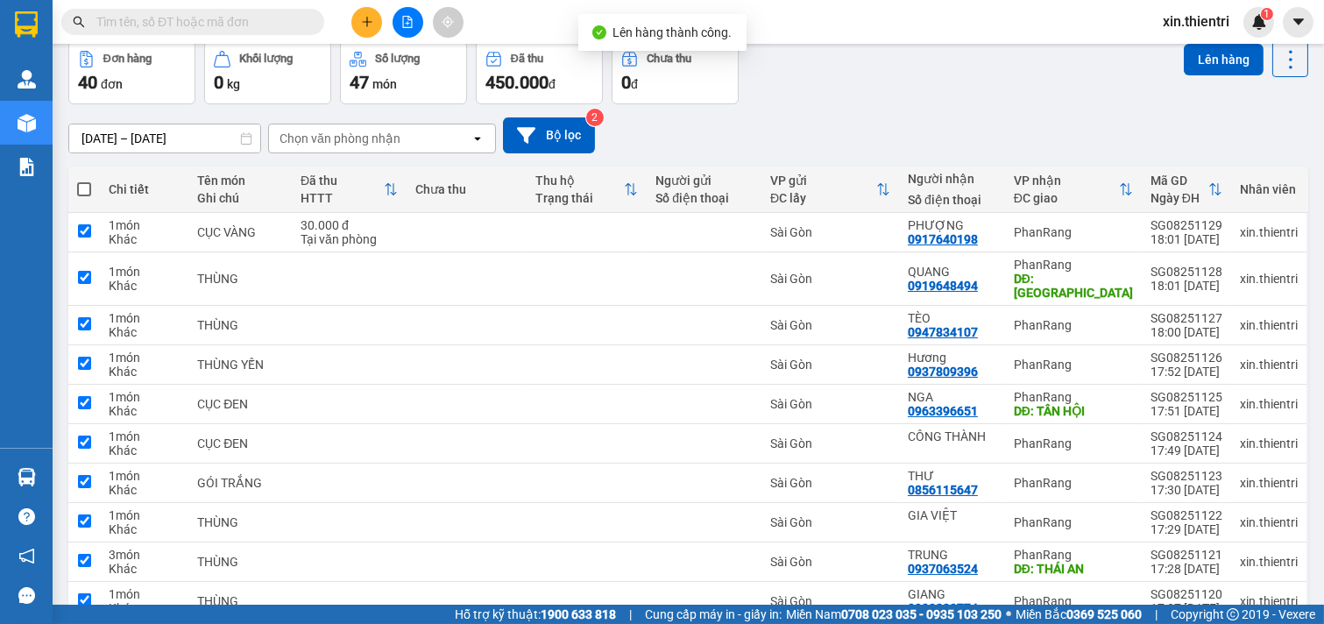
checkbox input "true"
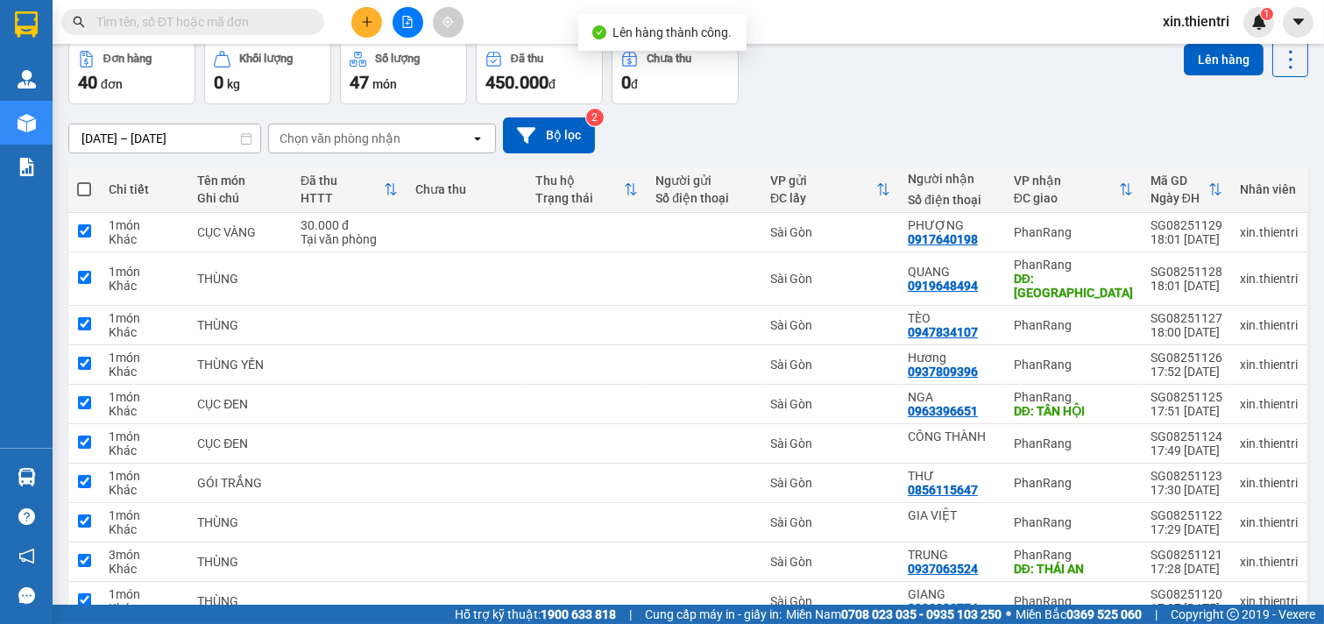
checkbox input "true"
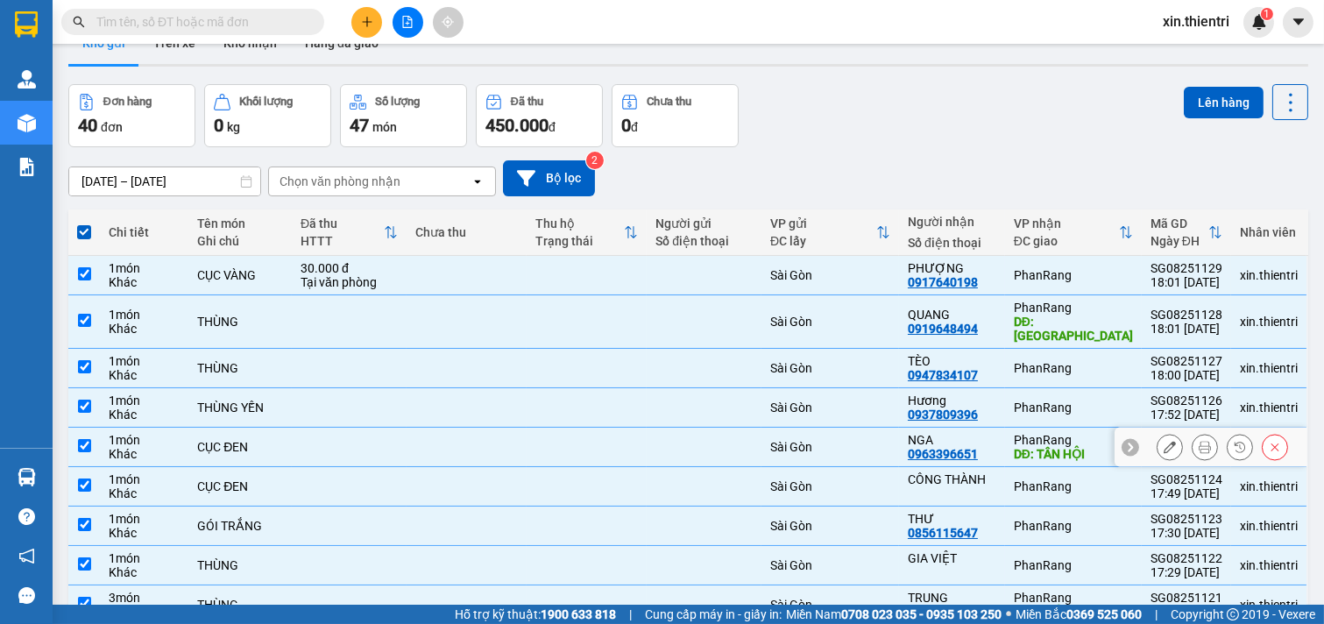
scroll to position [0, 0]
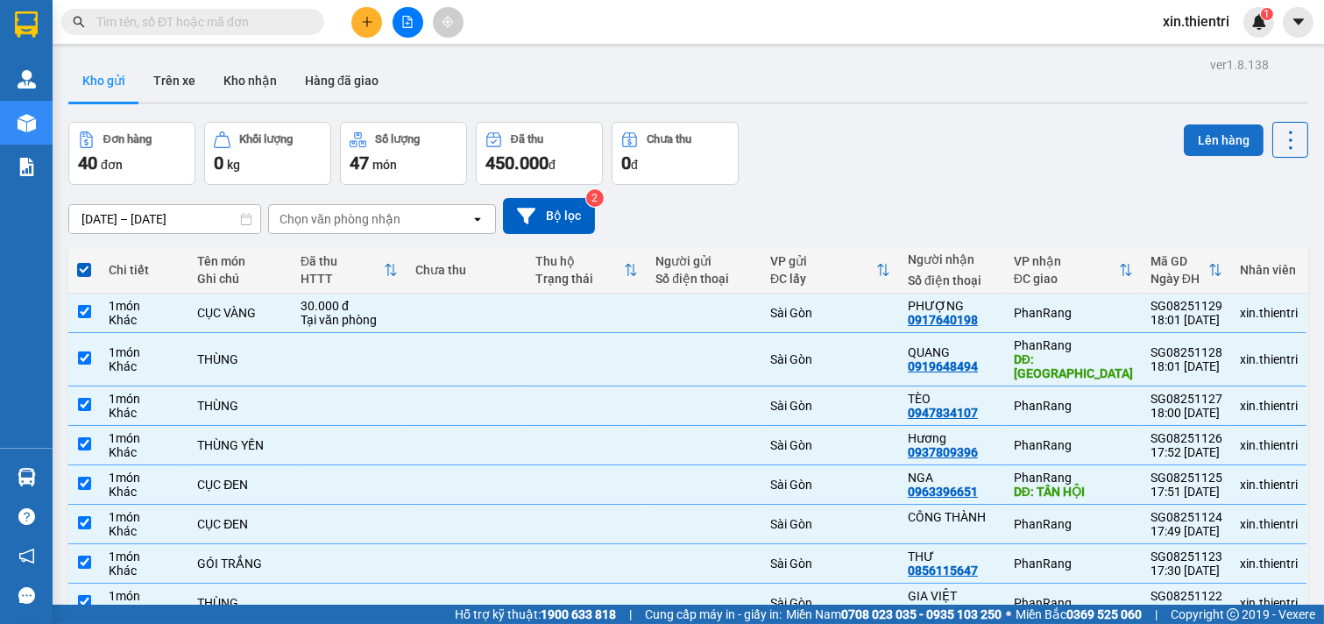
click at [1198, 135] on button "Lên hàng" at bounding box center [1224, 140] width 80 height 32
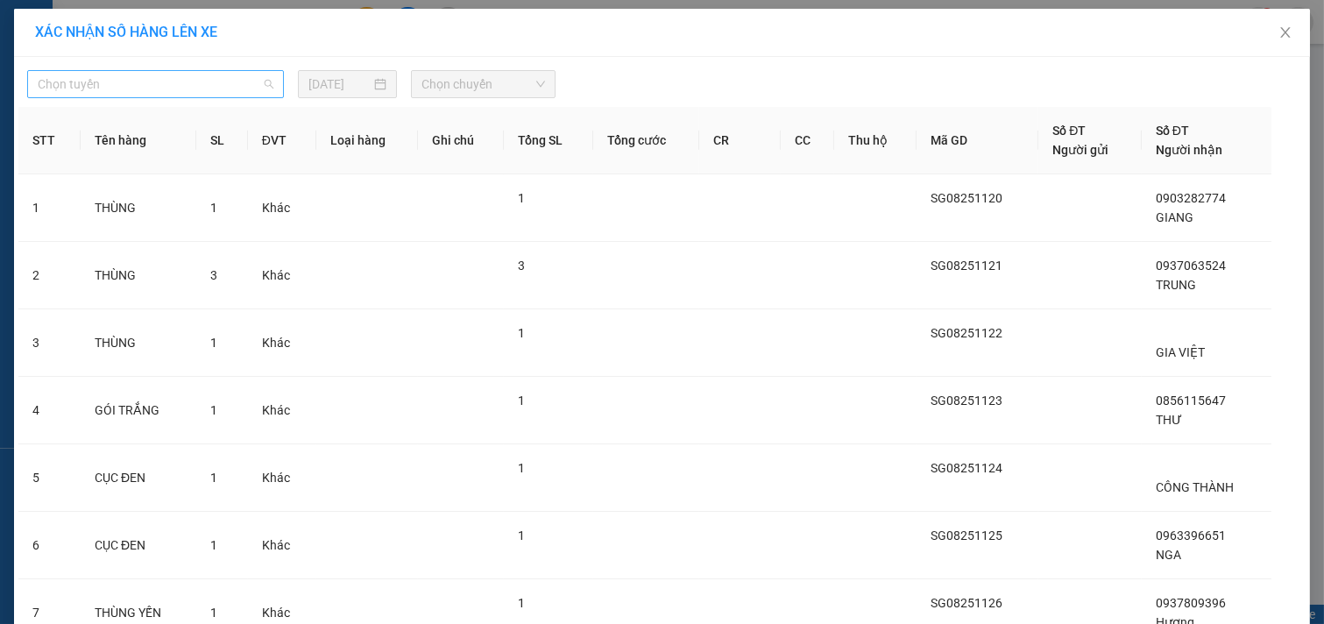
click at [188, 80] on span "Chọn tuyến" at bounding box center [156, 84] width 236 height 26
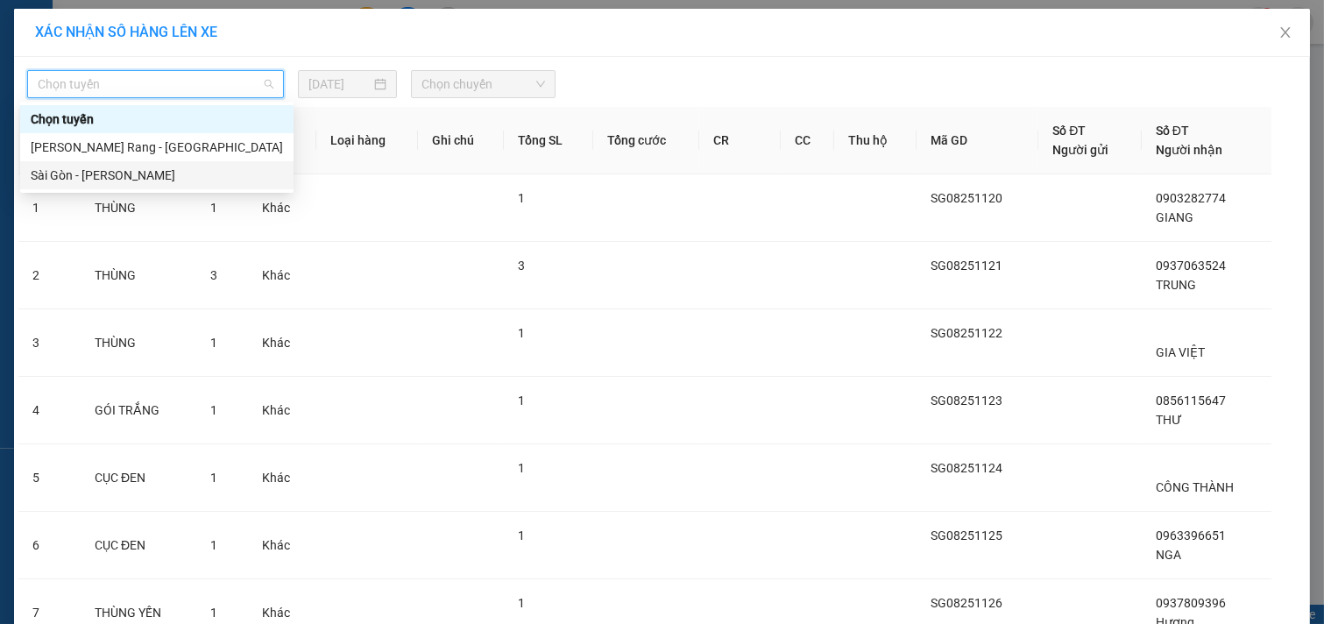
click at [153, 178] on div "Sài Gòn - [PERSON_NAME]" at bounding box center [157, 175] width 252 height 19
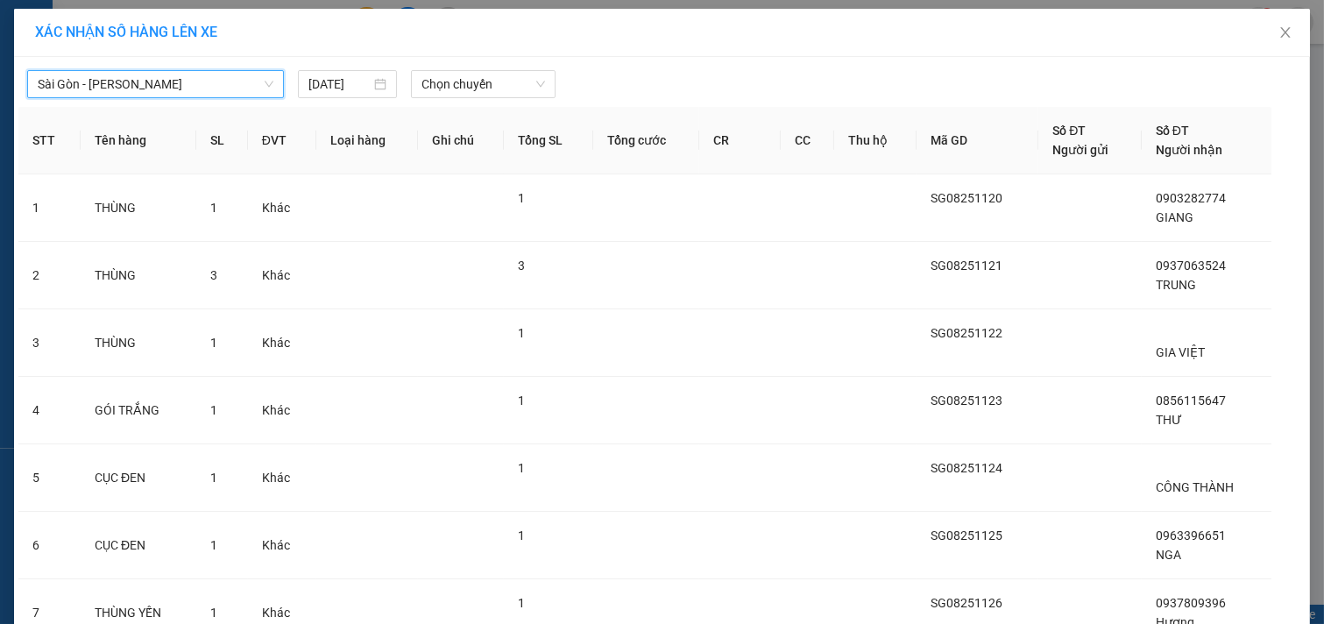
drag, startPoint x: 502, startPoint y: 74, endPoint x: 500, endPoint y: 98, distance: 23.7
click at [500, 86] on span "Chọn chuyến" at bounding box center [483, 84] width 124 height 26
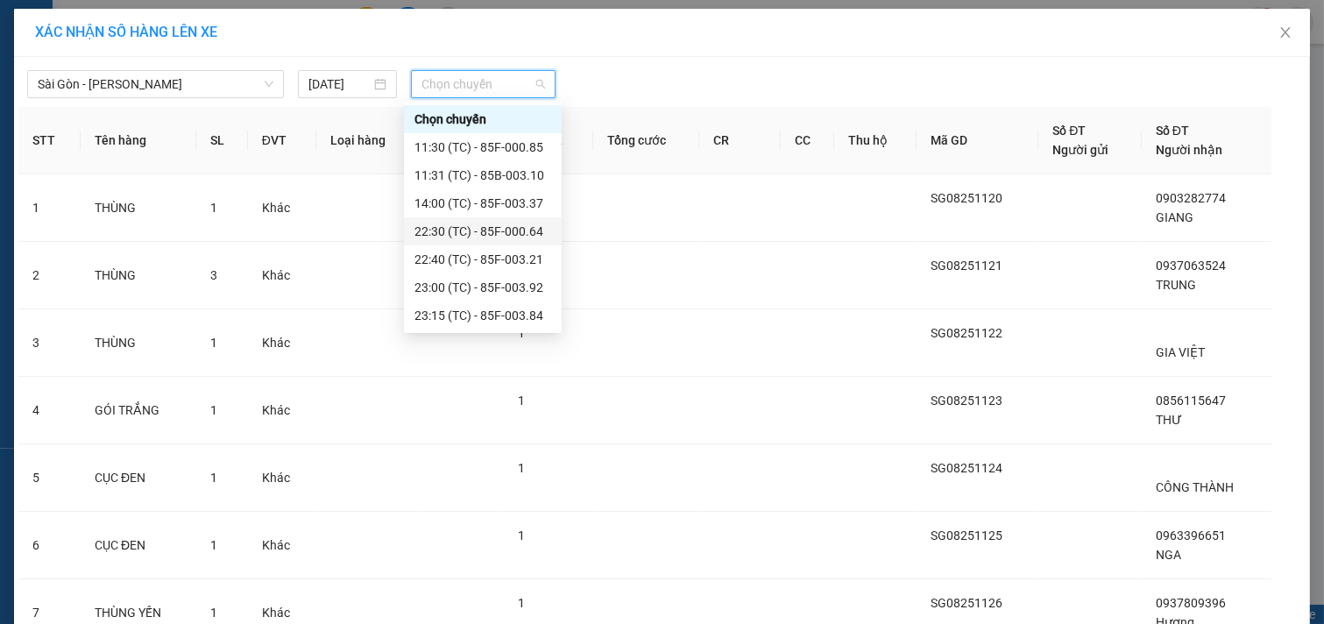
click at [478, 230] on div "22:30 (TC) - 85F-000.64" at bounding box center [482, 231] width 137 height 19
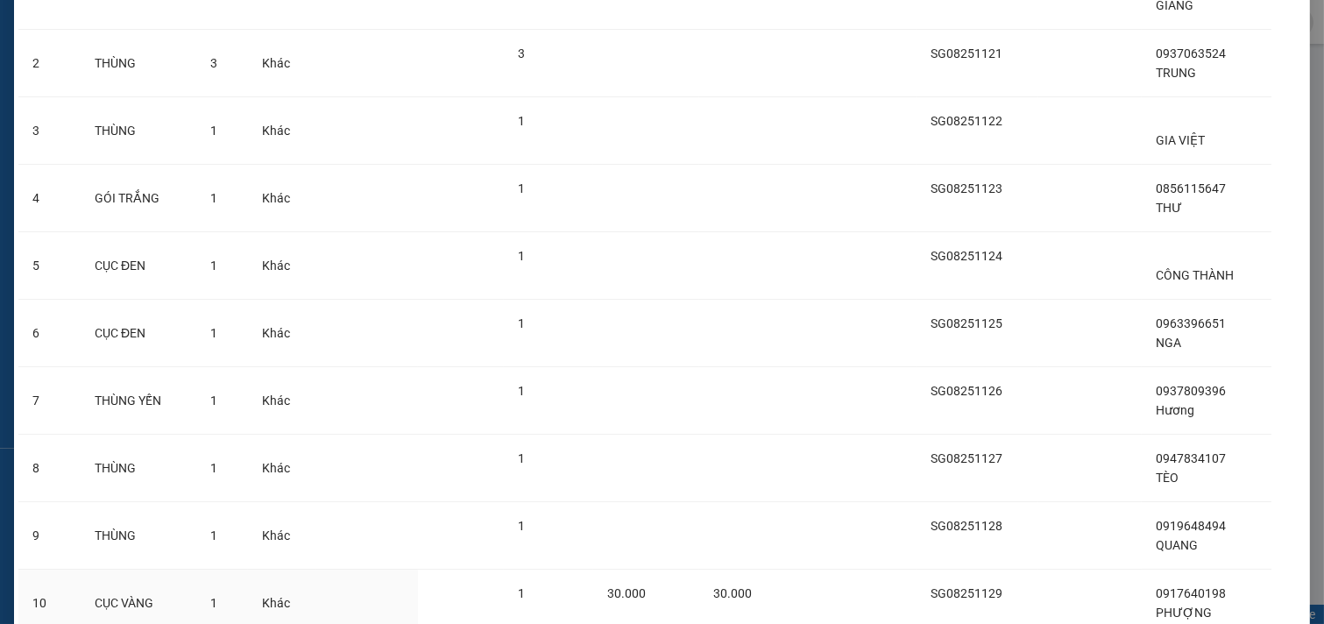
scroll to position [392, 0]
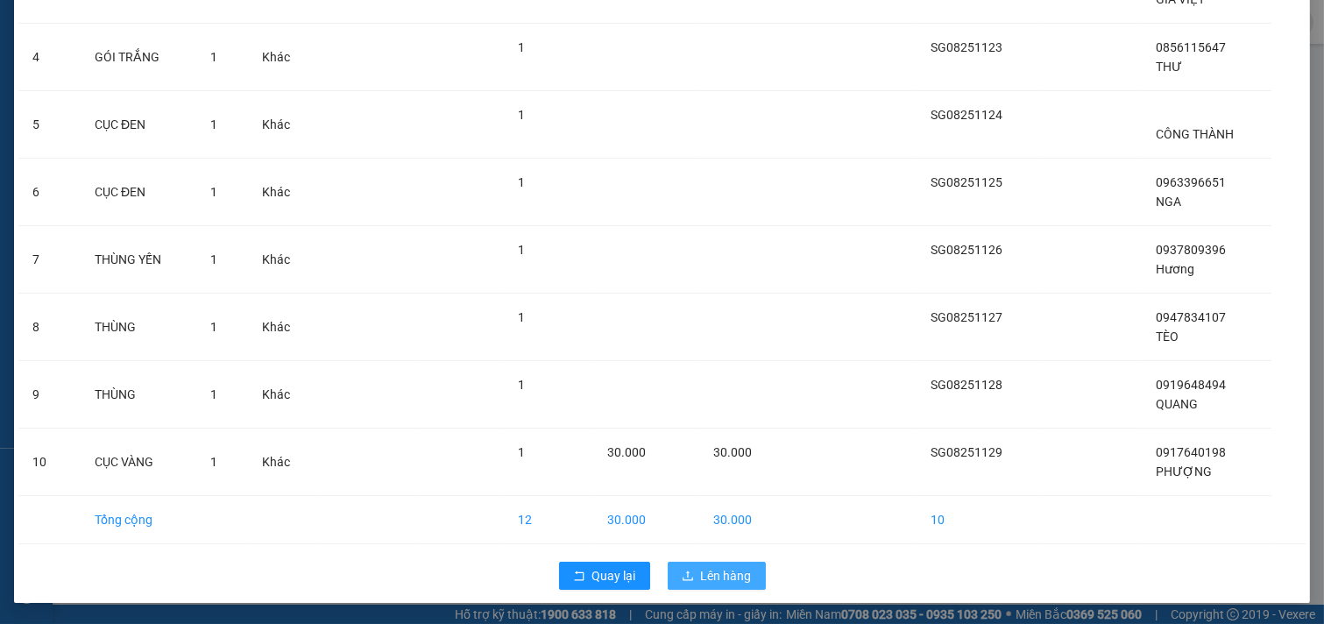
click at [710, 568] on span "Lên hàng" at bounding box center [726, 575] width 51 height 19
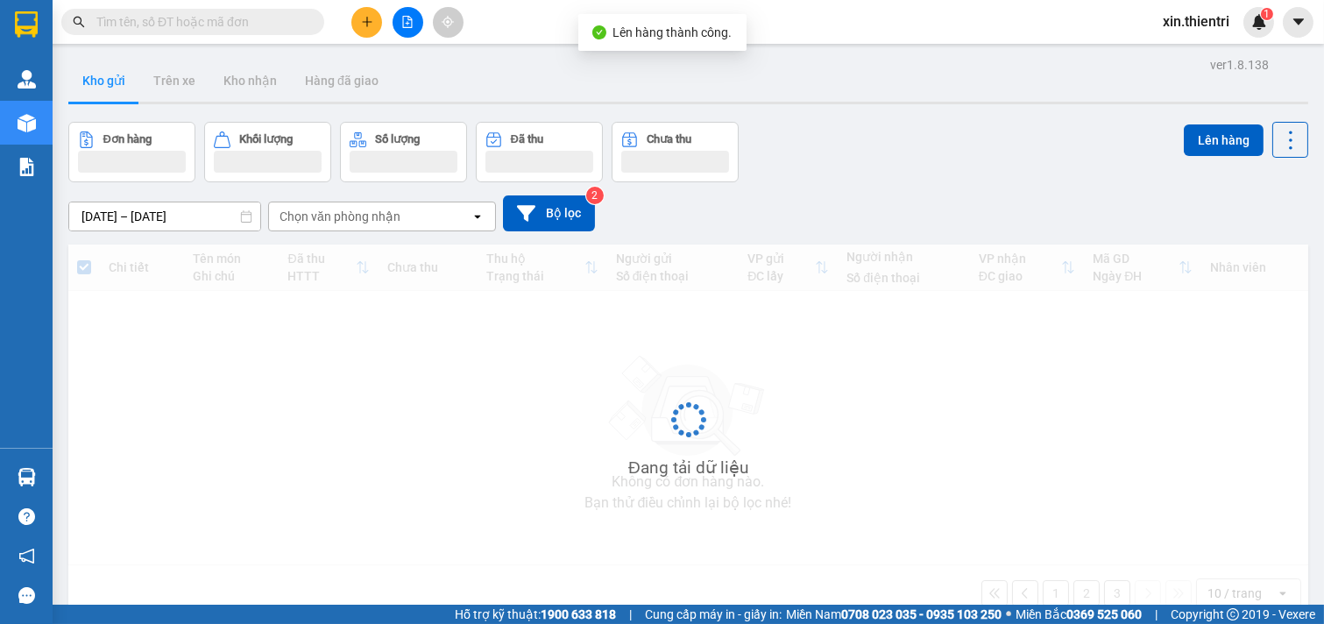
scroll to position [81, 0]
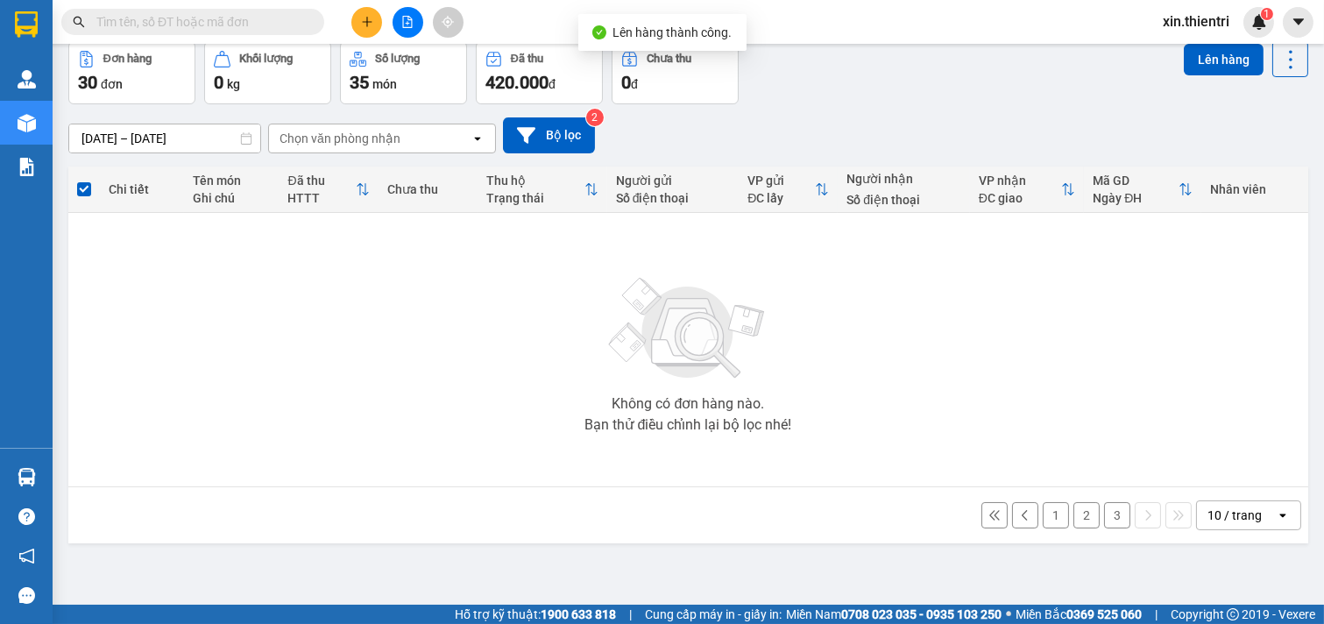
click at [1104, 513] on button "3" at bounding box center [1117, 515] width 26 height 26
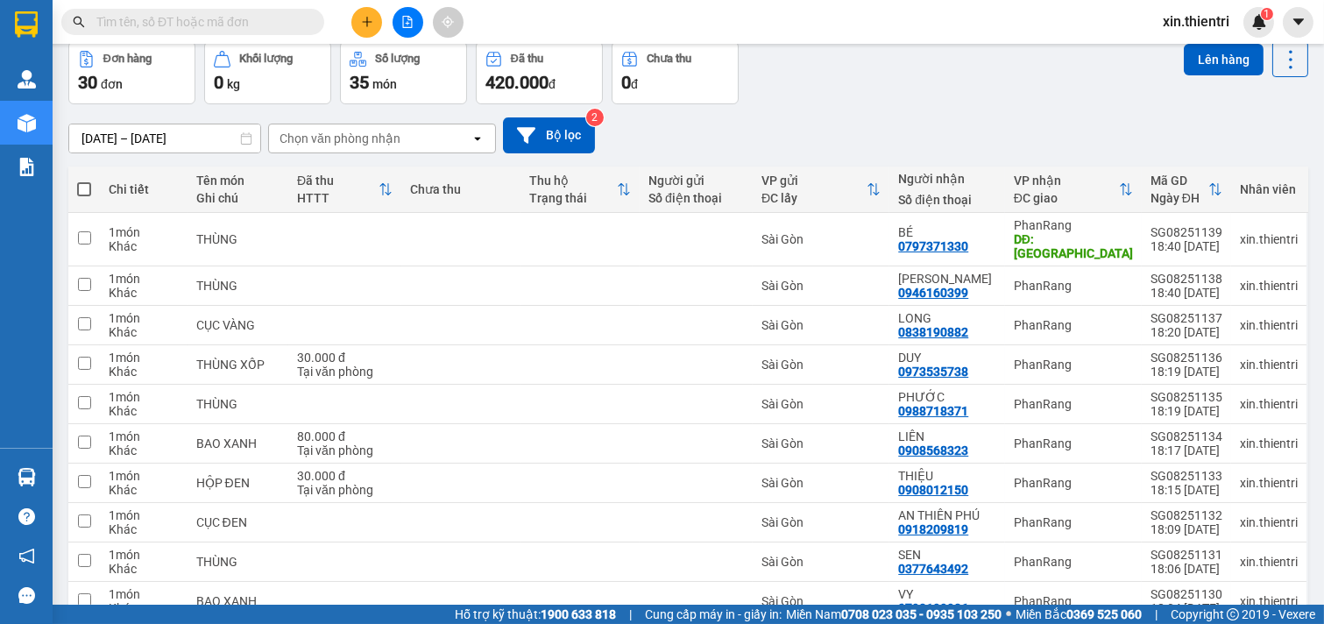
click at [80, 185] on span at bounding box center [84, 189] width 14 height 14
click at [84, 180] on input "checkbox" at bounding box center [84, 180] width 0 height 0
checkbox input "true"
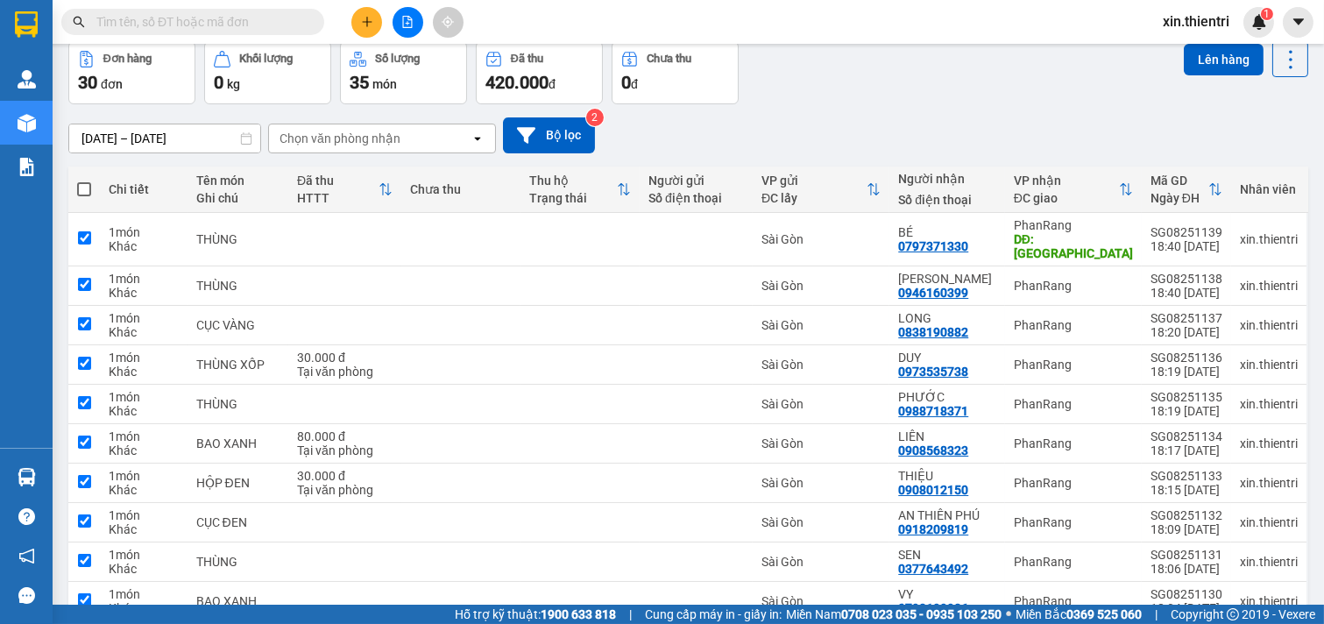
checkbox input "true"
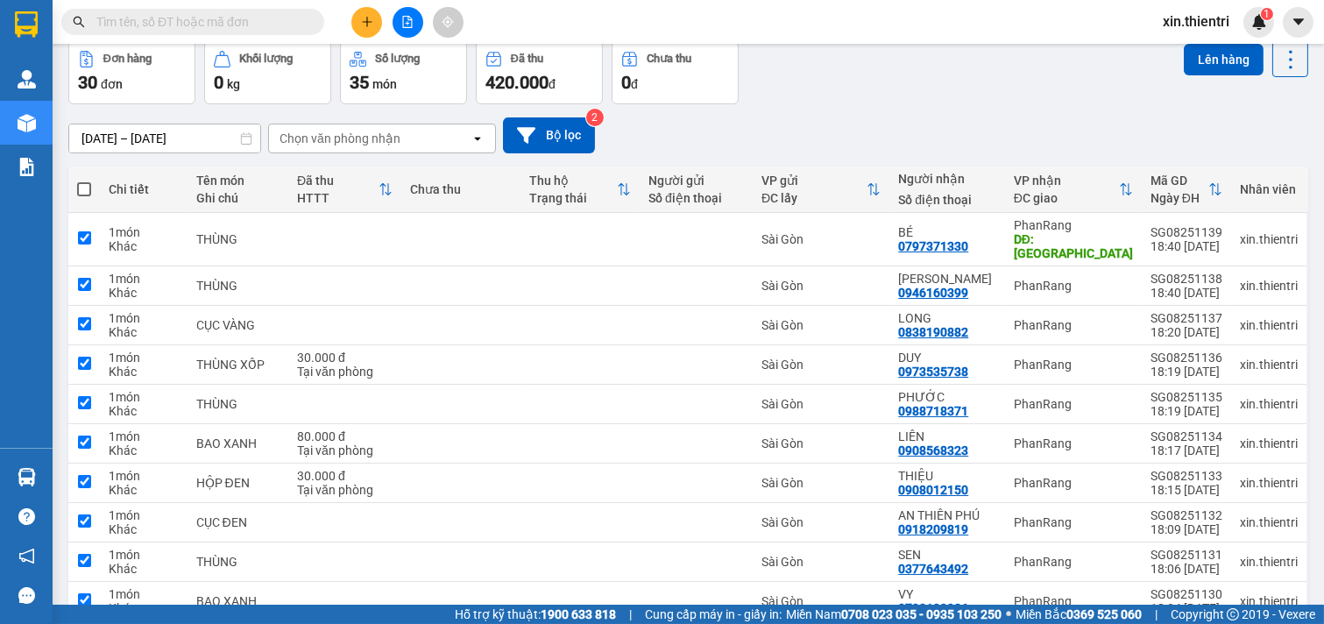
checkbox input "true"
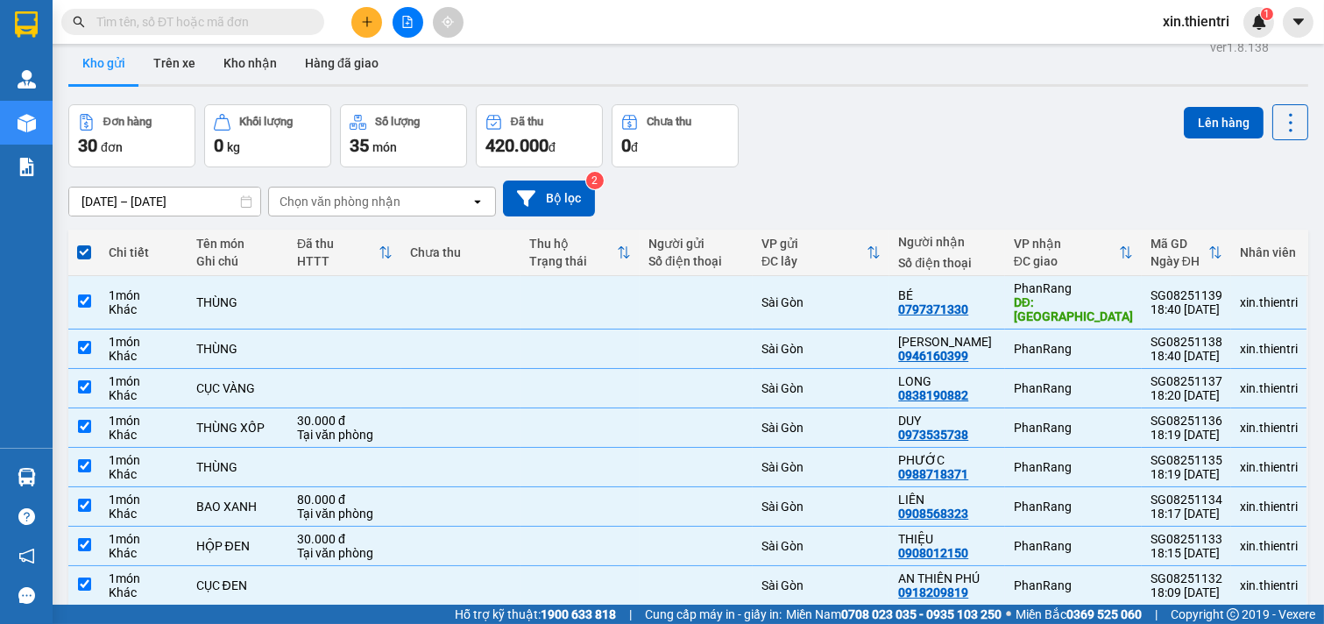
scroll to position [0, 0]
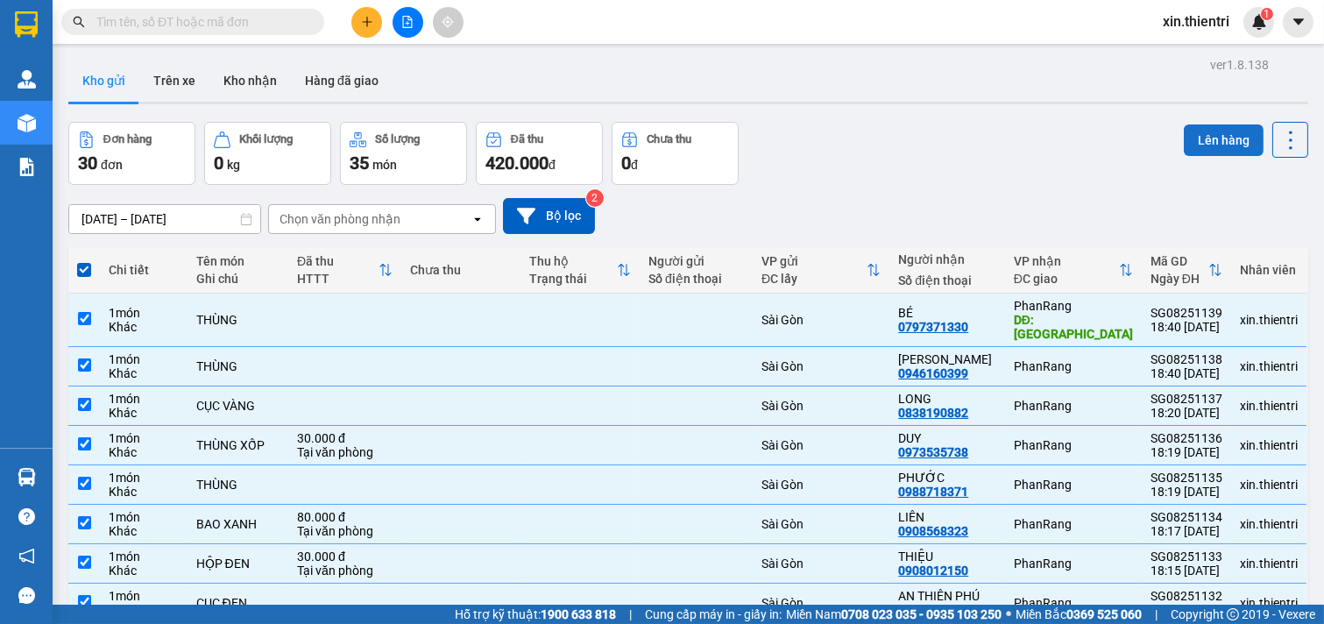
click at [1194, 132] on button "Lên hàng" at bounding box center [1224, 140] width 80 height 32
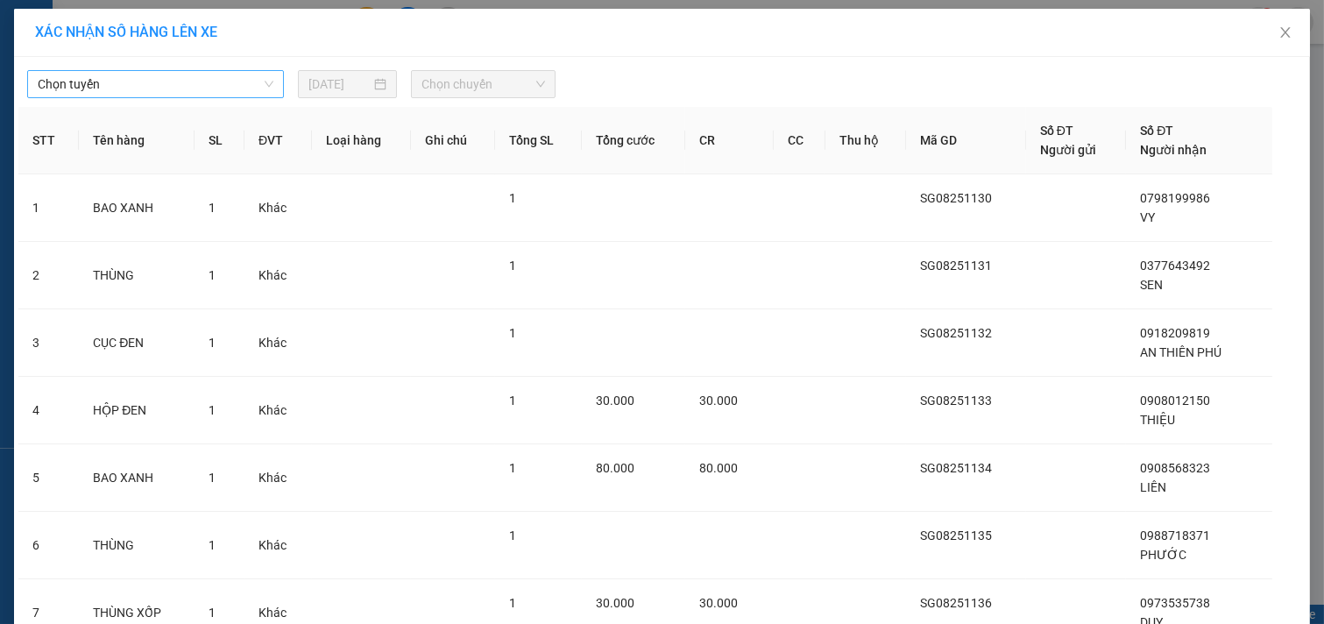
click at [241, 86] on span "Chọn tuyến" at bounding box center [156, 84] width 236 height 26
click at [244, 199] on td "Khác" at bounding box center [277, 207] width 67 height 67
drag, startPoint x: 215, startPoint y: 74, endPoint x: 228, endPoint y: 171, distance: 97.3
click at [215, 76] on span "Chọn tuyến" at bounding box center [156, 84] width 236 height 26
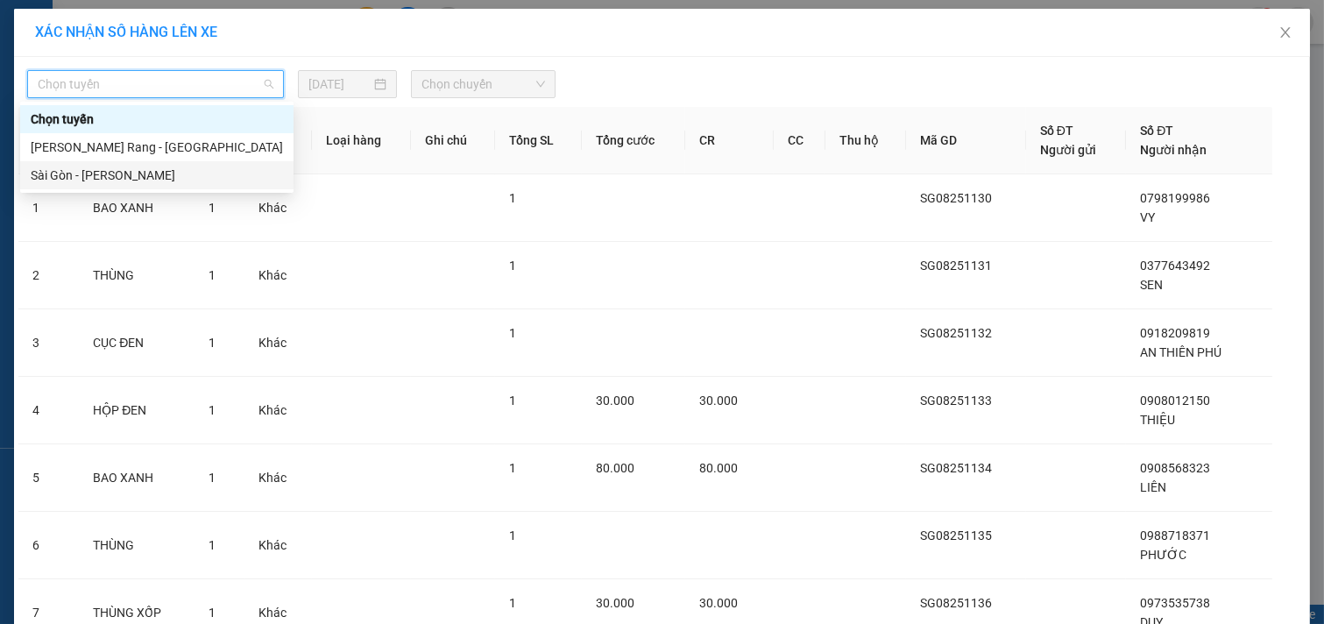
click at [228, 173] on div "Sài Gòn - [PERSON_NAME]" at bounding box center [157, 175] width 252 height 19
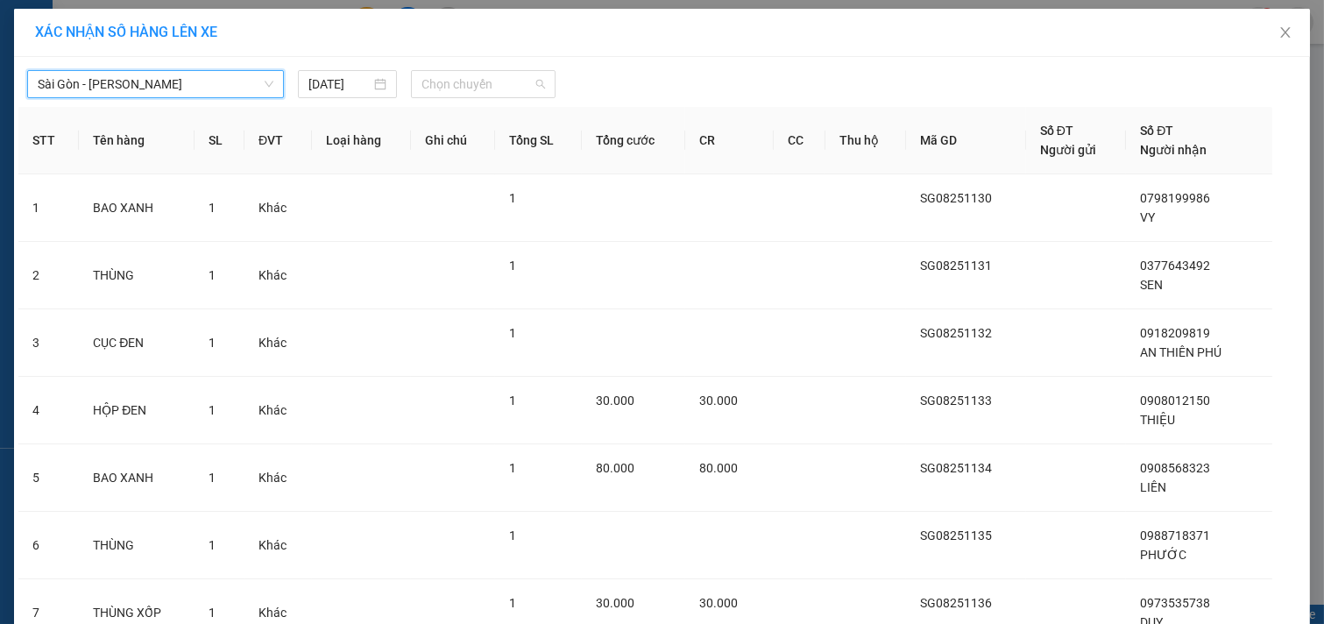
drag, startPoint x: 463, startPoint y: 88, endPoint x: 449, endPoint y: 166, distance: 79.9
click at [462, 88] on span "Chọn chuyến" at bounding box center [483, 84] width 124 height 26
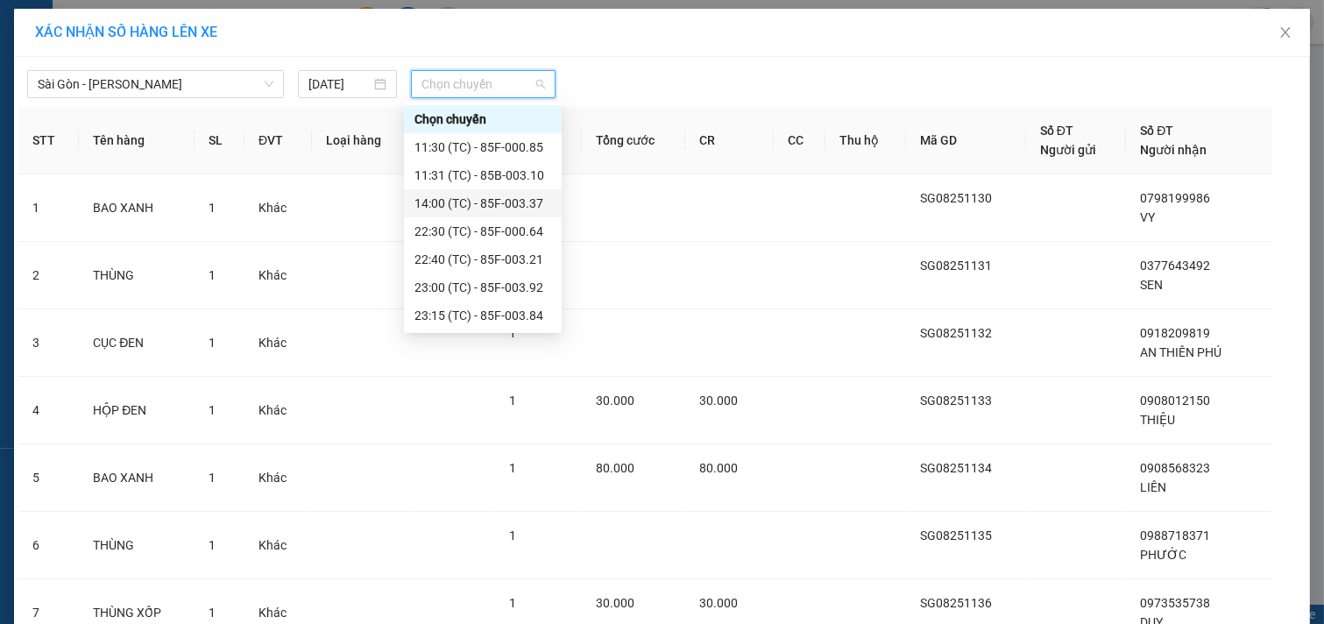
click at [439, 216] on div "[PERSON_NAME] 11:30 (TC) - 85F-000.85 11:31 (TC) - 85B-003.10 14:00 (TC) - 85F-…" at bounding box center [483, 217] width 158 height 224
click at [456, 223] on div "22:30 (TC) - 85F-000.64" at bounding box center [482, 231] width 137 height 19
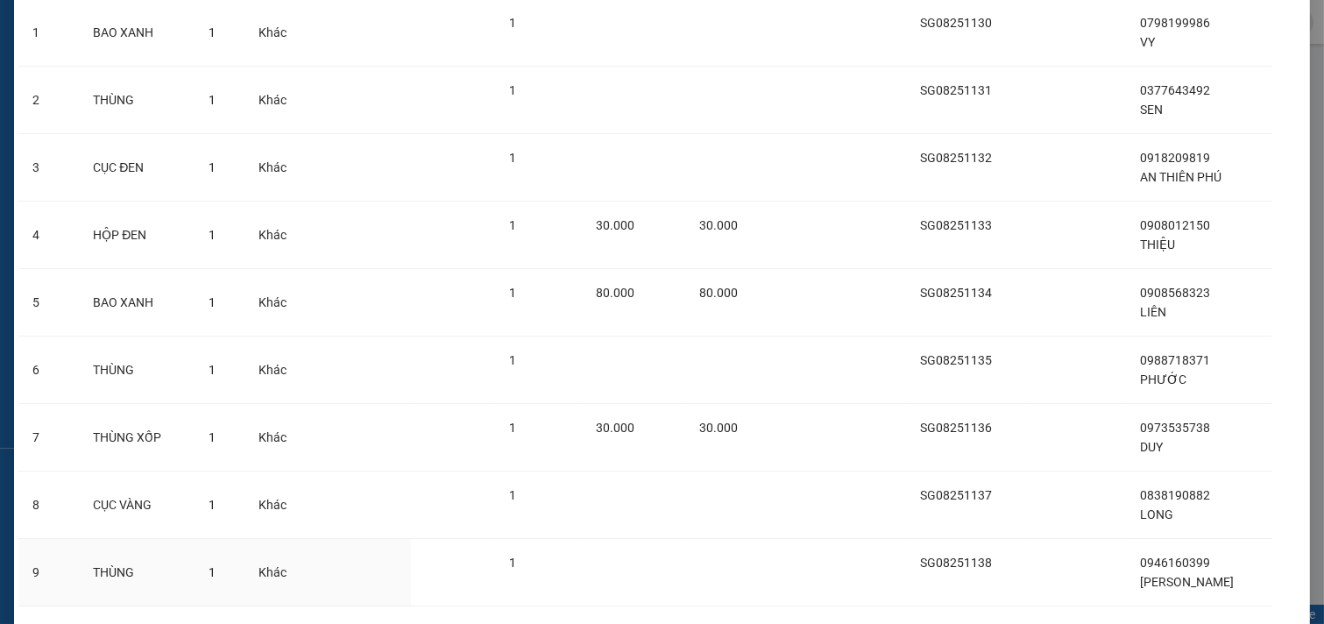
scroll to position [392, 0]
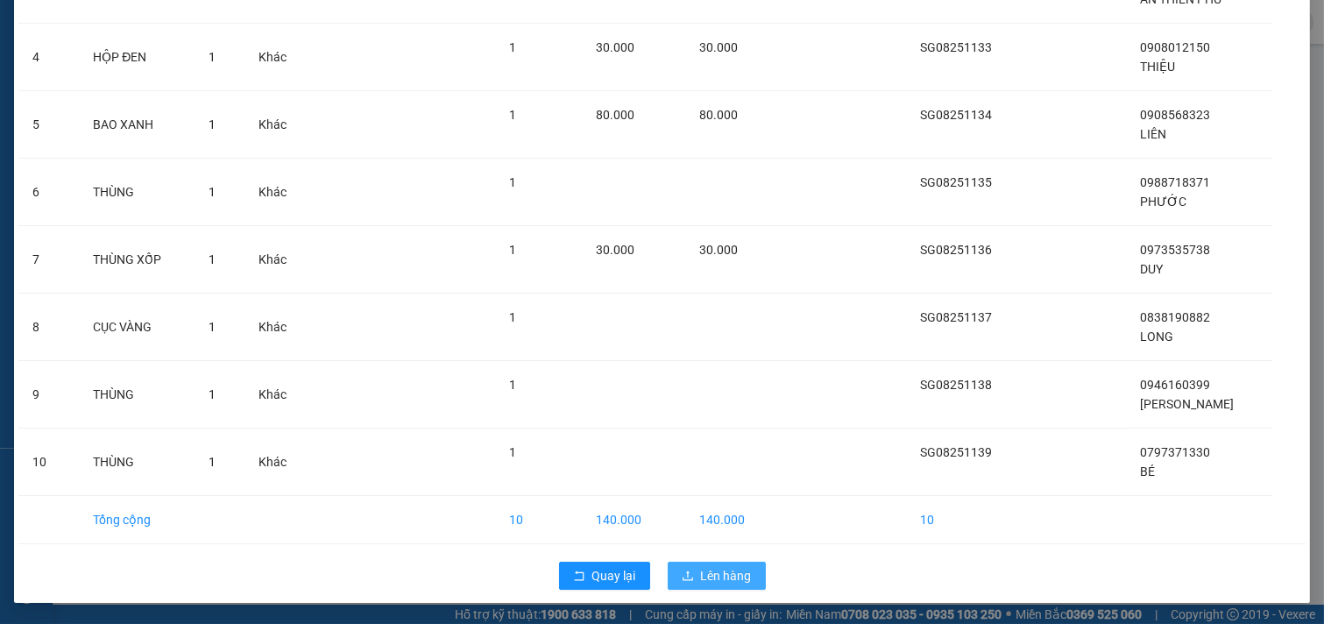
click at [701, 582] on span "Lên hàng" at bounding box center [726, 575] width 51 height 19
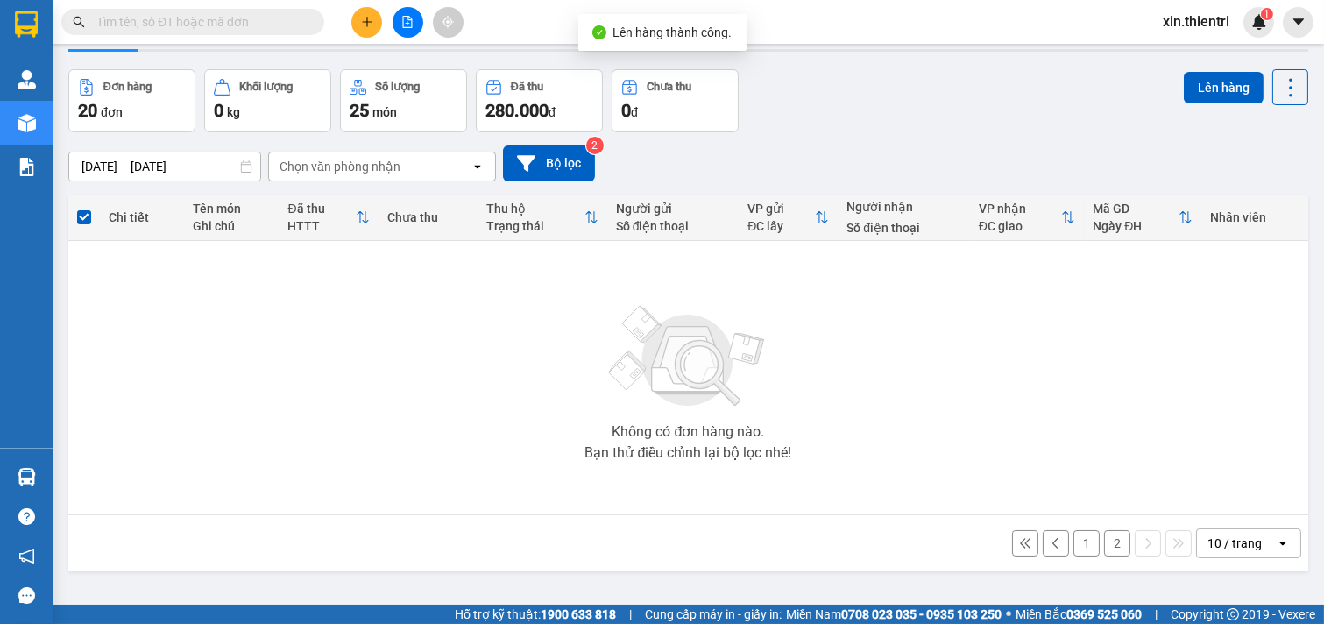
scroll to position [81, 0]
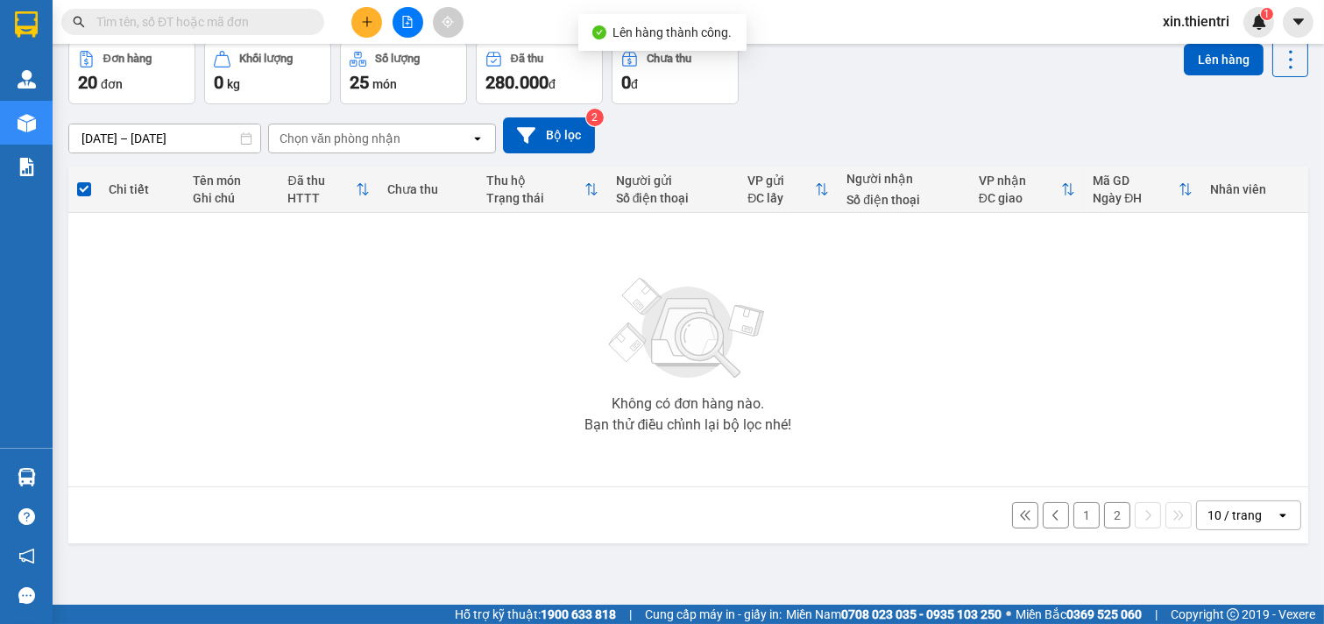
click at [1104, 514] on button "2" at bounding box center [1117, 515] width 26 height 26
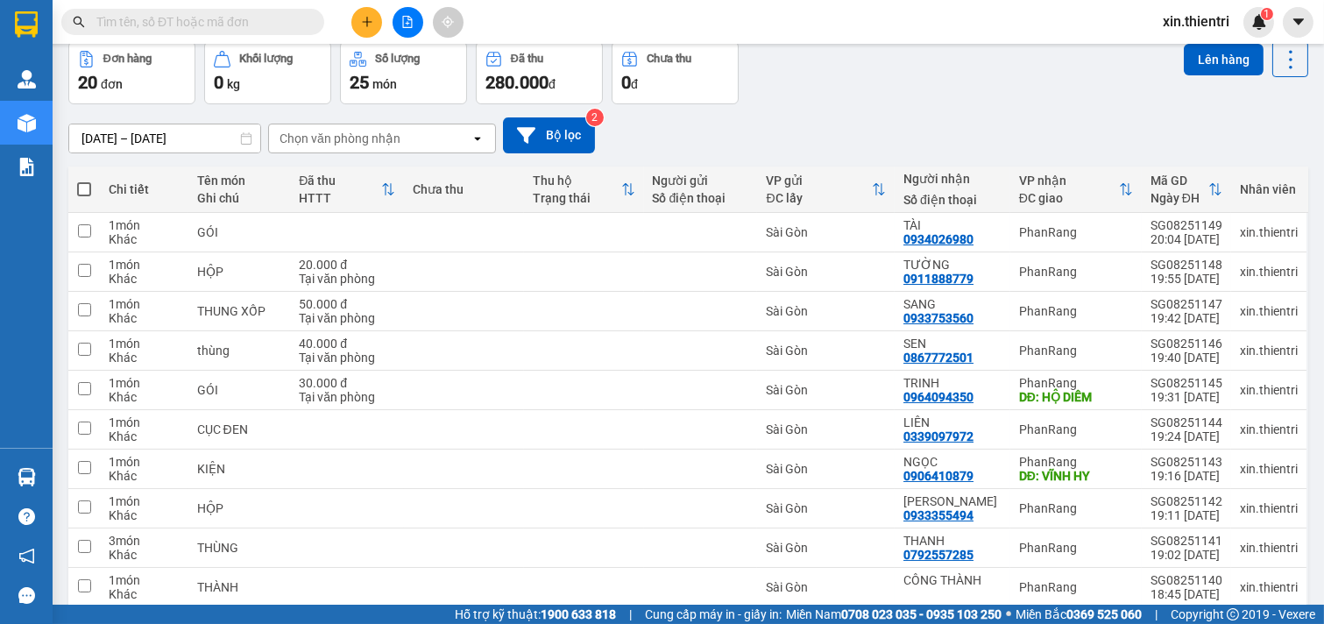
click at [79, 187] on span at bounding box center [84, 189] width 14 height 14
click at [84, 180] on input "checkbox" at bounding box center [84, 180] width 0 height 0
checkbox input "true"
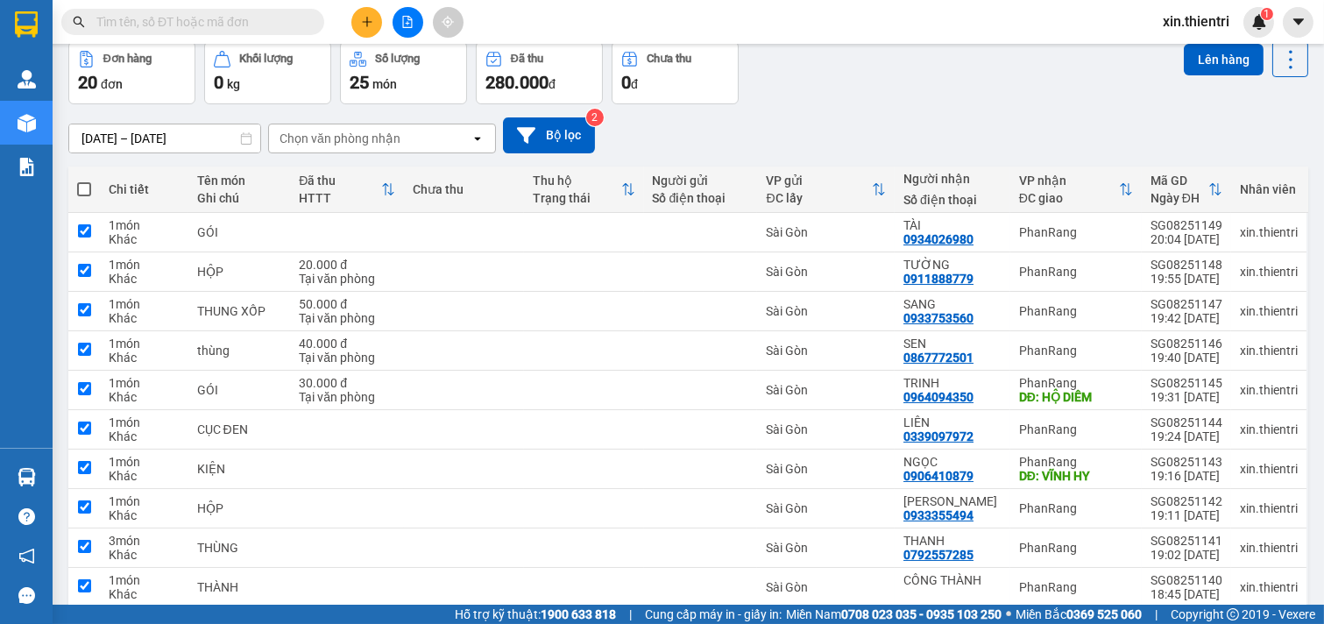
checkbox input "true"
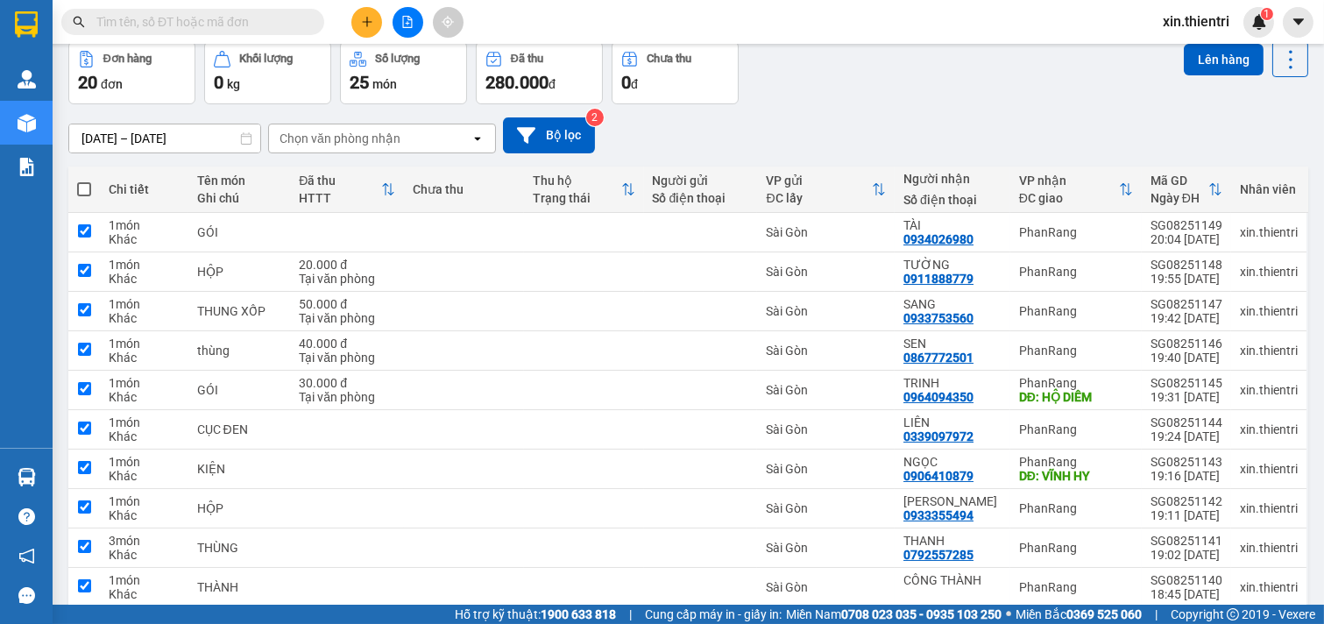
checkbox input "true"
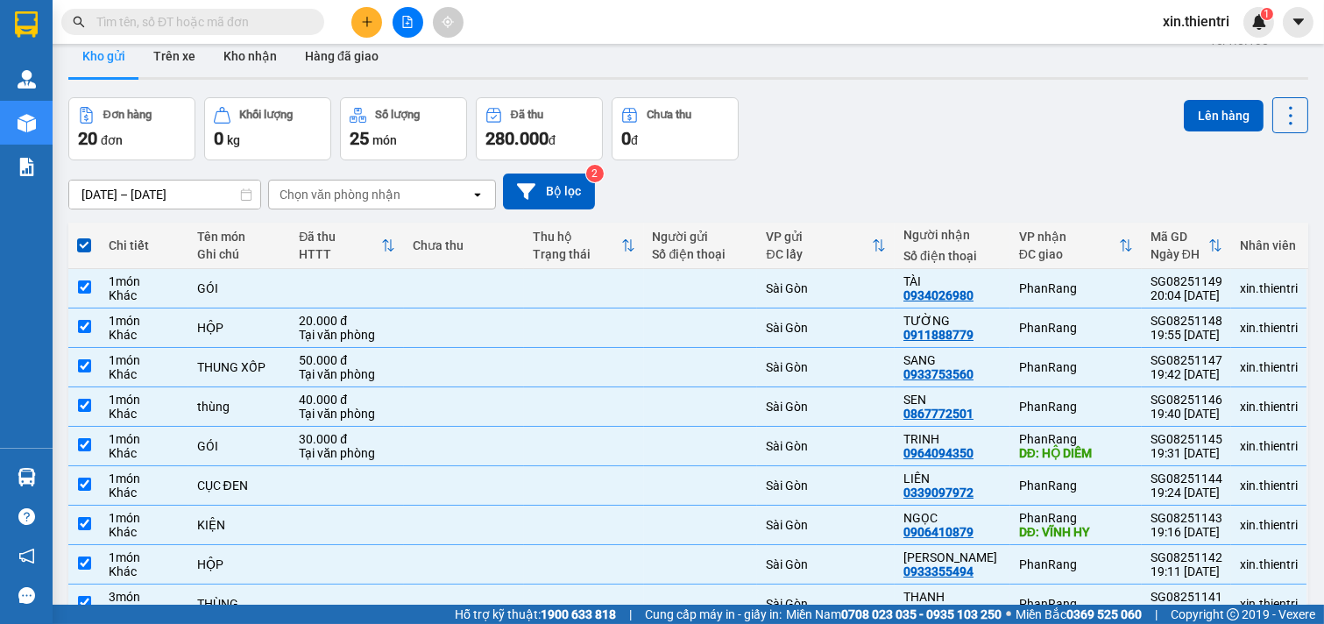
scroll to position [0, 0]
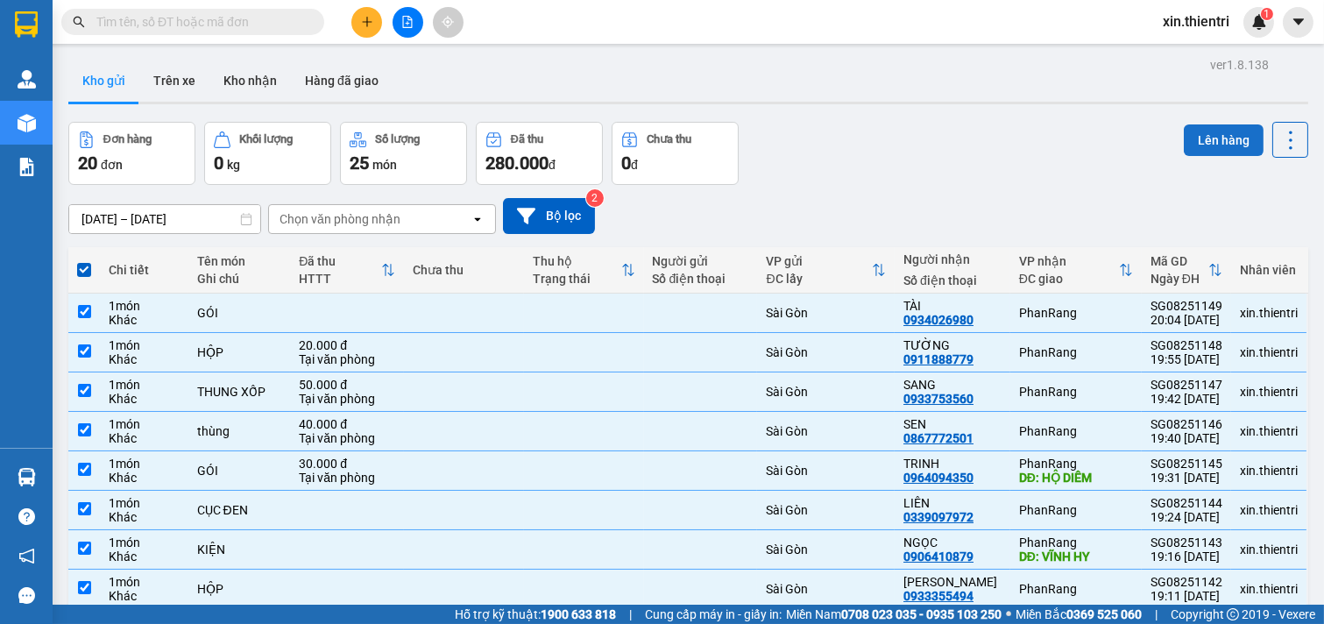
click at [1203, 137] on button "Lên hàng" at bounding box center [1224, 140] width 80 height 32
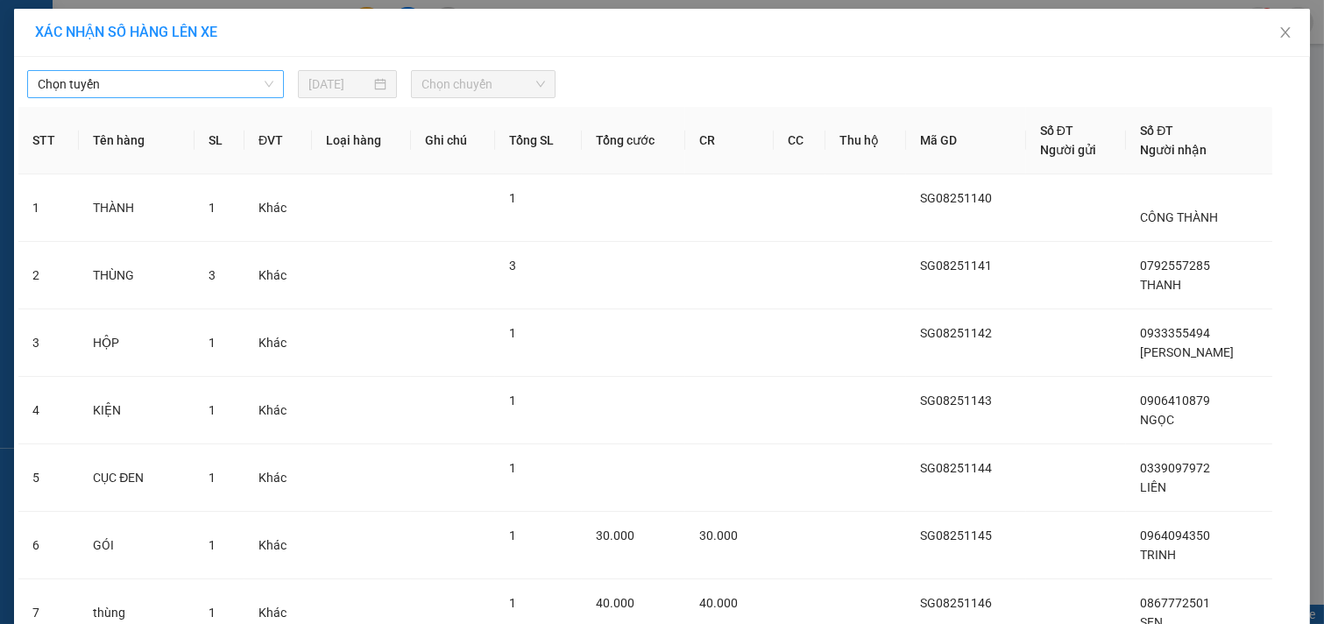
click at [214, 80] on span "Chọn tuyến" at bounding box center [156, 84] width 236 height 26
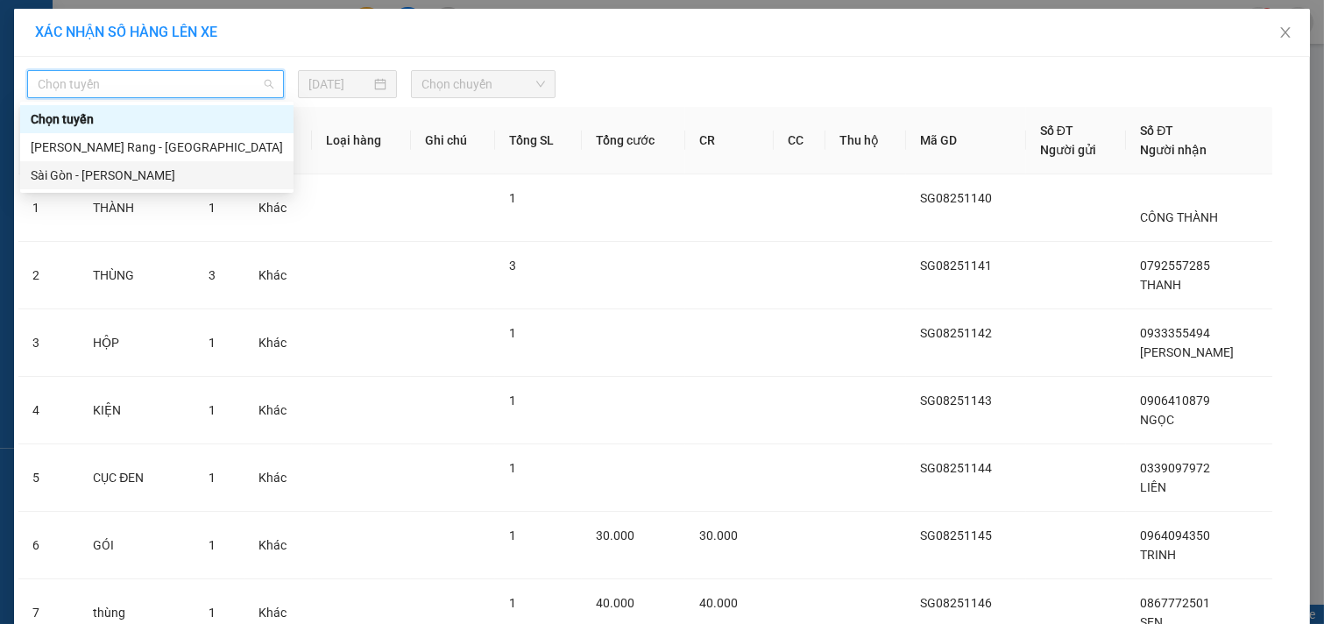
click at [223, 176] on div "Sài Gòn - [PERSON_NAME]" at bounding box center [157, 175] width 252 height 19
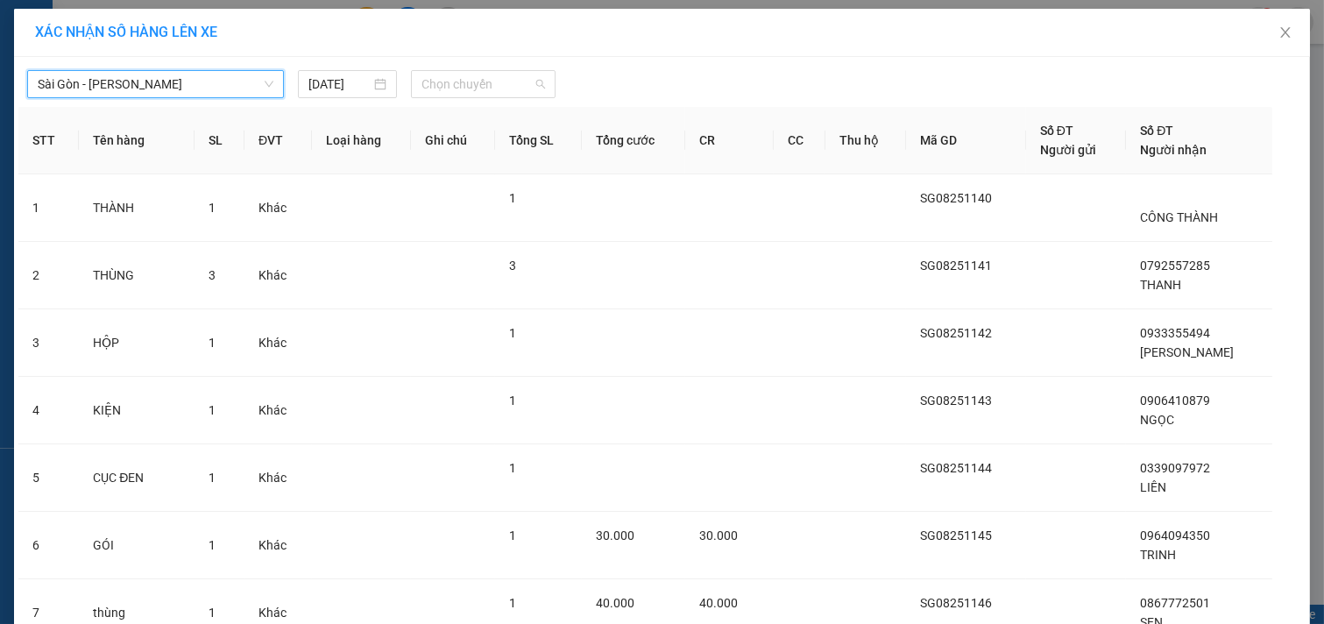
drag, startPoint x: 498, startPoint y: 90, endPoint x: 474, endPoint y: 182, distance: 95.0
click at [497, 94] on span "Chọn chuyến" at bounding box center [483, 84] width 124 height 26
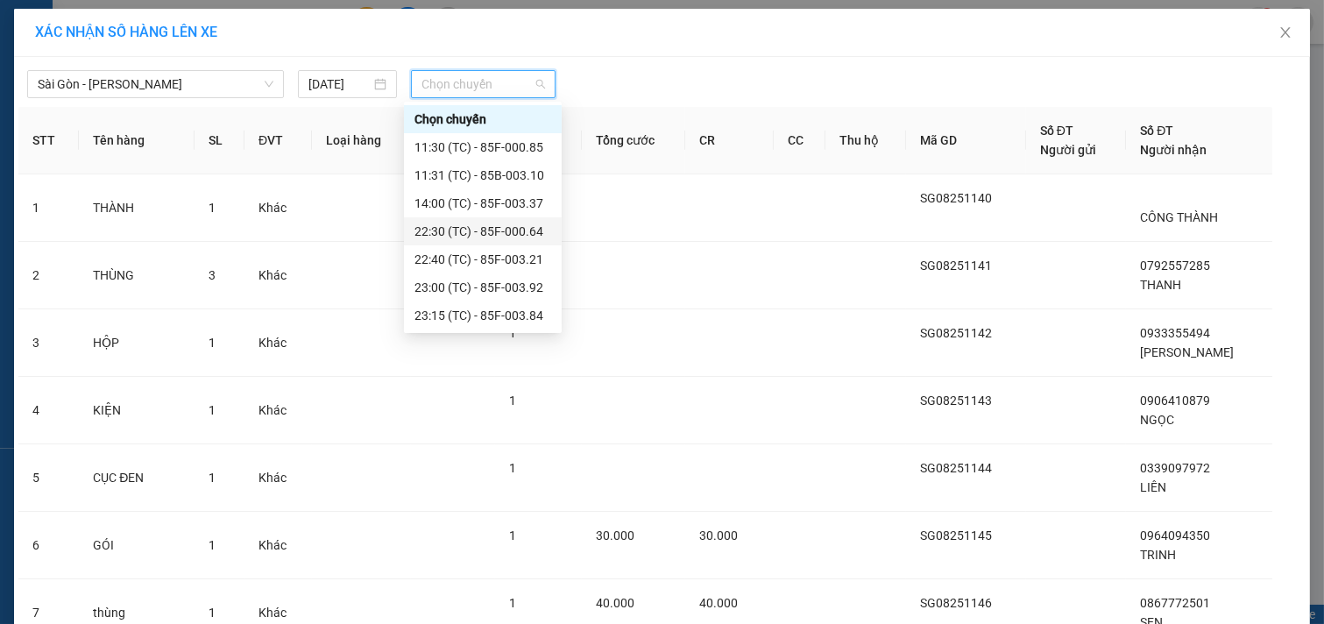
click at [460, 226] on div "22:30 (TC) - 85F-000.64" at bounding box center [482, 231] width 137 height 19
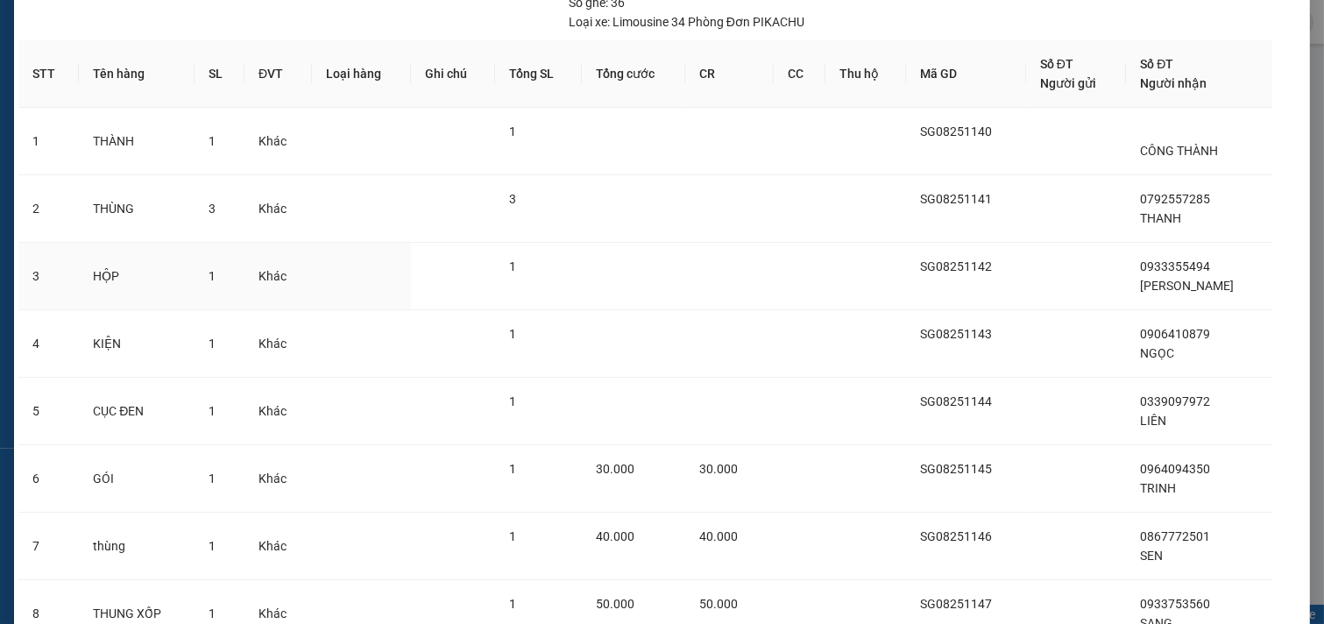
scroll to position [392, 0]
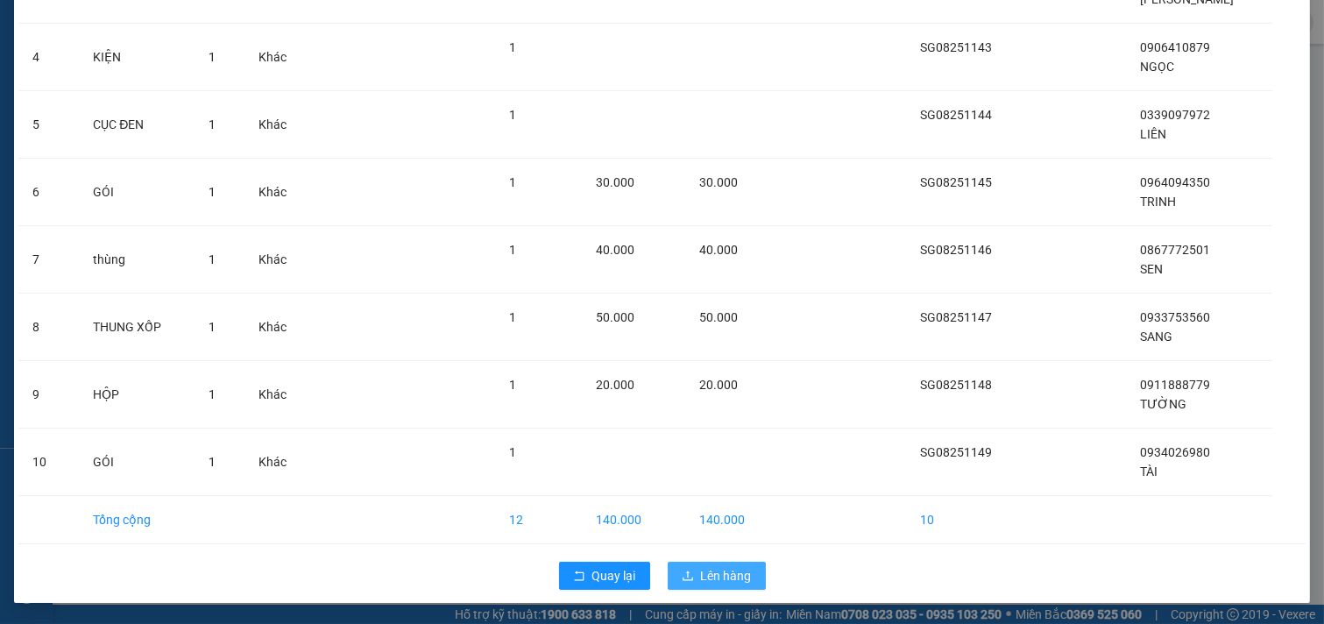
click at [727, 579] on span "Lên hàng" at bounding box center [726, 575] width 51 height 19
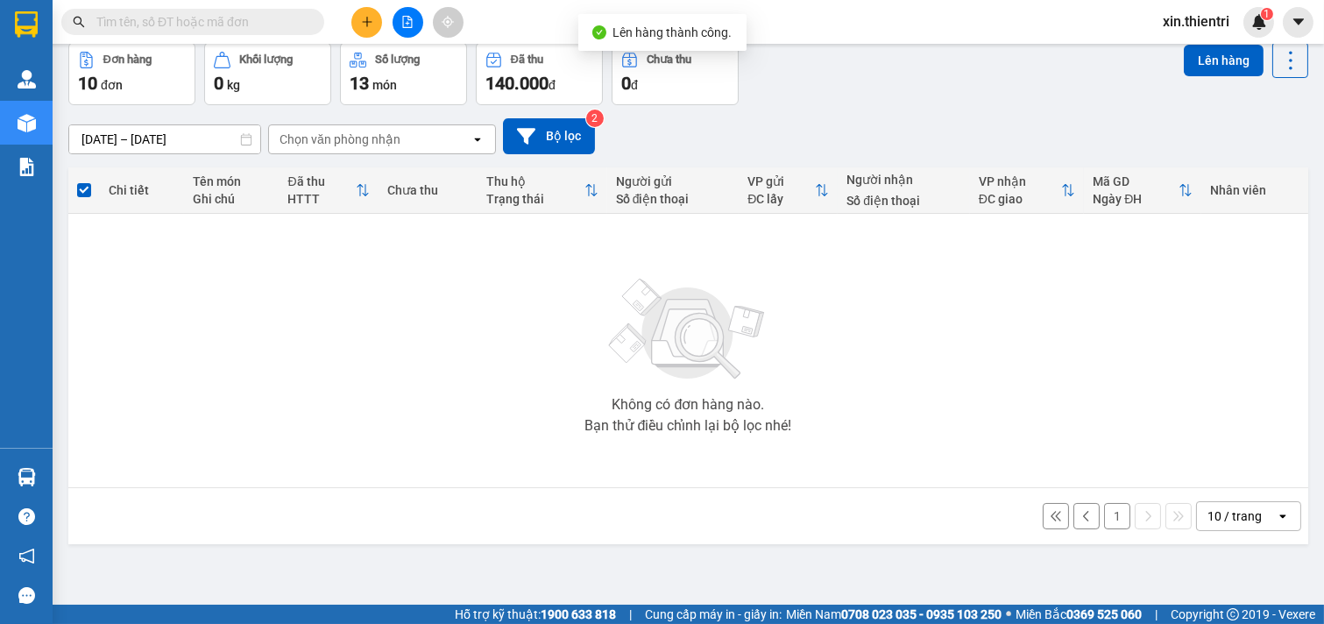
scroll to position [81, 0]
click at [1107, 513] on button "1" at bounding box center [1117, 515] width 26 height 26
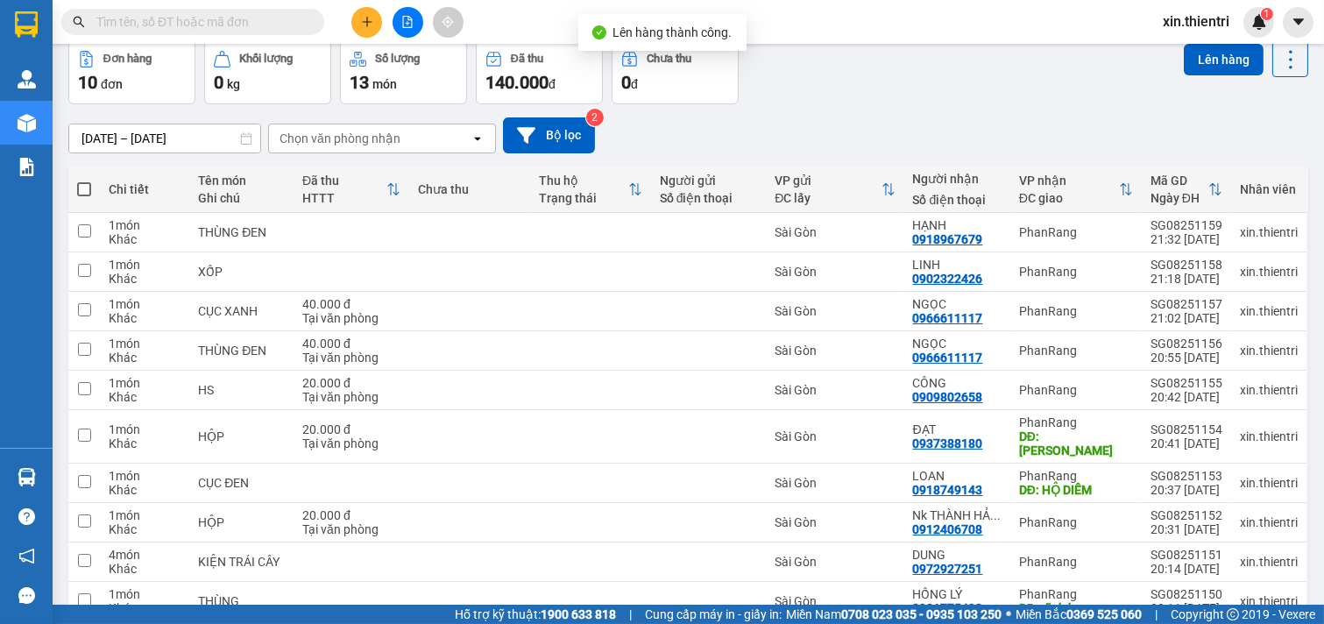
click at [82, 185] on span at bounding box center [84, 189] width 14 height 14
click at [84, 180] on input "checkbox" at bounding box center [84, 180] width 0 height 0
checkbox input "true"
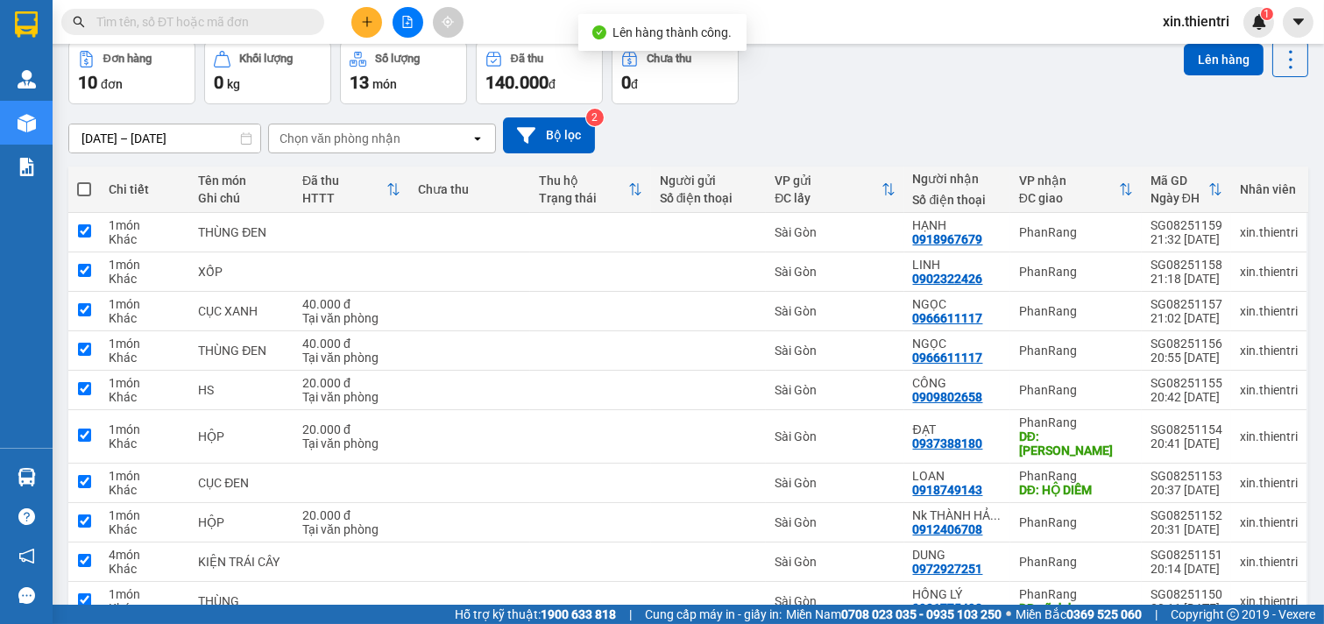
checkbox input "true"
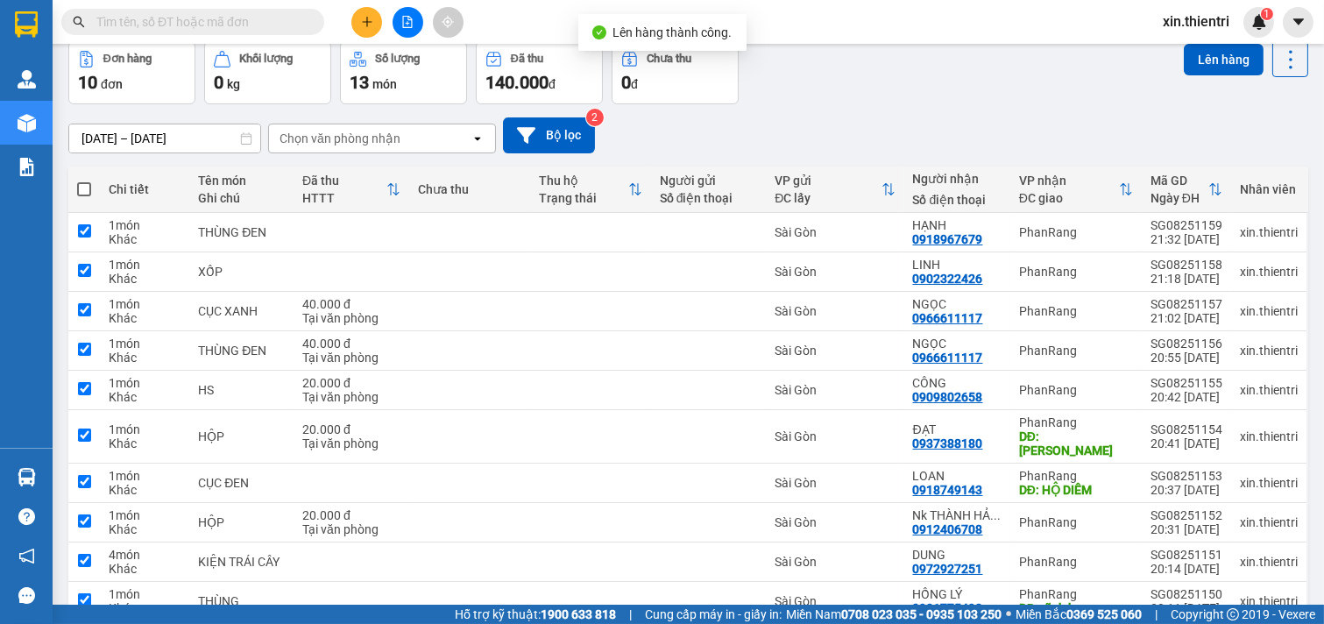
checkbox input "true"
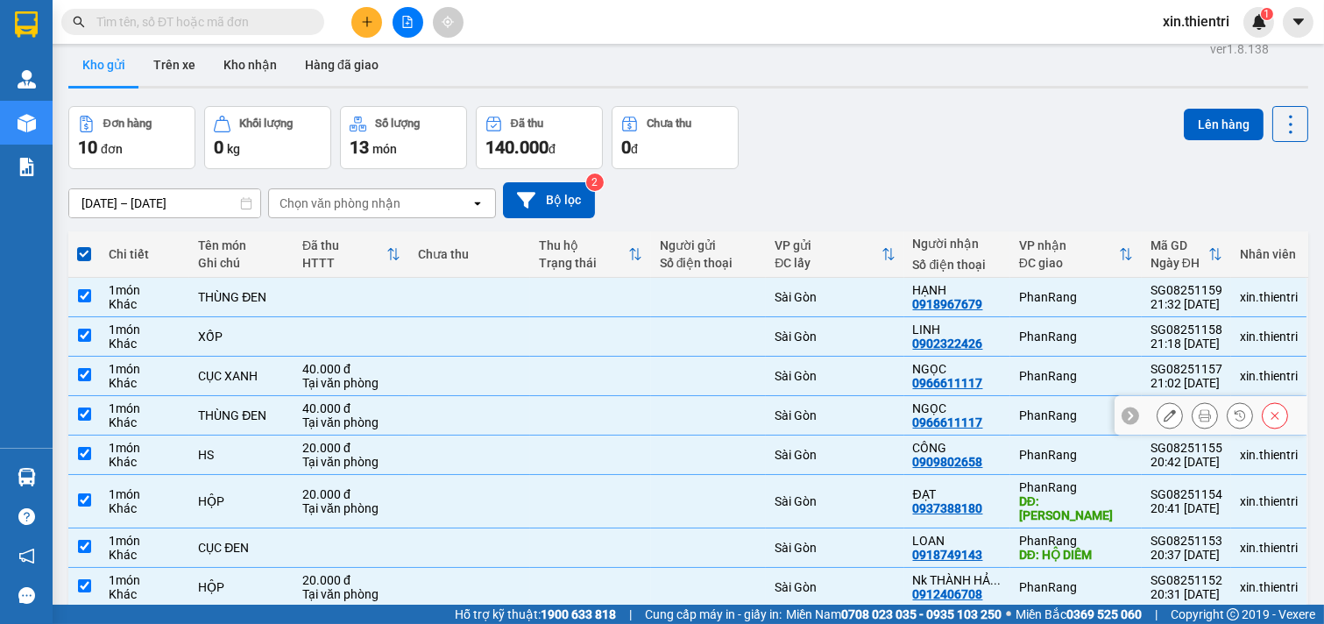
scroll to position [0, 0]
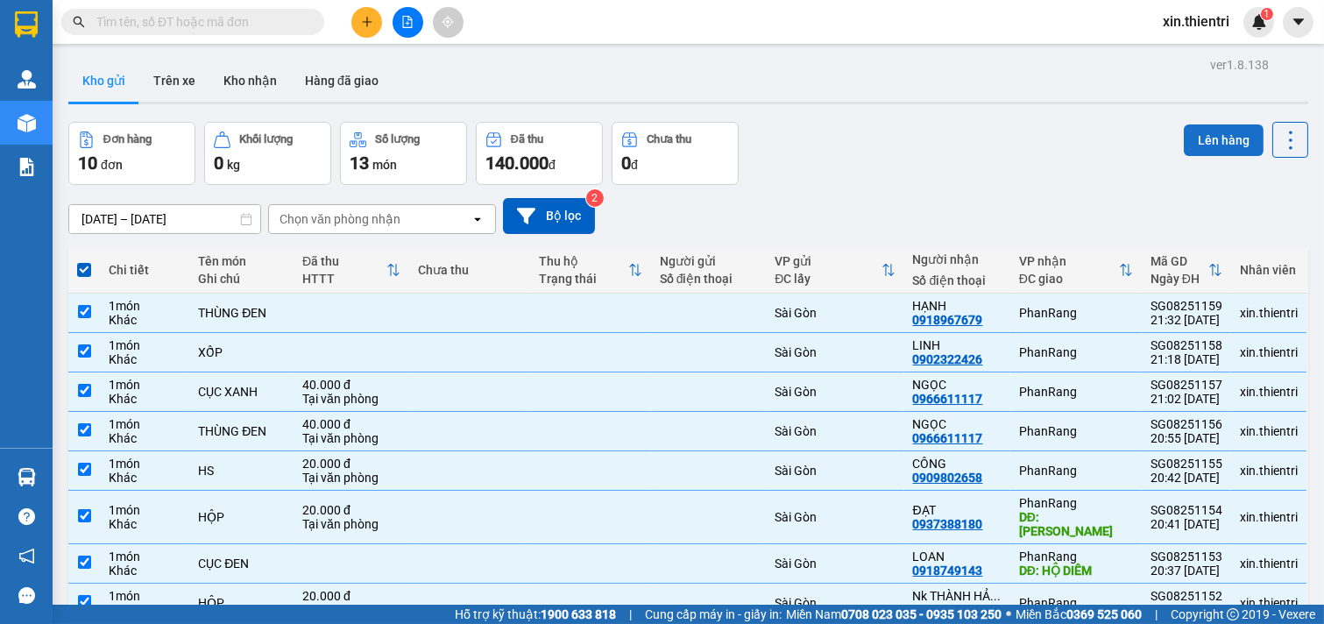
click at [1186, 138] on button "Lên hàng" at bounding box center [1224, 140] width 80 height 32
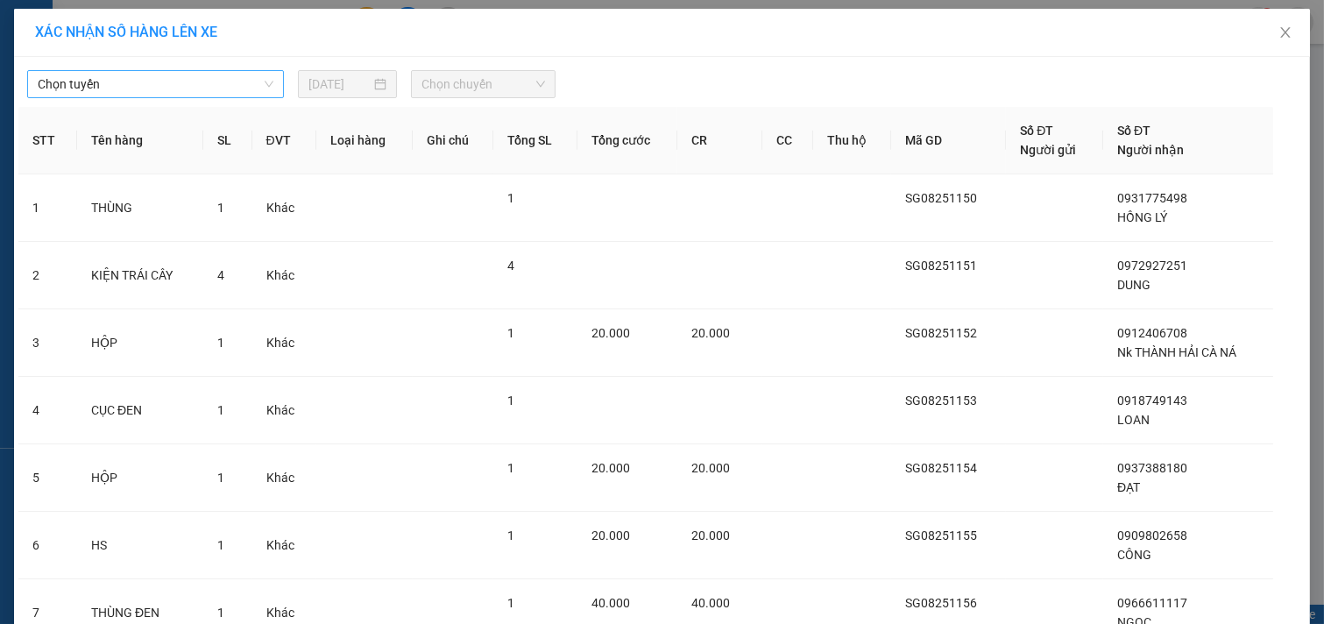
click at [142, 85] on span "Chọn tuyến" at bounding box center [156, 84] width 236 height 26
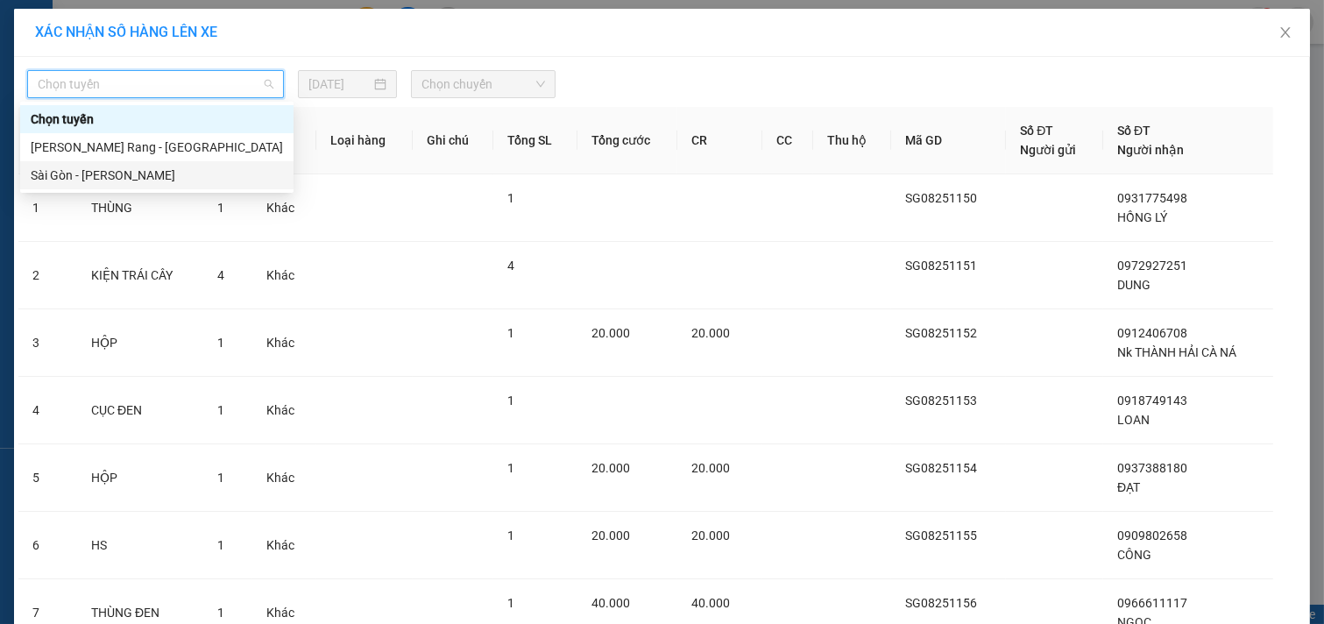
click at [170, 172] on div "Sài Gòn - [PERSON_NAME]" at bounding box center [157, 175] width 252 height 19
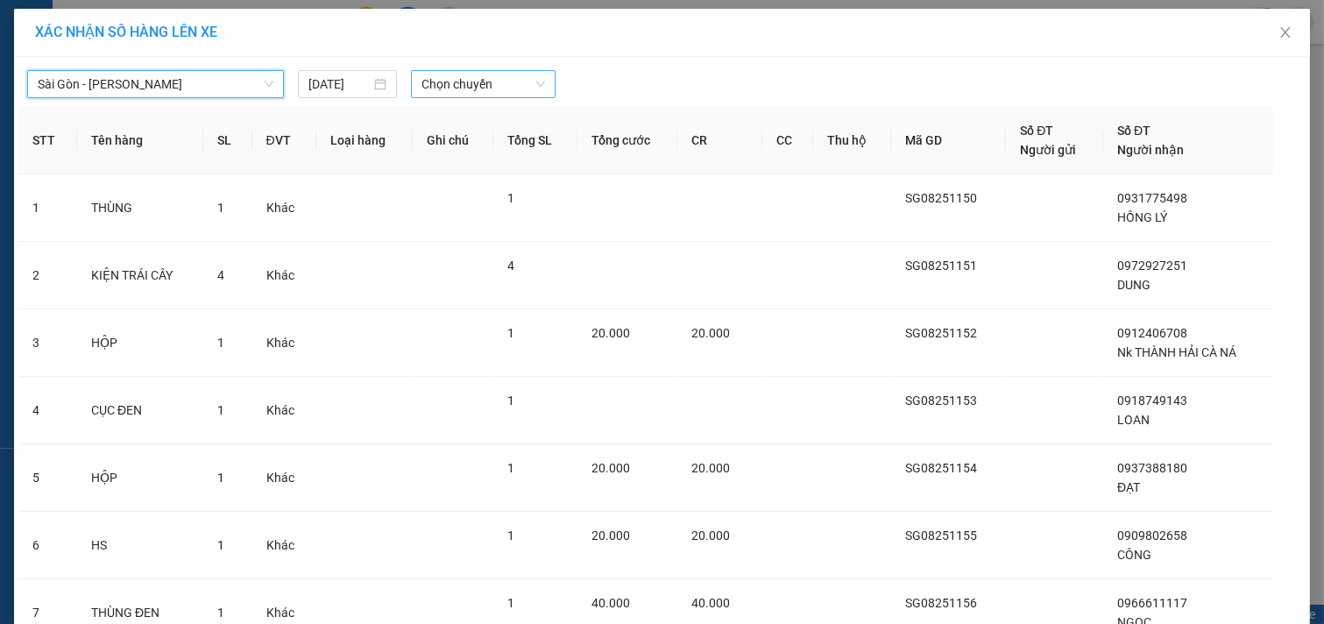
click at [469, 92] on span "Chọn chuyến" at bounding box center [483, 84] width 124 height 26
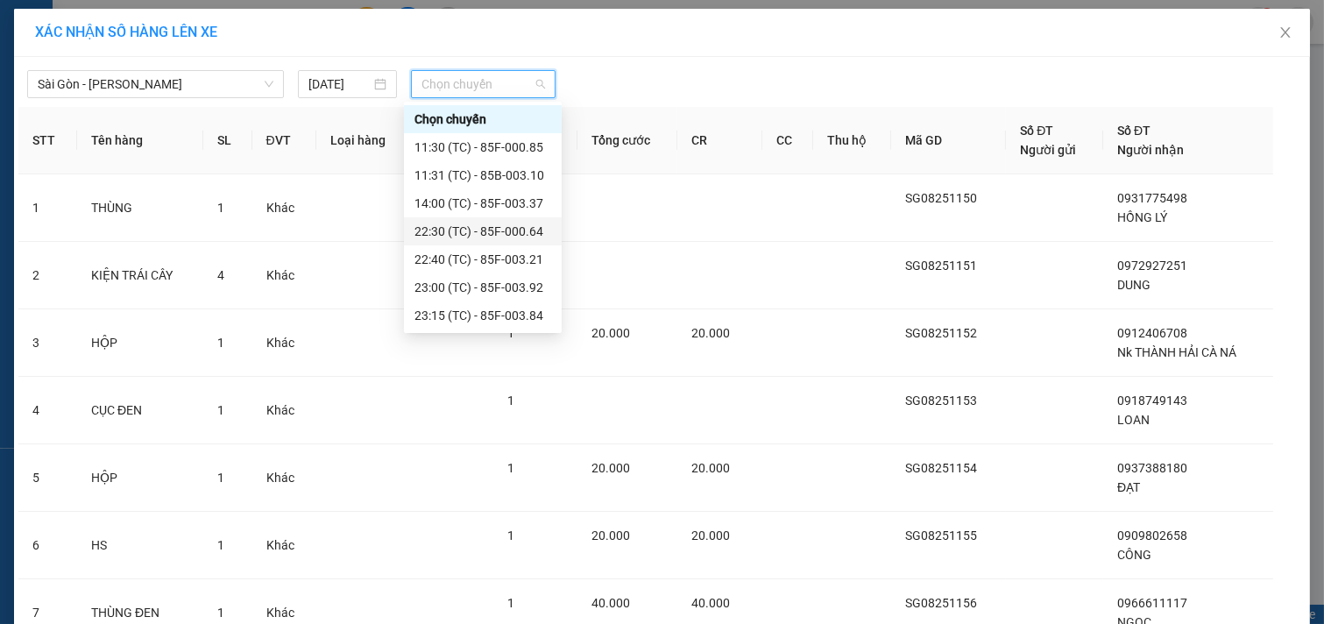
click at [458, 230] on div "22:30 (TC) - 85F-000.64" at bounding box center [482, 231] width 137 height 19
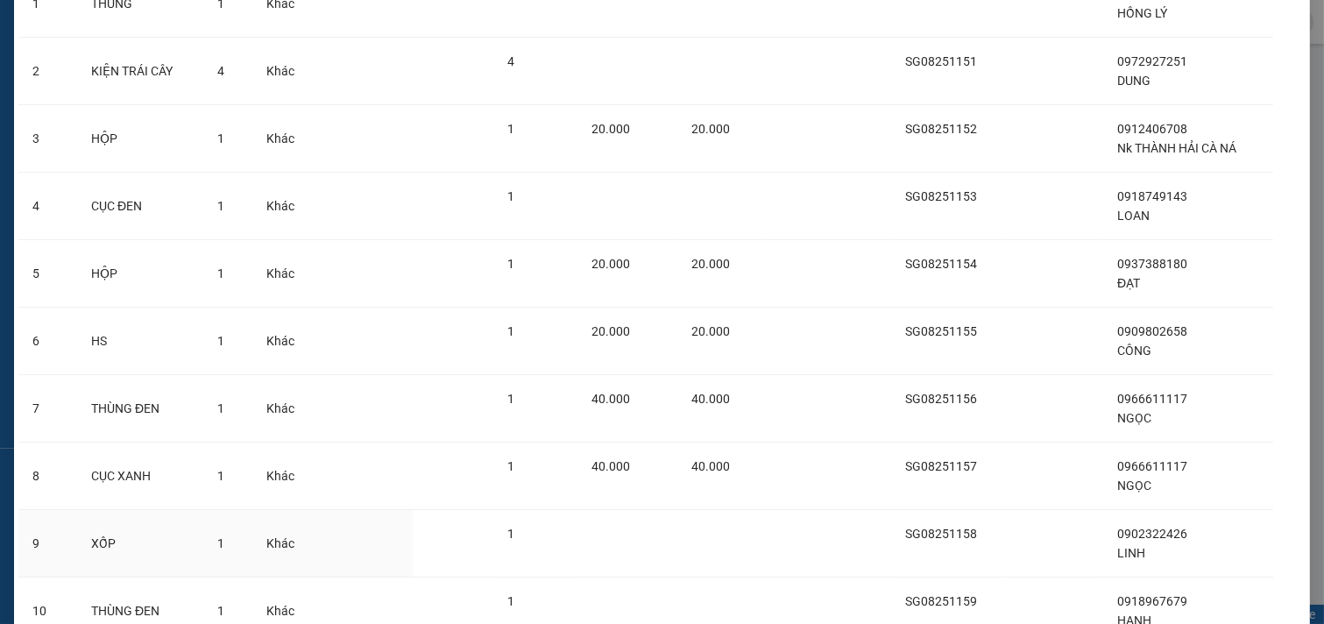
scroll to position [392, 0]
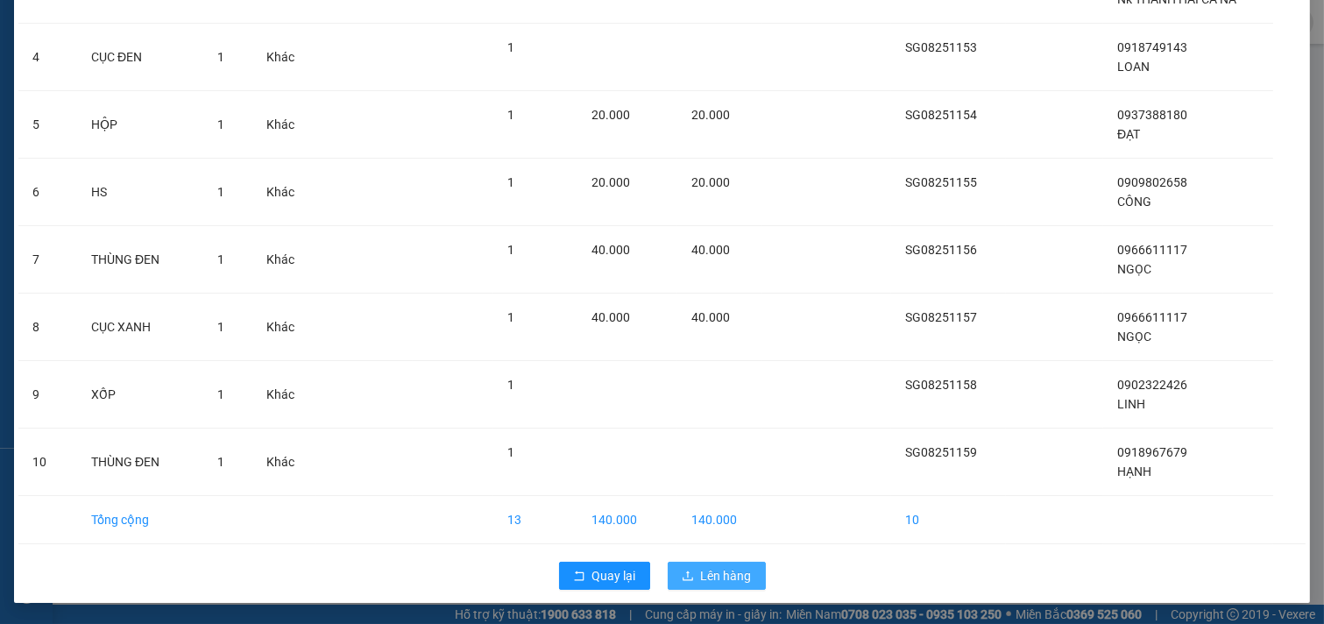
click at [730, 572] on span "Lên hàng" at bounding box center [726, 575] width 51 height 19
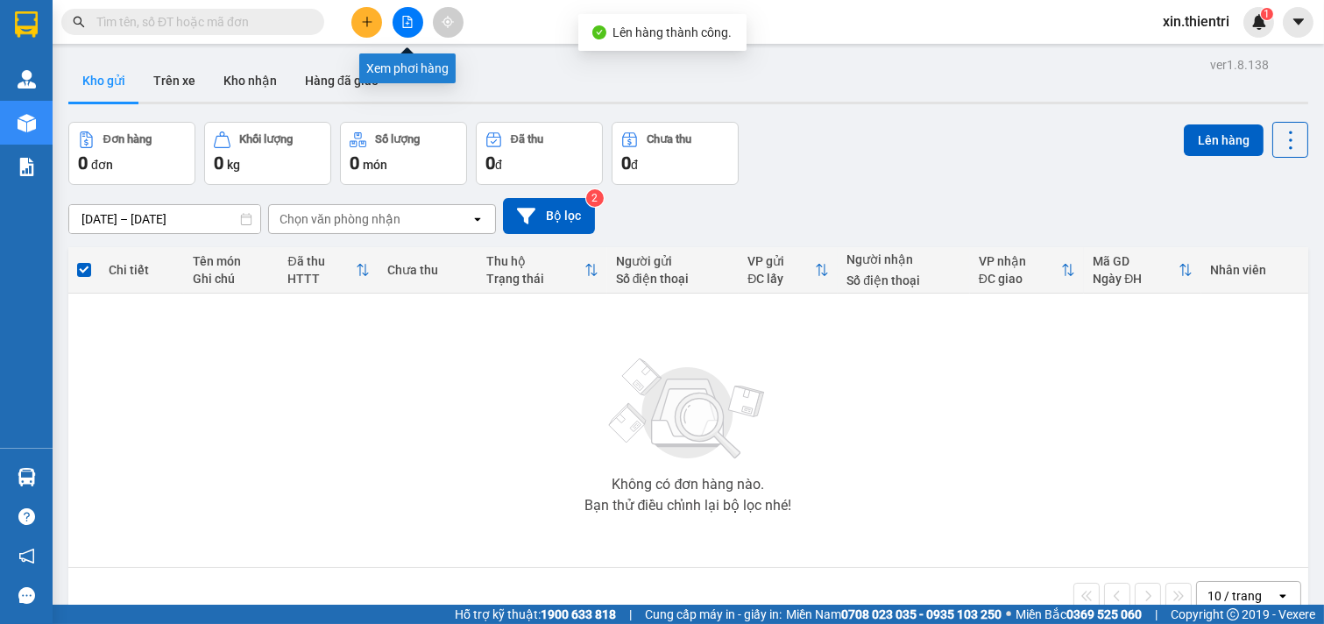
click at [404, 16] on icon "file-add" at bounding box center [407, 22] width 12 height 12
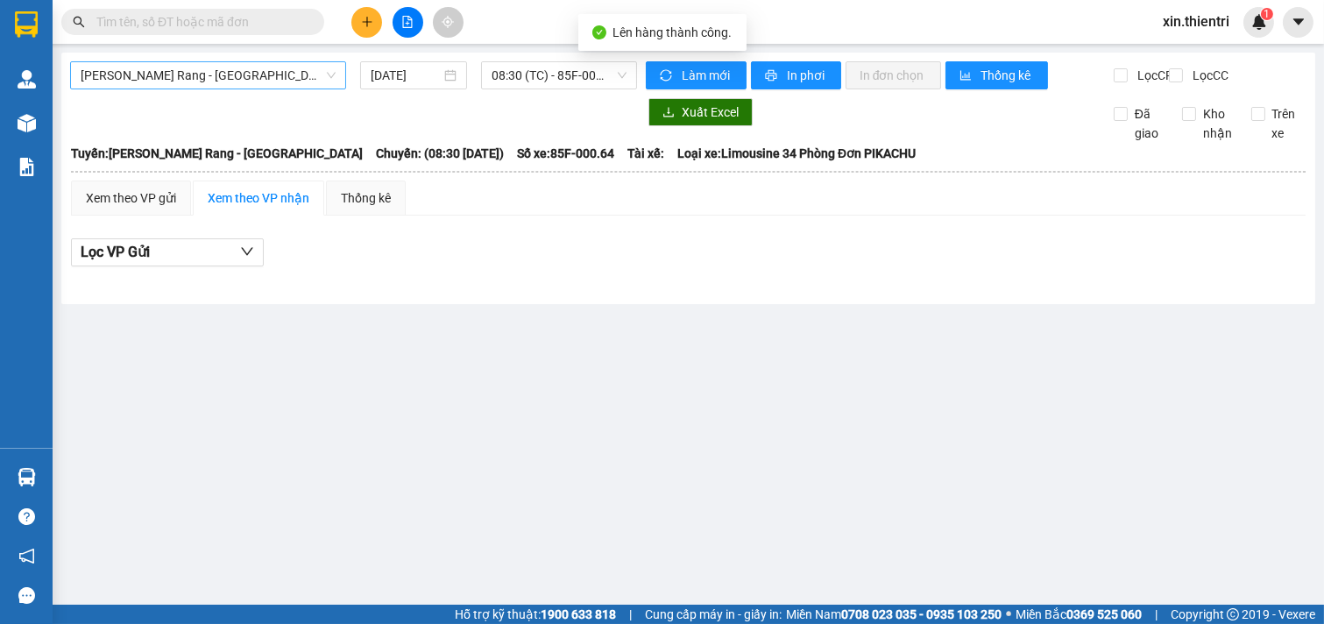
click at [239, 56] on main "[PERSON_NAME] Rang - [GEOGRAPHIC_DATA] [DATE] 08:30 (TC) - 85F-000.64 [PERSON_N…" at bounding box center [662, 302] width 1324 height 605
click at [256, 80] on span "[PERSON_NAME] Rang - [GEOGRAPHIC_DATA]" at bounding box center [208, 75] width 255 height 26
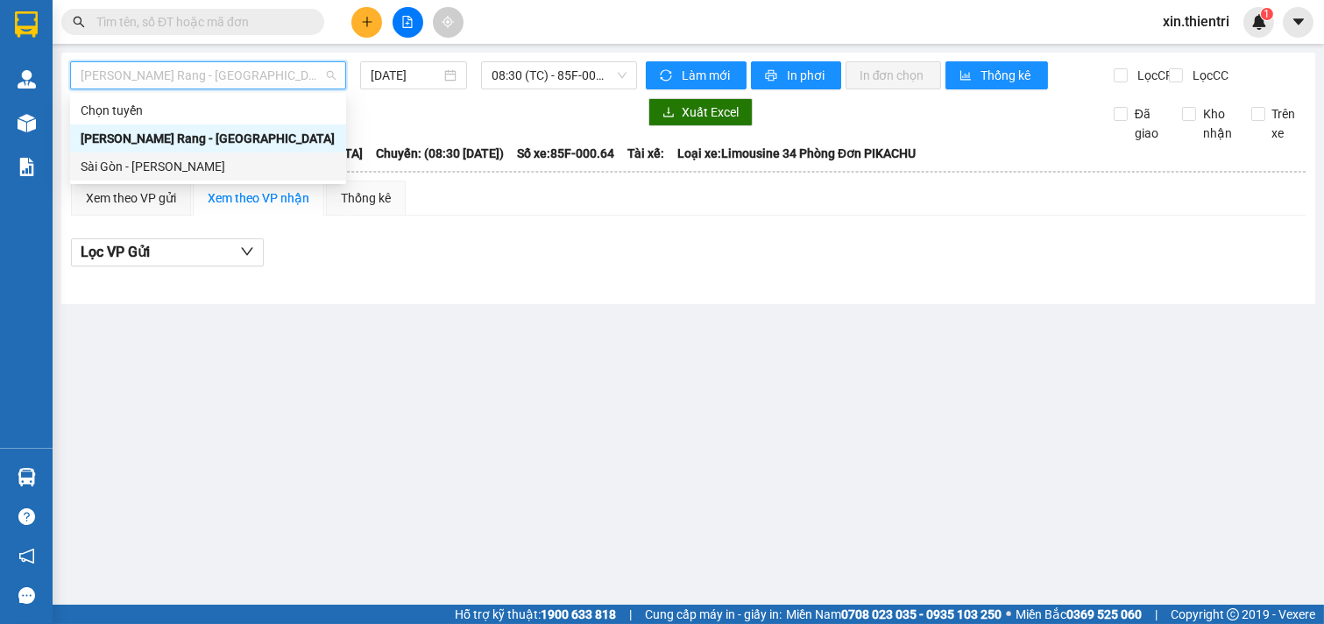
drag, startPoint x: 255, startPoint y: 171, endPoint x: 462, endPoint y: 135, distance: 209.9
click at [255, 172] on div "Sài Gòn - [PERSON_NAME]" at bounding box center [208, 166] width 255 height 19
type input "[DATE]"
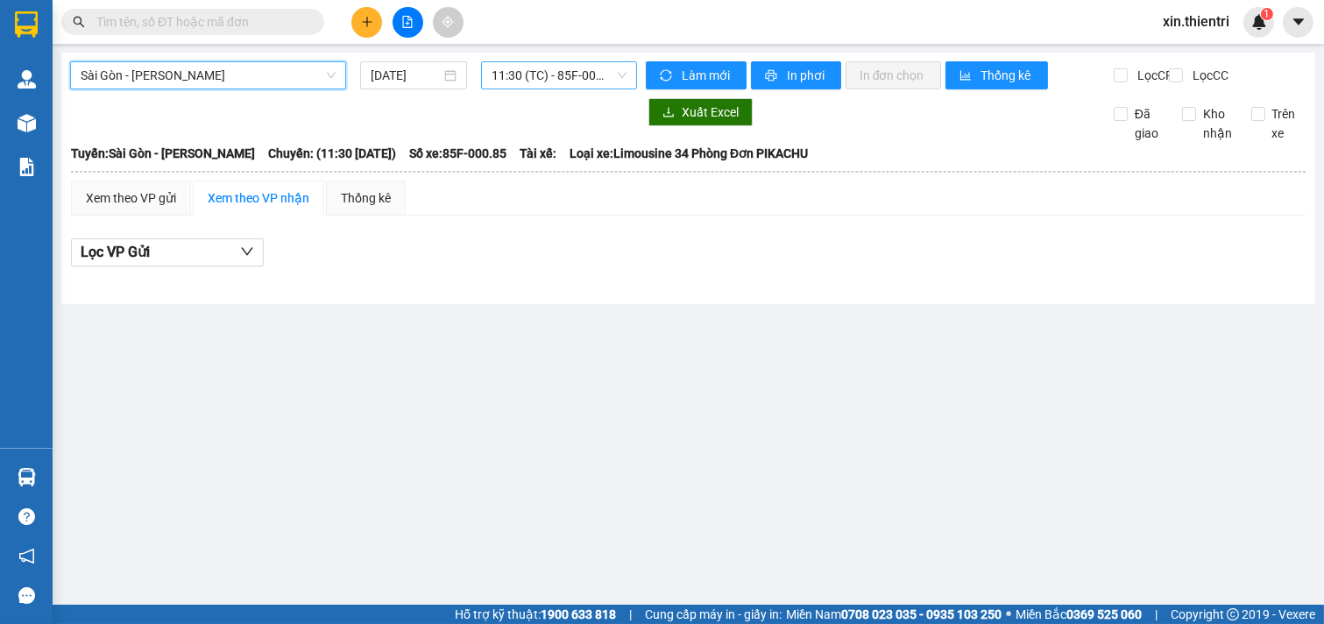
drag, startPoint x: 528, startPoint y: 74, endPoint x: 535, endPoint y: 84, distance: 11.9
click at [529, 74] on span "11:30 (TC) - 85F-000.85" at bounding box center [559, 75] width 134 height 26
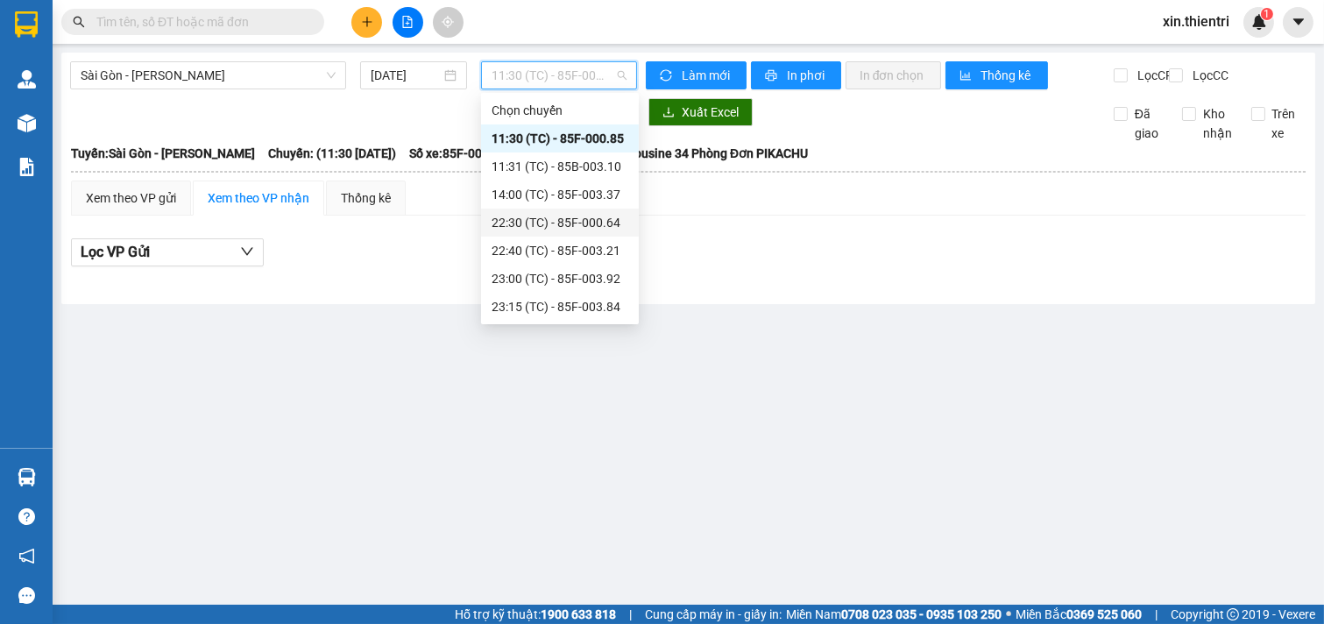
click at [523, 219] on div "22:30 (TC) - 85F-000.64" at bounding box center [560, 222] width 137 height 19
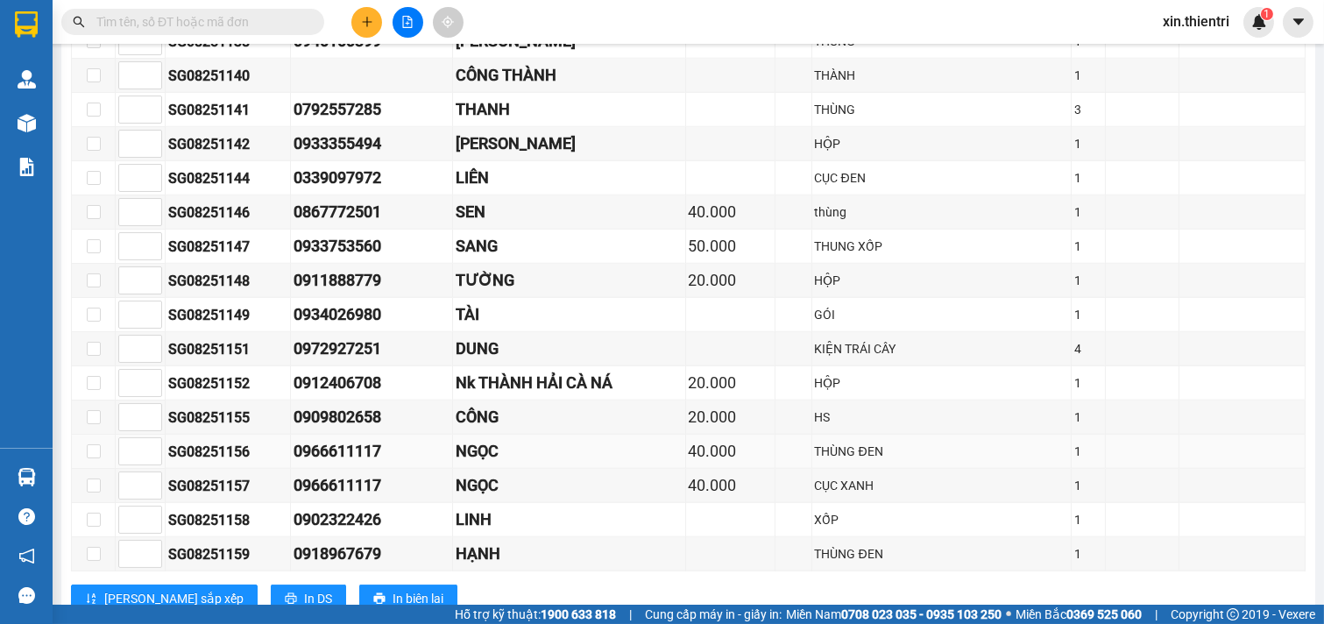
scroll to position [67, 0]
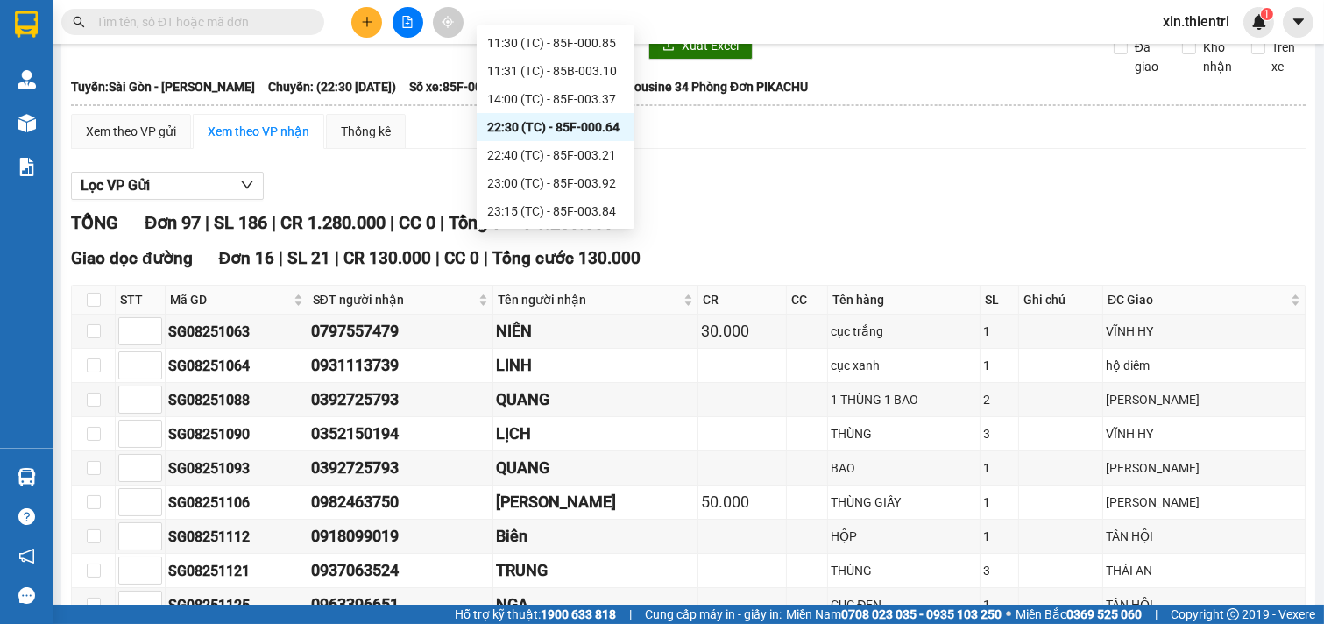
type input "0"
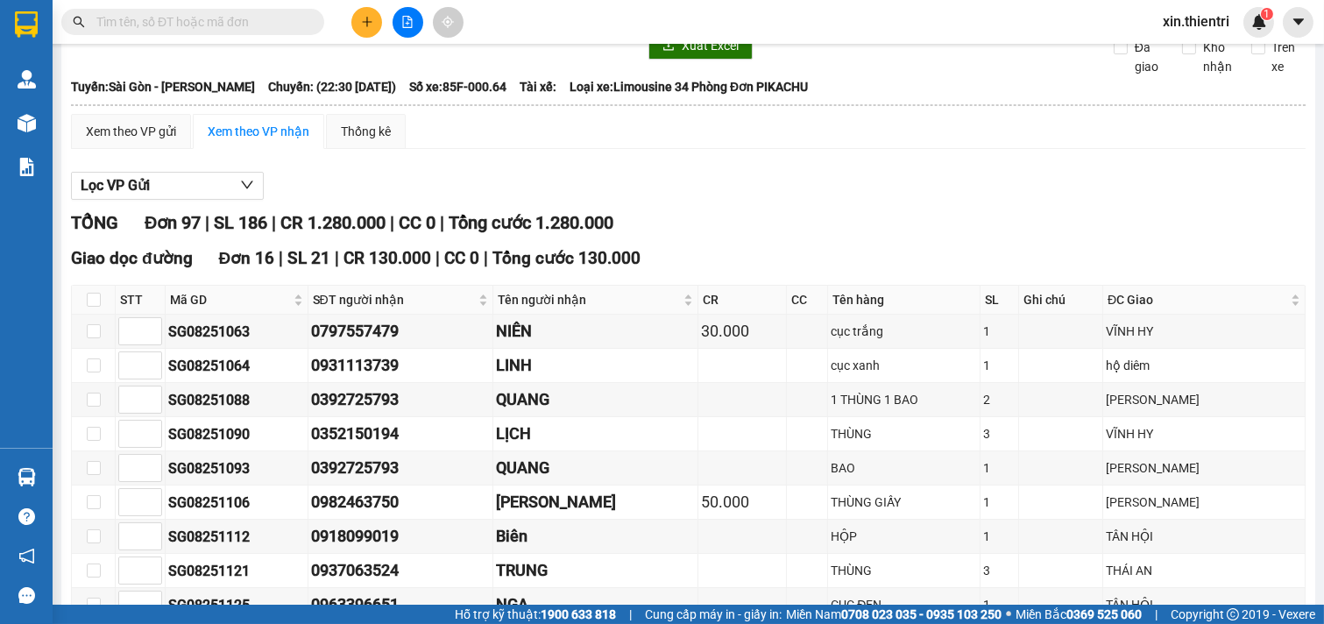
drag, startPoint x: 765, startPoint y: 204, endPoint x: 559, endPoint y: 121, distance: 222.1
click at [766, 200] on div "Lọc VP Gửi" at bounding box center [688, 186] width 1235 height 29
click at [368, 24] on icon "plus" at bounding box center [367, 22] width 12 height 12
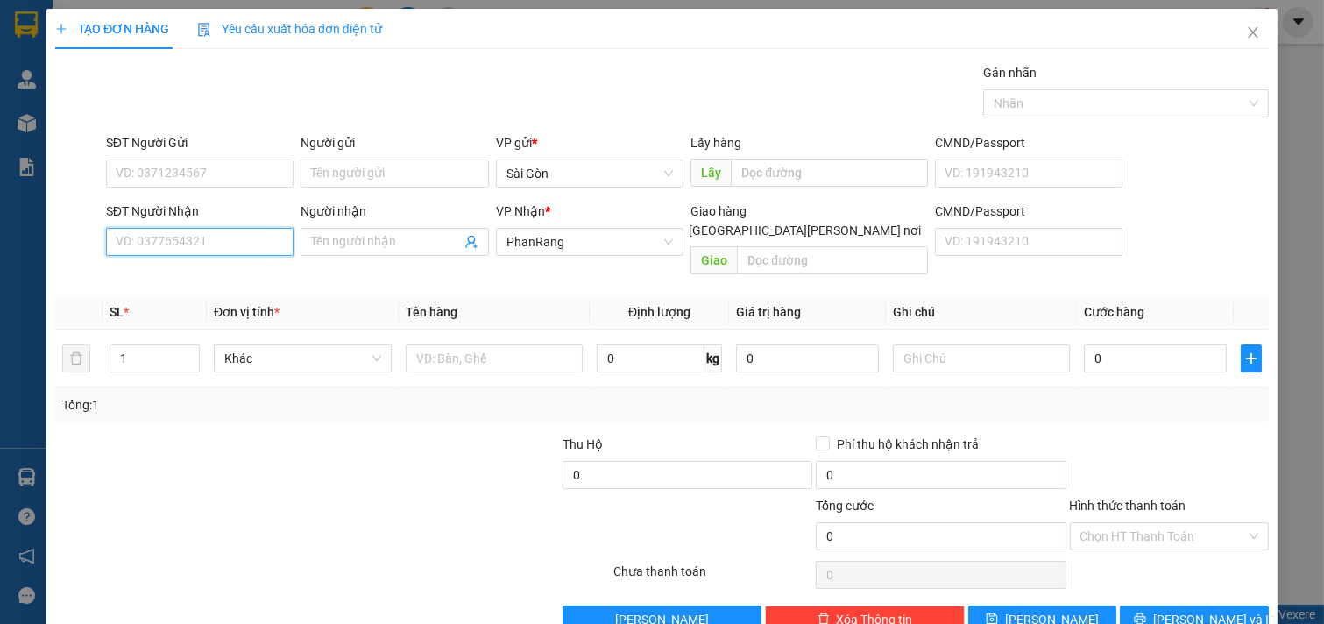
click at [243, 234] on input "SĐT Người Nhận" at bounding box center [200, 242] width 188 height 28
type input "0915497057"
click at [346, 244] on input "Người nhận" at bounding box center [386, 241] width 150 height 19
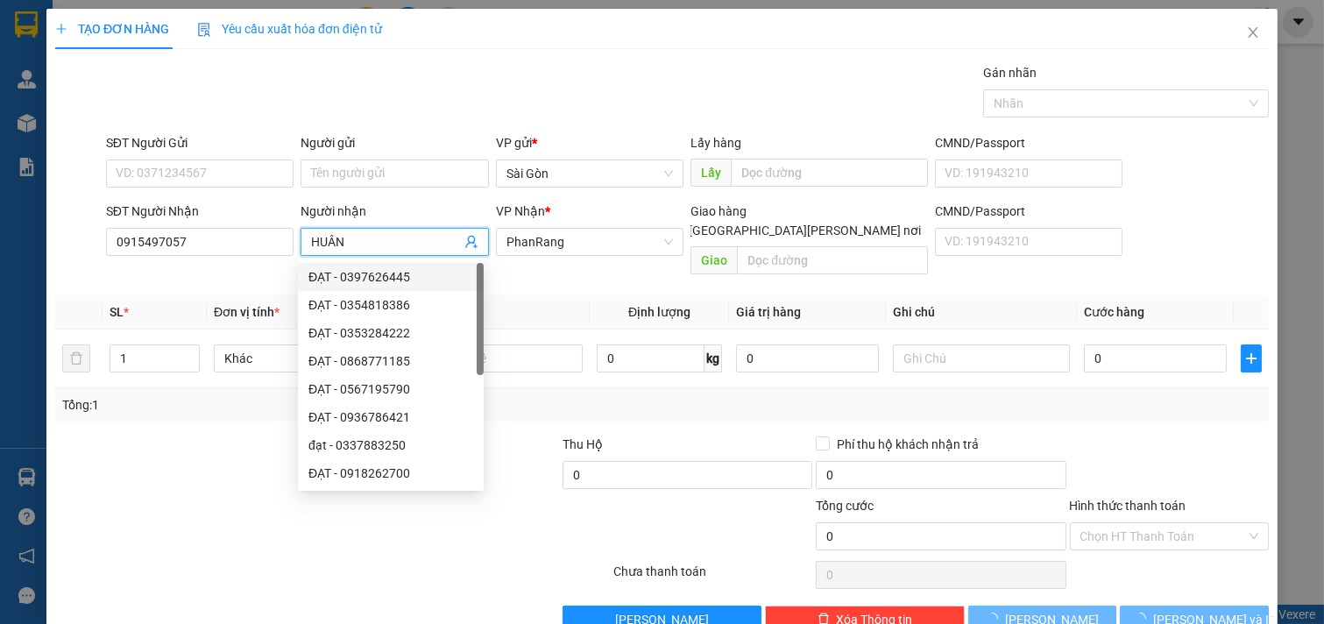
type input "HUÂN"
click at [234, 399] on div "Tổng: 1" at bounding box center [662, 404] width 1214 height 33
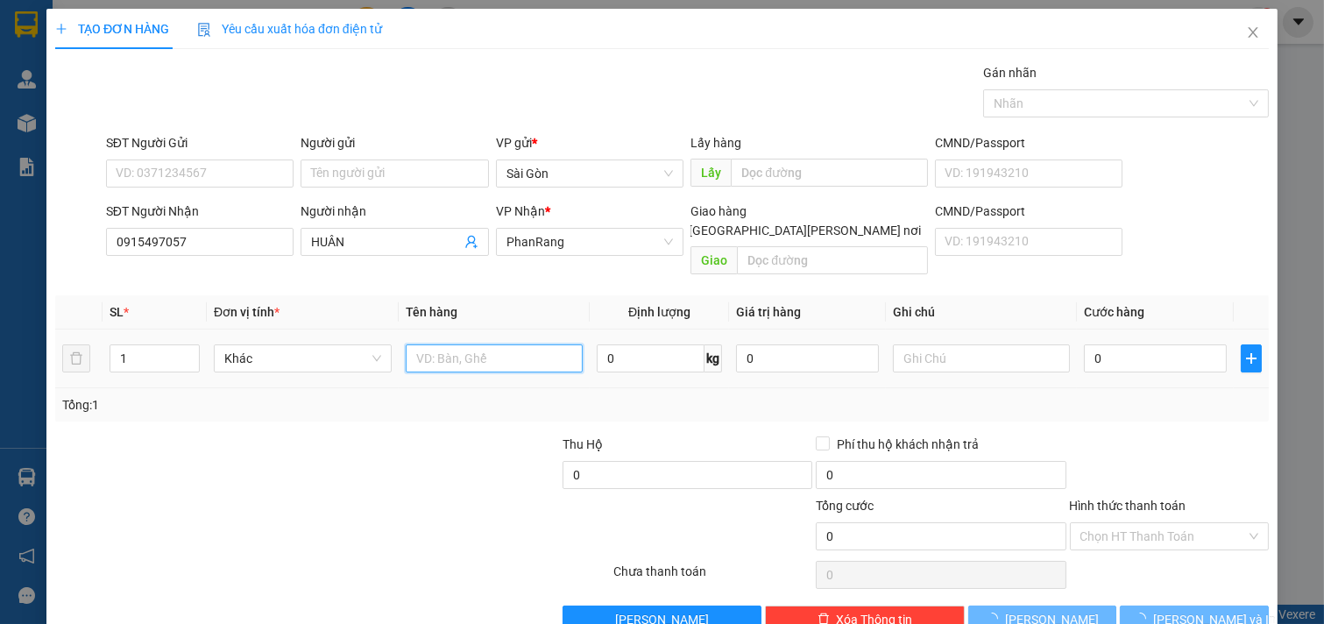
click at [509, 346] on input "text" at bounding box center [495, 358] width 178 height 28
type input "XE SỐ 85B1 45812"
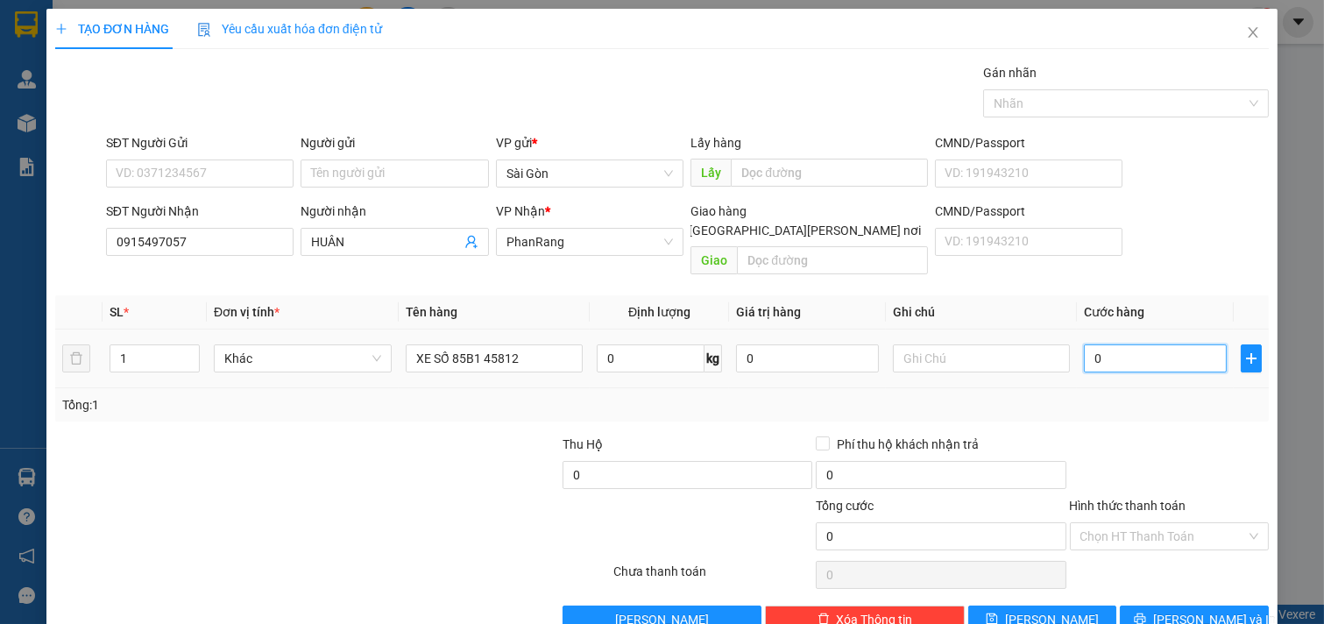
type input "2"
type input "25"
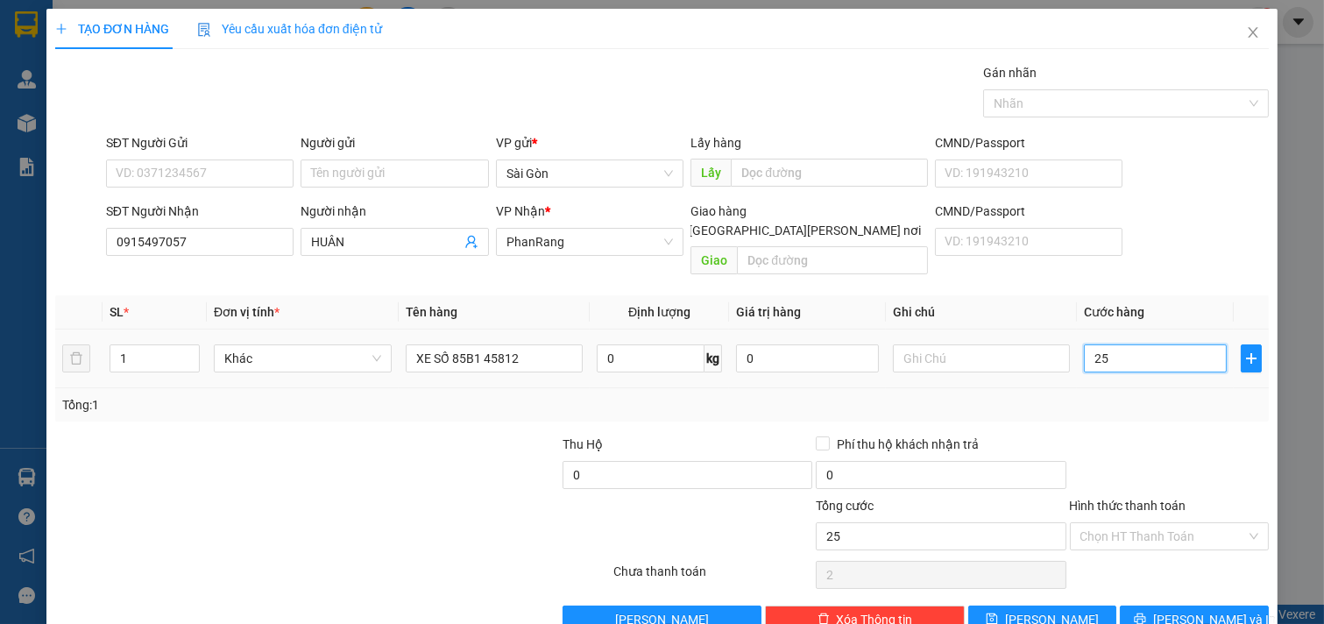
type input "25"
type input "250"
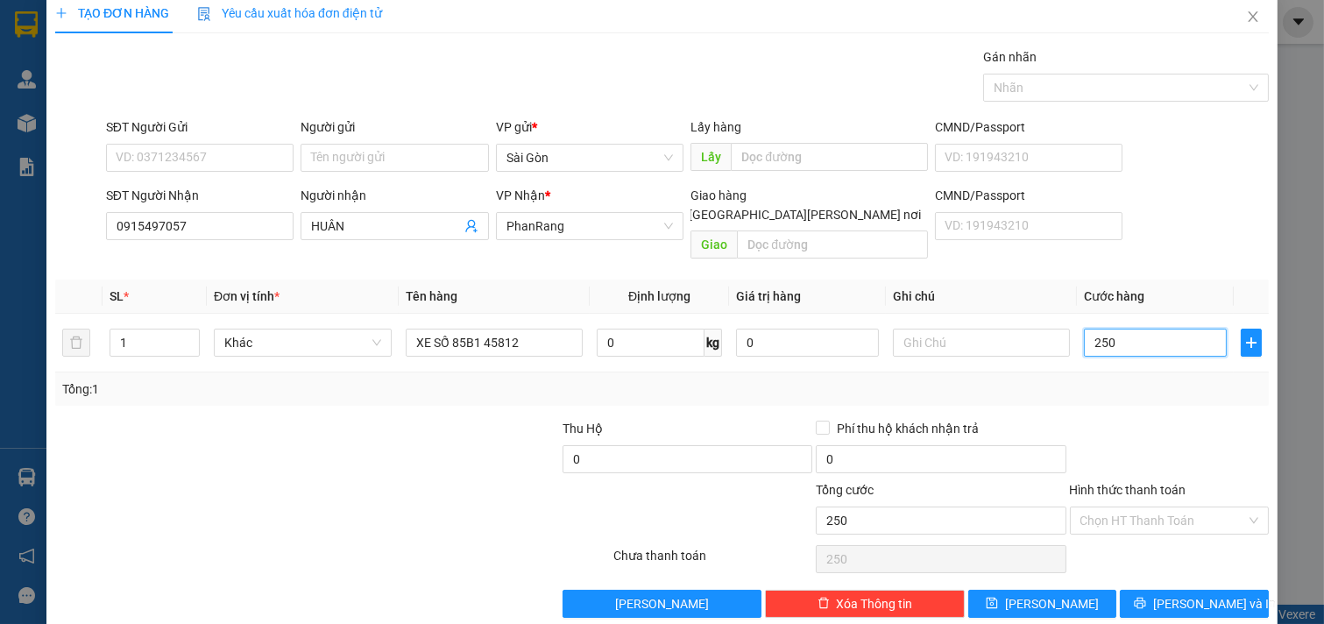
scroll to position [24, 0]
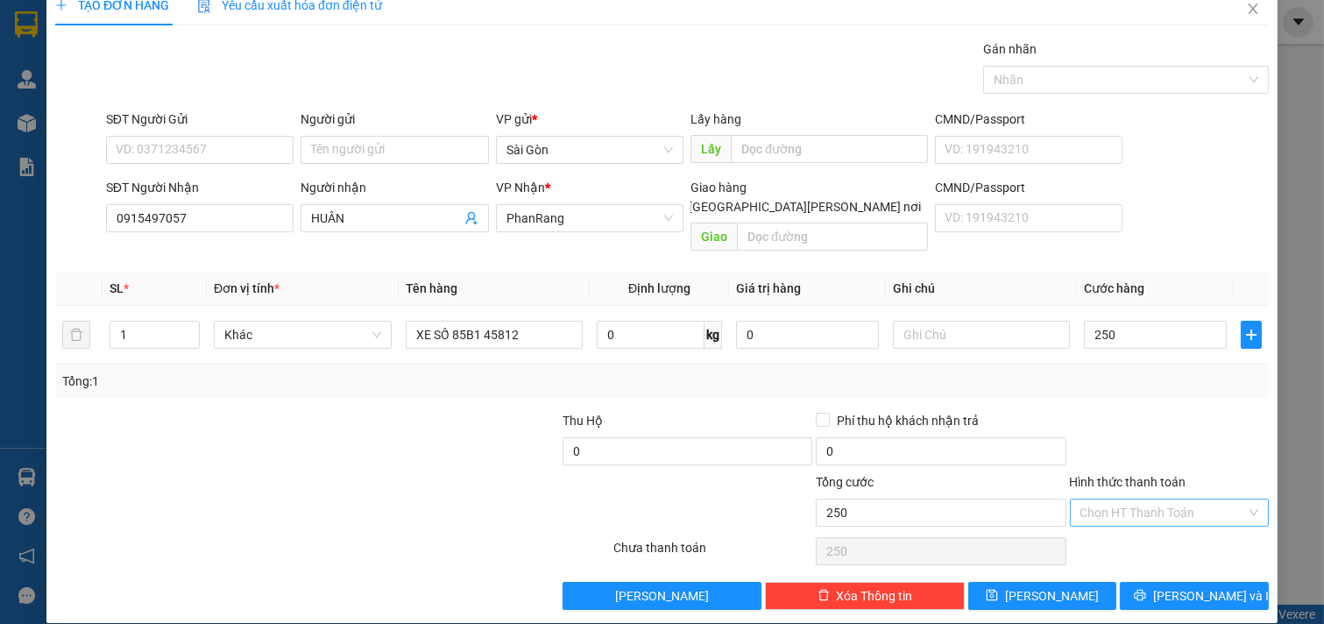
type input "250.000"
drag, startPoint x: 1151, startPoint y: 486, endPoint x: 1186, endPoint y: 550, distance: 72.9
click at [1150, 499] on input "Hình thức thanh toán" at bounding box center [1163, 512] width 166 height 26
click at [1150, 529] on div "Tại văn phòng" at bounding box center [1157, 528] width 176 height 19
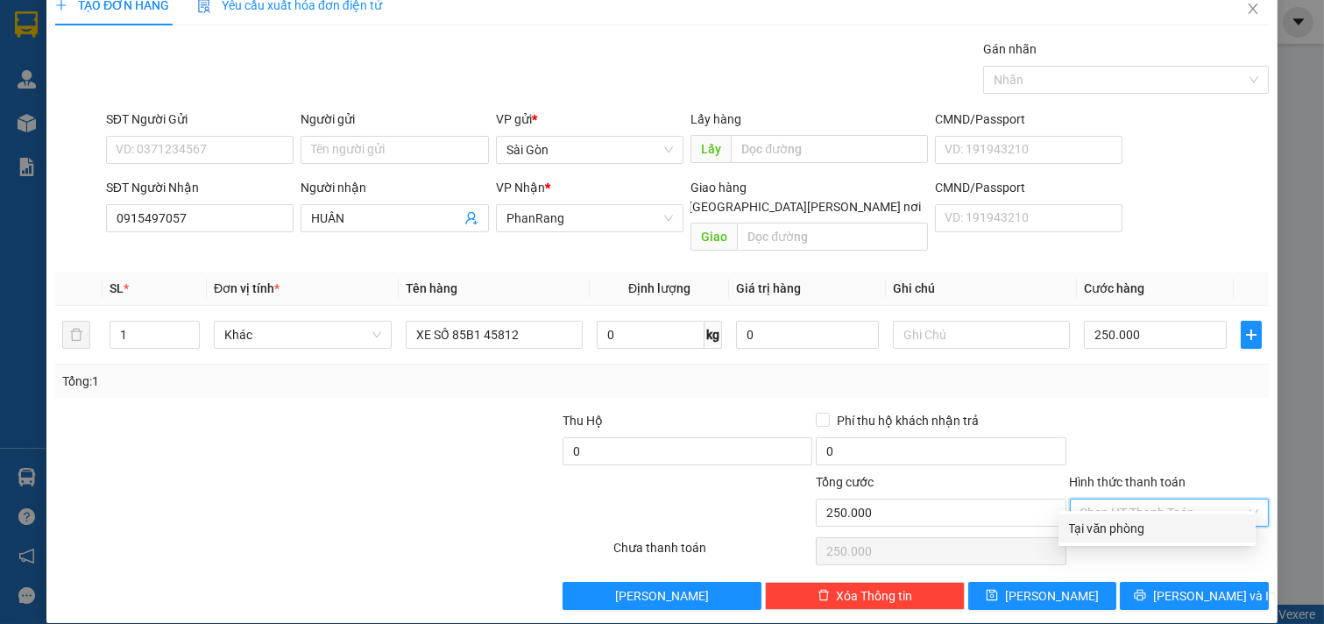
type input "0"
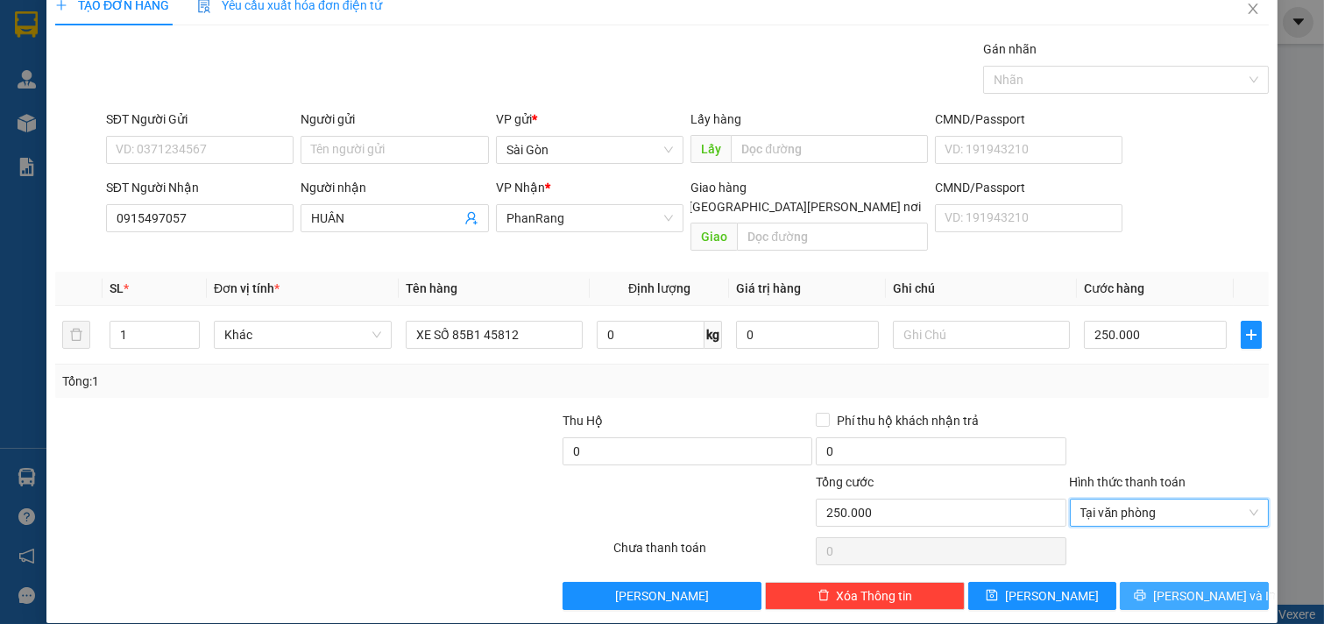
click at [1146, 589] on icon "printer" at bounding box center [1140, 595] width 12 height 12
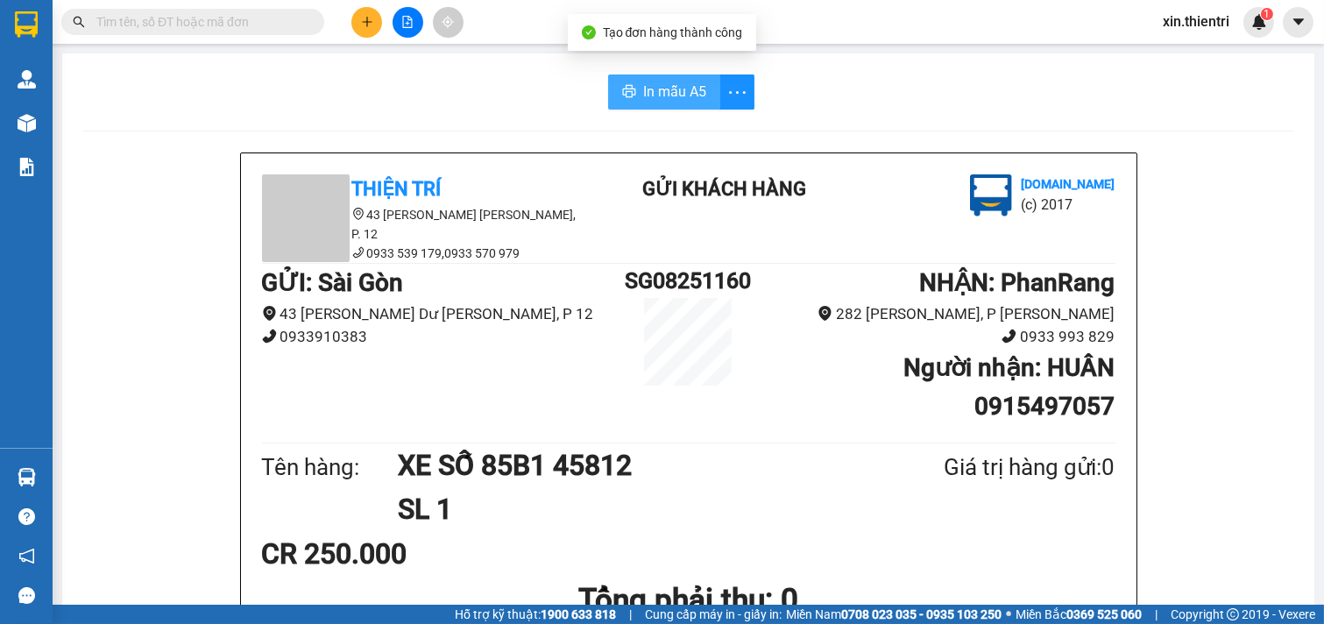
click at [673, 89] on span "In mẫu A5" at bounding box center [674, 92] width 63 height 22
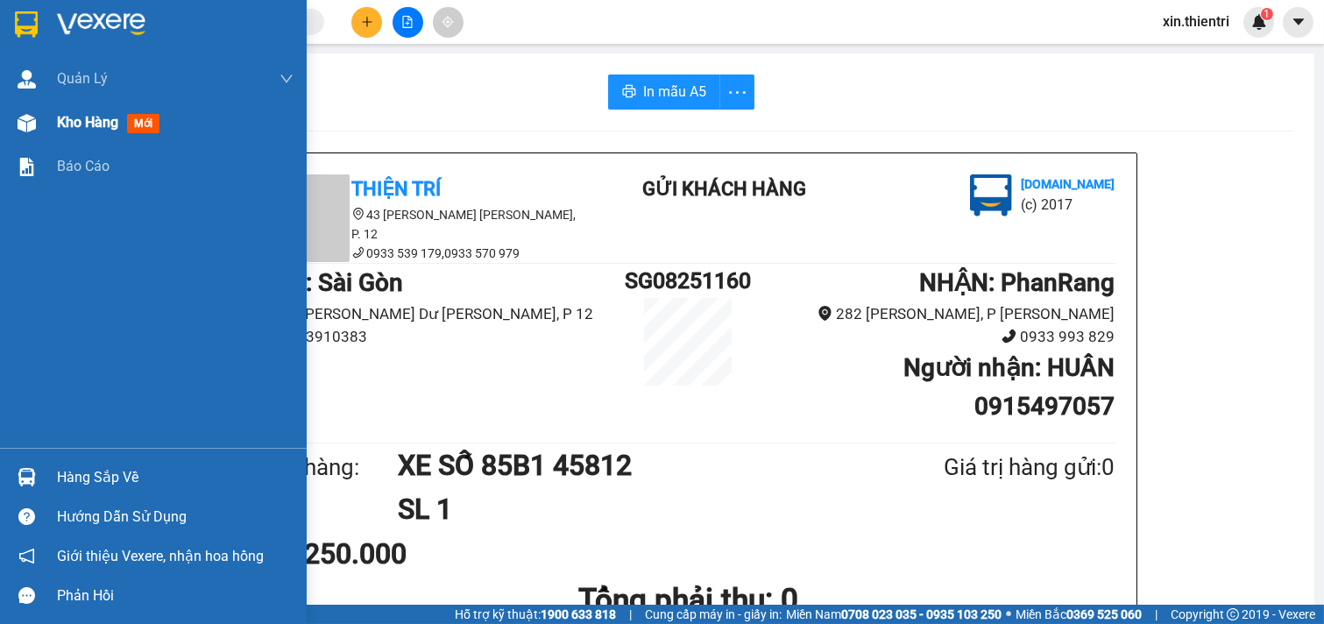
click at [184, 130] on div "Kho hàng mới" at bounding box center [175, 123] width 237 height 44
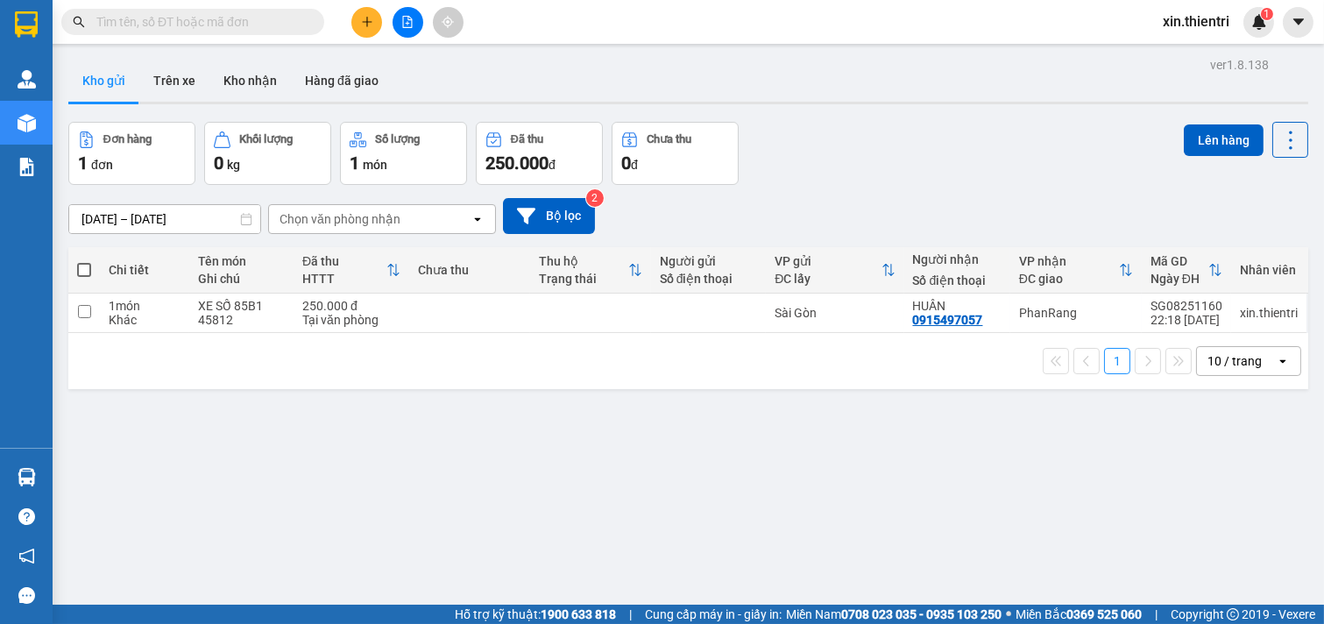
click at [404, 13] on button at bounding box center [408, 22] width 31 height 31
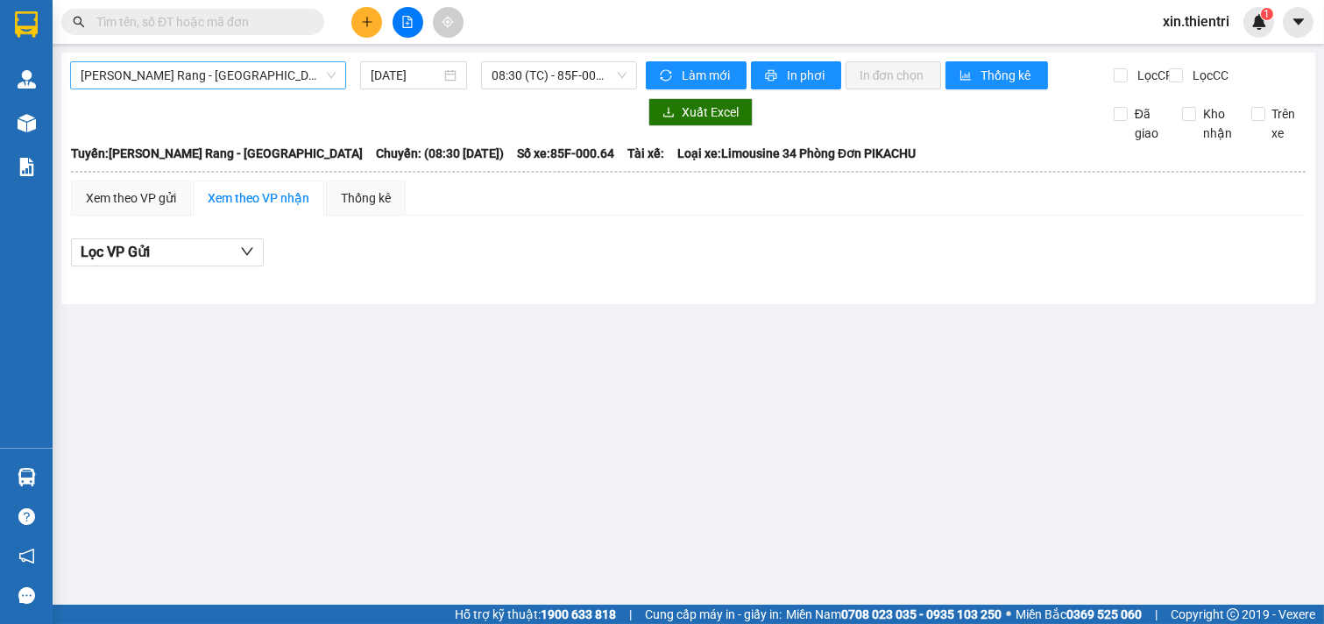
click at [217, 81] on span "[PERSON_NAME] Rang - [GEOGRAPHIC_DATA]" at bounding box center [208, 75] width 255 height 26
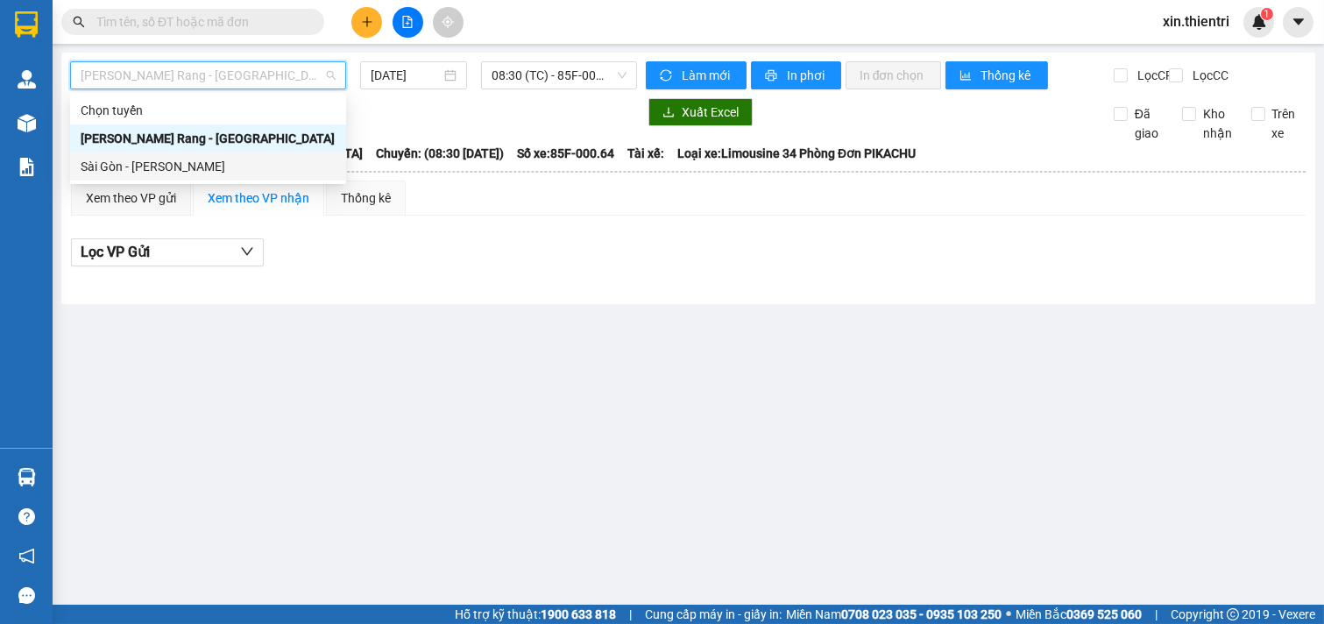
click at [226, 169] on div "Sài Gòn - [PERSON_NAME]" at bounding box center [208, 166] width 255 height 19
type input "[DATE]"
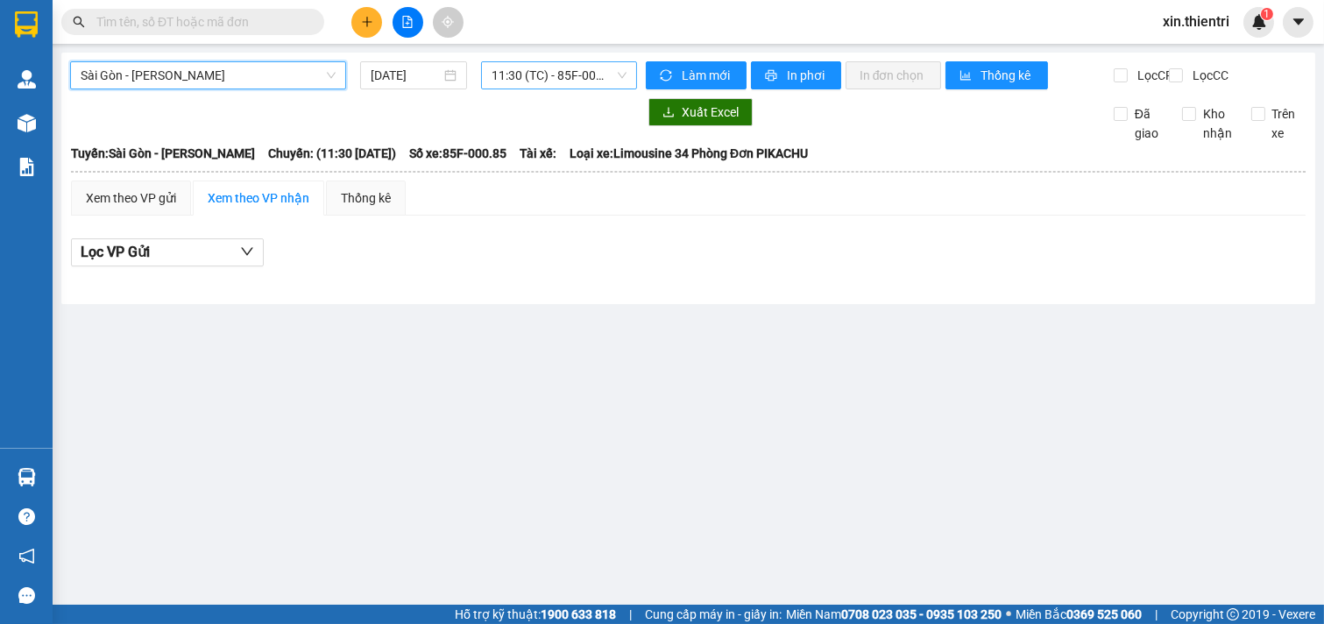
click at [566, 81] on span "11:30 (TC) - 85F-000.85" at bounding box center [559, 75] width 134 height 26
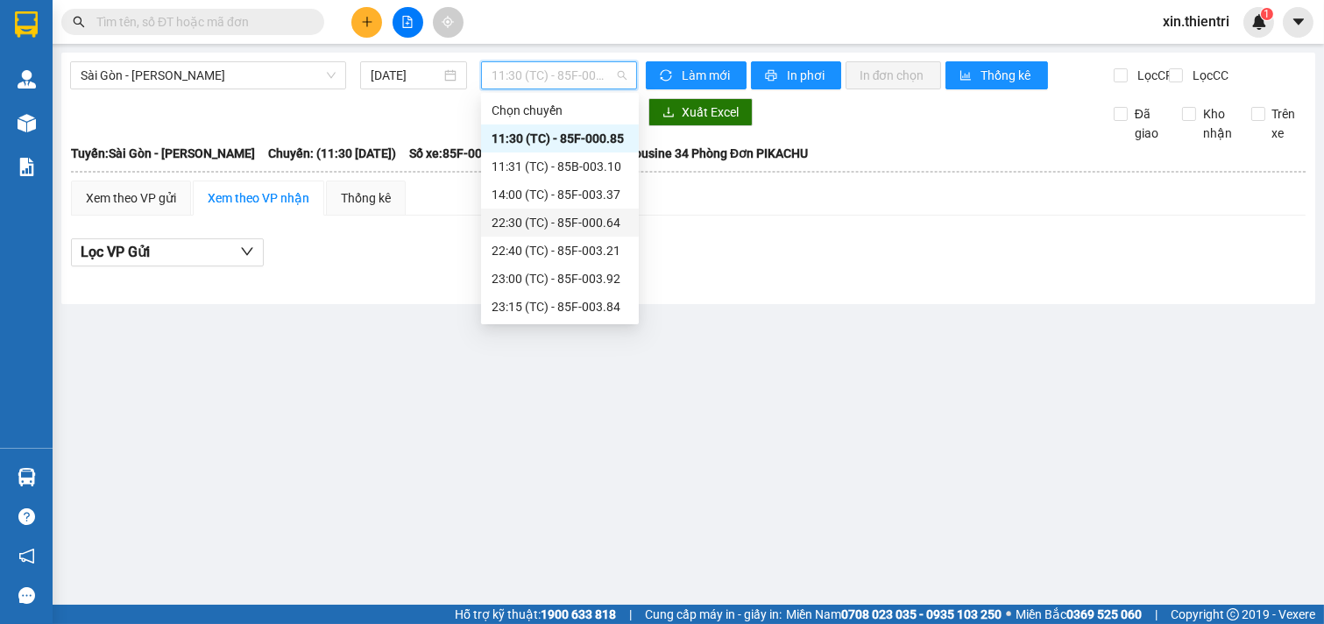
click at [532, 223] on div "22:30 (TC) - 85F-000.64" at bounding box center [560, 222] width 137 height 19
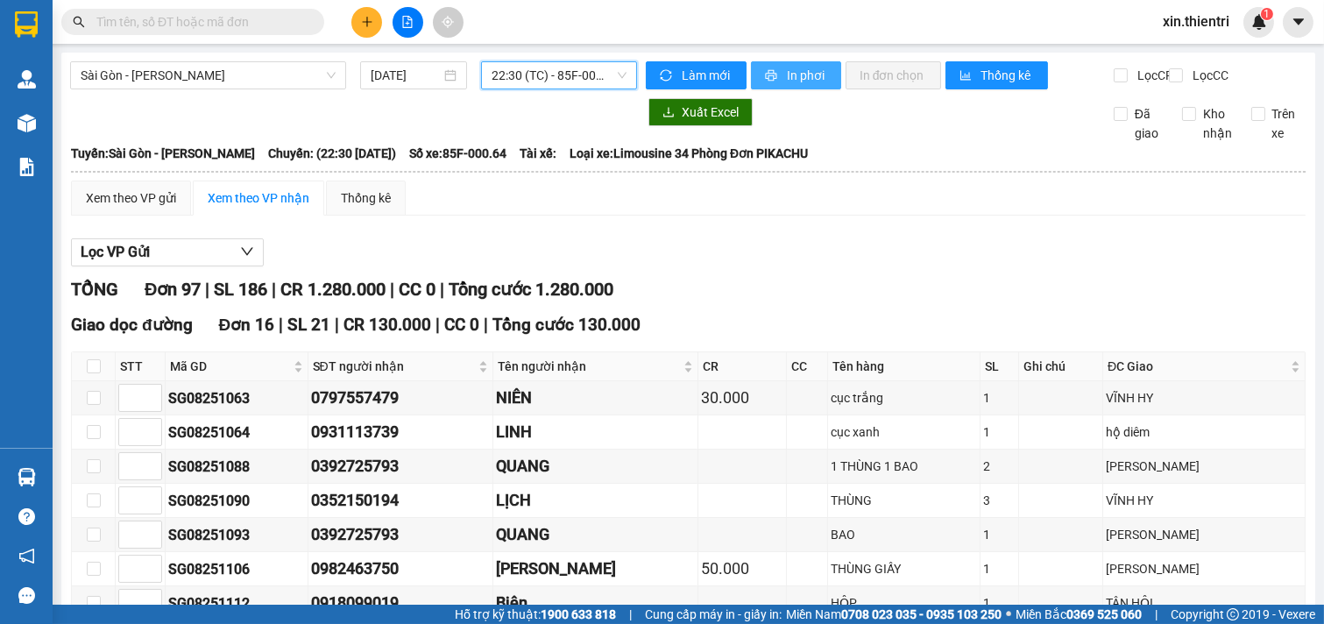
click at [794, 75] on span "In phơi" at bounding box center [807, 75] width 40 height 19
